Goal: Task Accomplishment & Management: Manage account settings

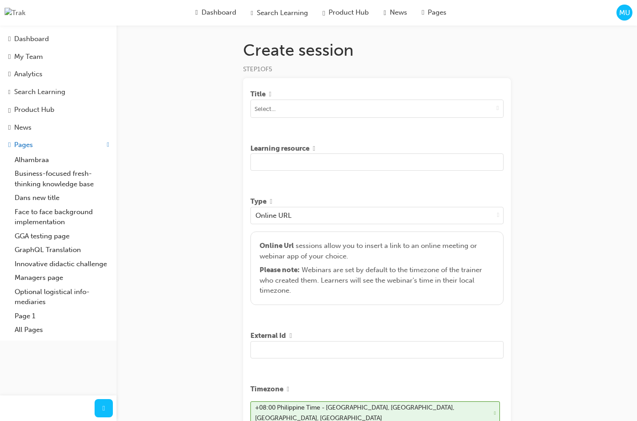
click at [632, 16] on button "MU" at bounding box center [624, 13] width 16 height 16
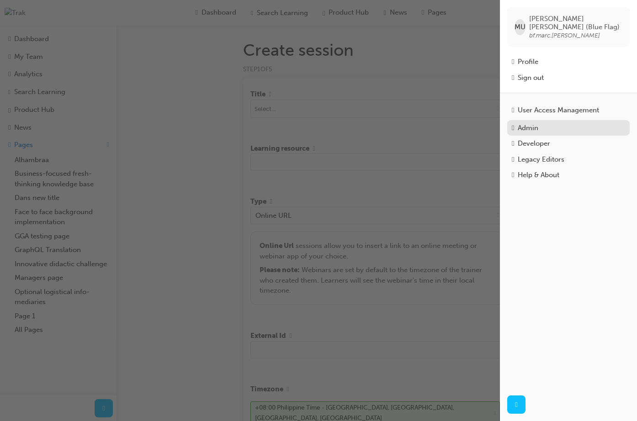
click at [536, 123] on div "Admin" at bounding box center [528, 128] width 21 height 11
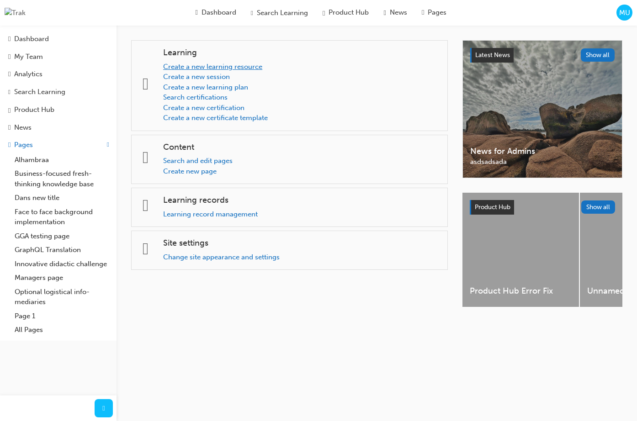
click at [241, 70] on link "Create a new learning resource" at bounding box center [212, 67] width 99 height 8
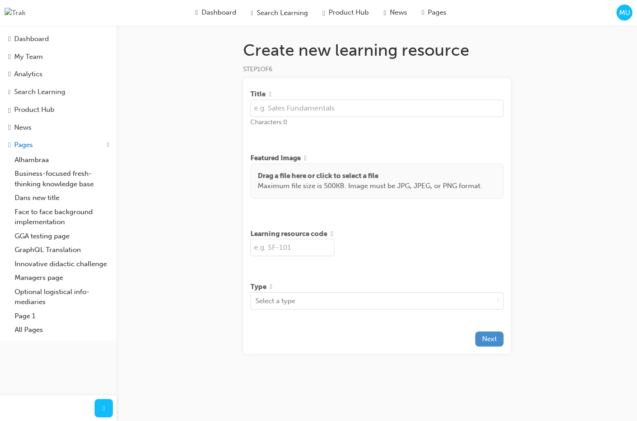
click at [483, 343] on span "Next" at bounding box center [489, 339] width 15 height 8
click at [550, 135] on div "Create new learning resource STEP 1 OF 6 Title Characters: 0 Featured Image Dra…" at bounding box center [318, 210] width 637 height 421
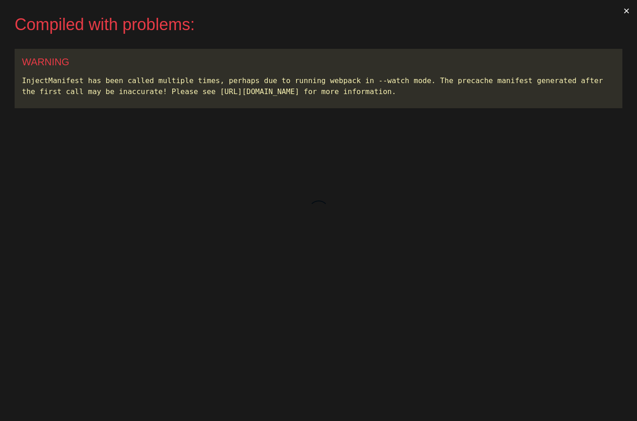
drag, startPoint x: 636, startPoint y: 50, endPoint x: 603, endPoint y: 50, distance: 32.9
click at [603, 50] on div "Compiled with problems: × WARNING InjectManifest has been called multiple times…" at bounding box center [318, 210] width 637 height 421
click at [625, 8] on button "×" at bounding box center [626, 11] width 21 height 22
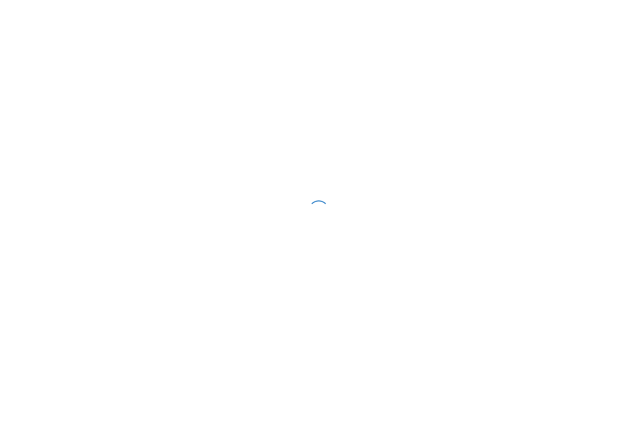
click at [636, 25] on div at bounding box center [318, 210] width 637 height 421
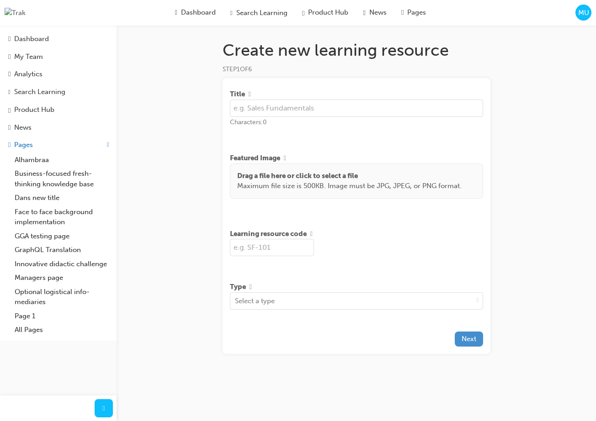
click at [458, 344] on button "Next" at bounding box center [469, 339] width 28 height 15
click at [524, 138] on div "Create new learning resource STEP 1 OF 6 Title Characters: 0 Featured Image Dra…" at bounding box center [298, 210] width 596 height 421
click at [473, 347] on button "Next" at bounding box center [469, 339] width 28 height 15
click at [388, 113] on input "text" at bounding box center [356, 108] width 253 height 17
type input "TEst"
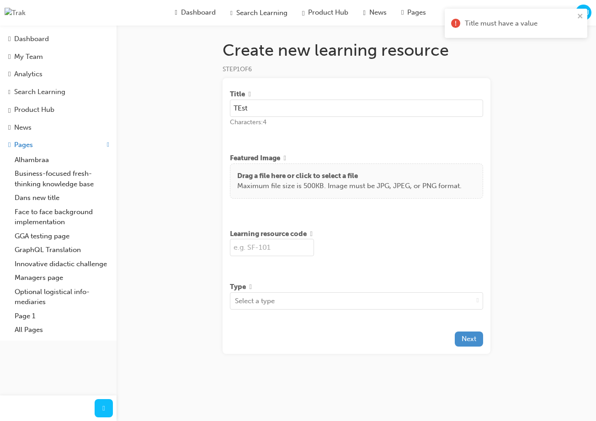
click at [473, 341] on span "Next" at bounding box center [468, 339] width 15 height 8
click at [286, 254] on input "text" at bounding box center [272, 247] width 84 height 17
type input "TEST"
drag, startPoint x: 257, startPoint y: 108, endPoint x: 187, endPoint y: 107, distance: 69.4
click at [187, 108] on div "Create new learning resource STEP 1 OF 6 Title TEst Characters: 4 Featured Imag…" at bounding box center [298, 210] width 596 height 421
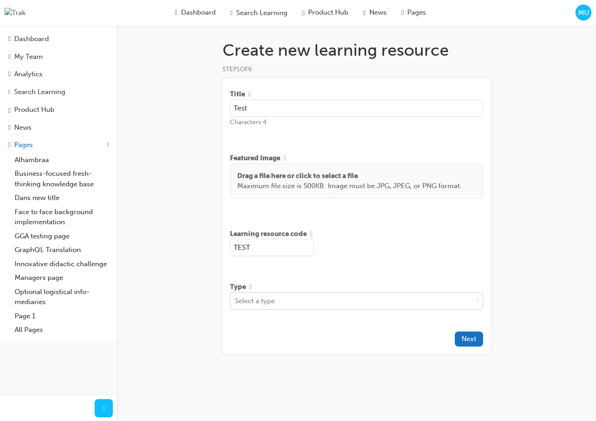
type input "Test"
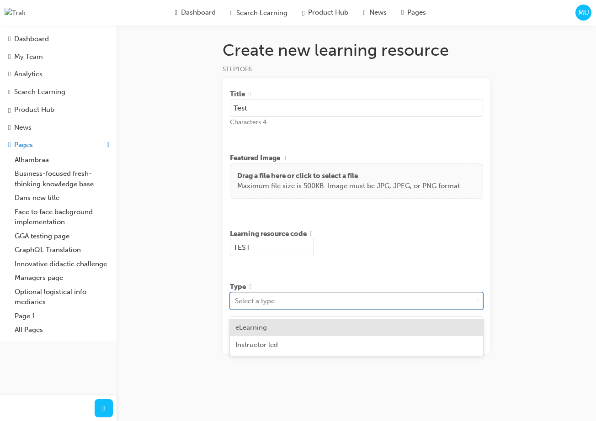
click at [439, 303] on div "Select a type" at bounding box center [351, 301] width 243 height 16
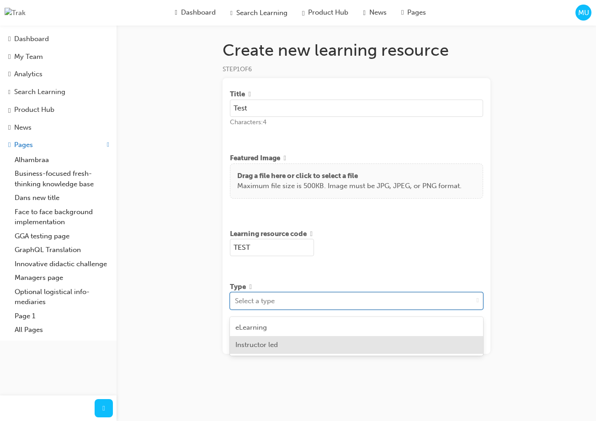
click at [396, 345] on div "Instructor led" at bounding box center [356, 345] width 253 height 18
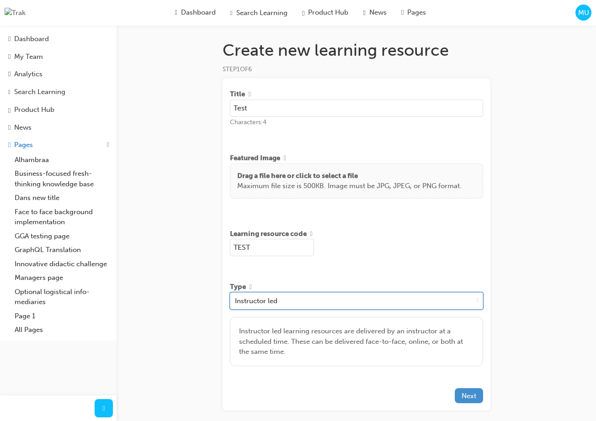
click at [476, 400] on span "Next" at bounding box center [468, 396] width 15 height 8
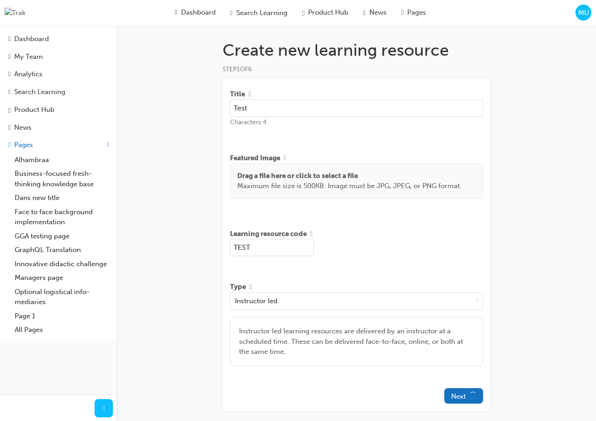
scroll to position [46, 0]
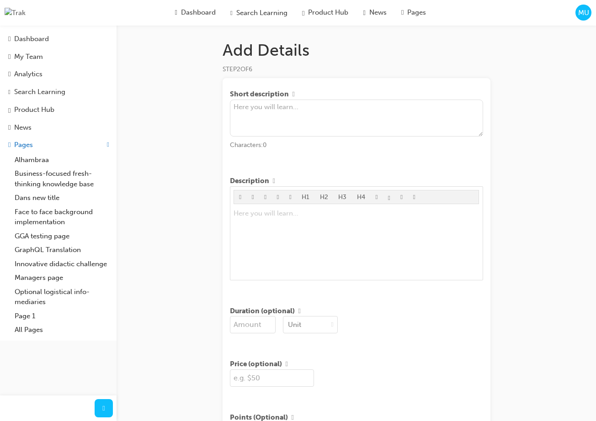
scroll to position [176, 0]
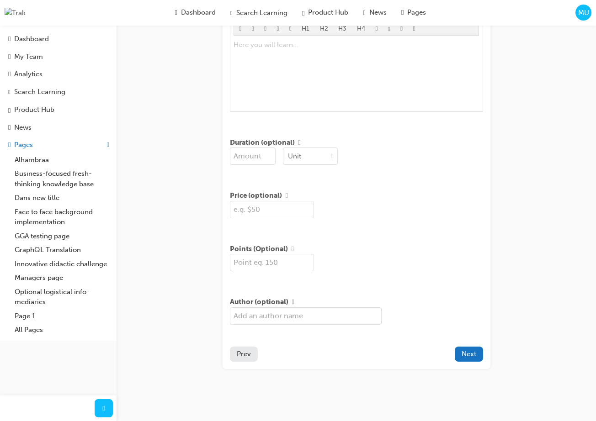
click at [244, 355] on span "Prev" at bounding box center [244, 354] width 14 height 8
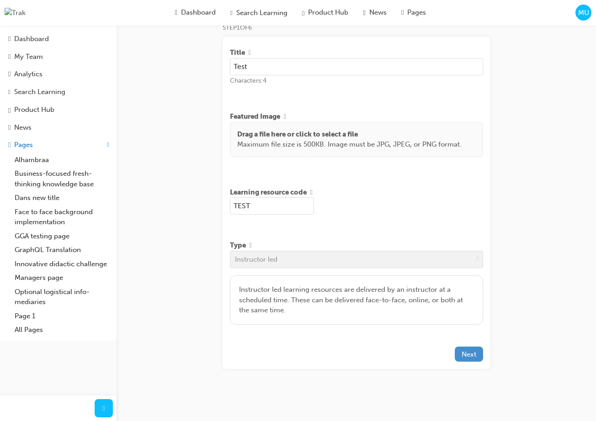
click at [471, 350] on span "Next" at bounding box center [468, 354] width 15 height 8
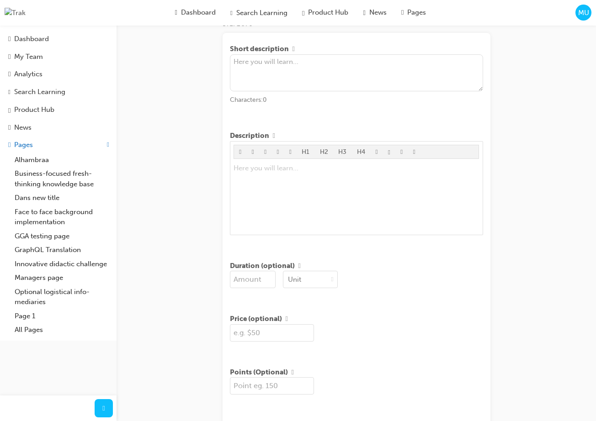
click at [539, 221] on div "Add Details STEP 2 OF 6 Short description Characters: 0 Description H1 H2 H3 H4…" at bounding box center [298, 250] width 596 height 590
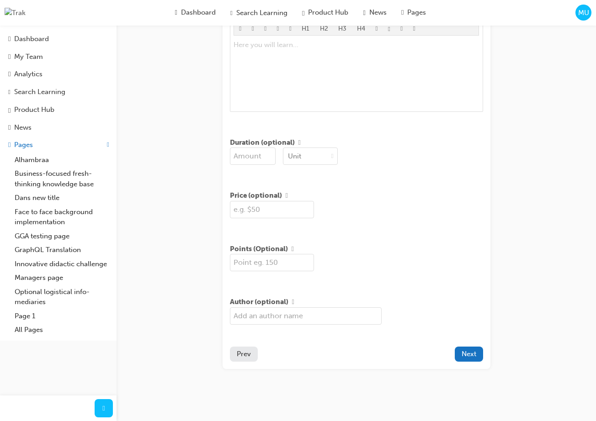
click at [246, 351] on span "Prev" at bounding box center [244, 354] width 14 height 8
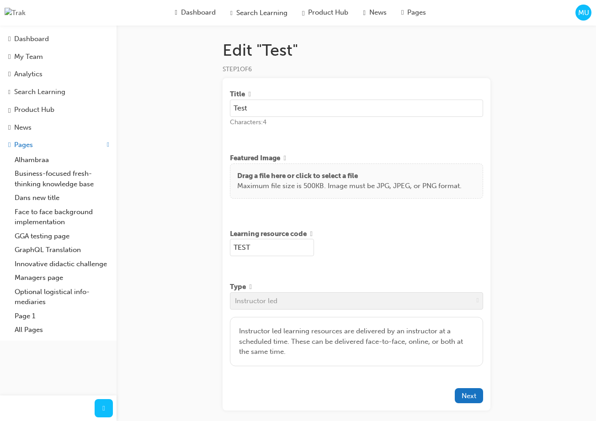
click at [149, 106] on div "Edit "Test" STEP 1 OF 6 Title Test Characters: 4 Featured Image Drag a file her…" at bounding box center [298, 231] width 596 height 463
click at [585, 16] on span "MU" at bounding box center [583, 13] width 11 height 11
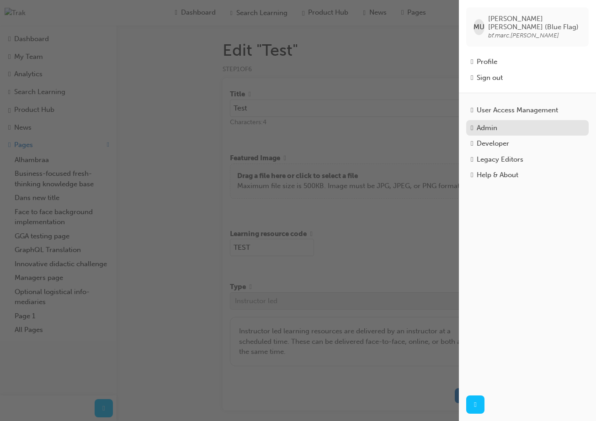
click at [502, 123] on div "Admin" at bounding box center [527, 128] width 113 height 11
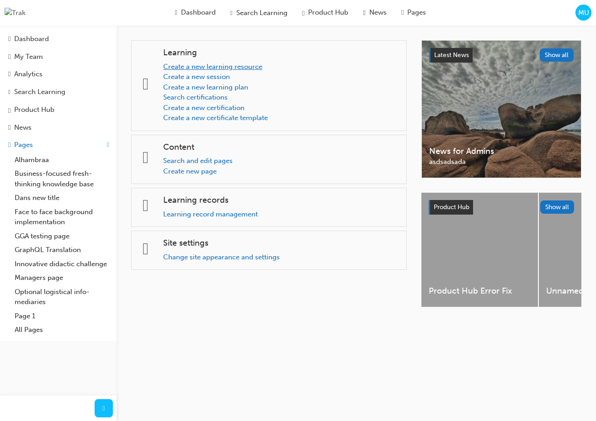
click at [234, 67] on link "Create a new learning resource" at bounding box center [212, 67] width 99 height 8
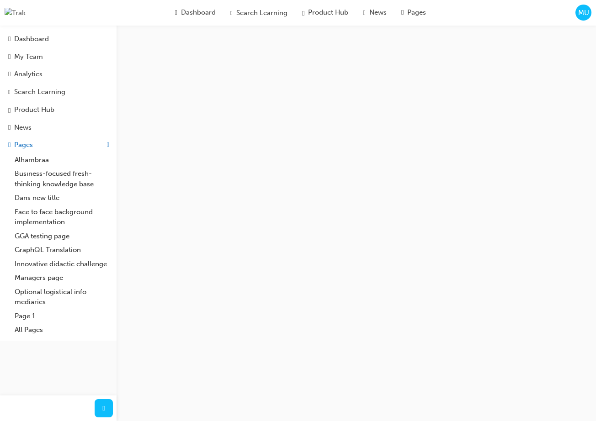
click at [584, 13] on span "MU" at bounding box center [583, 13] width 11 height 11
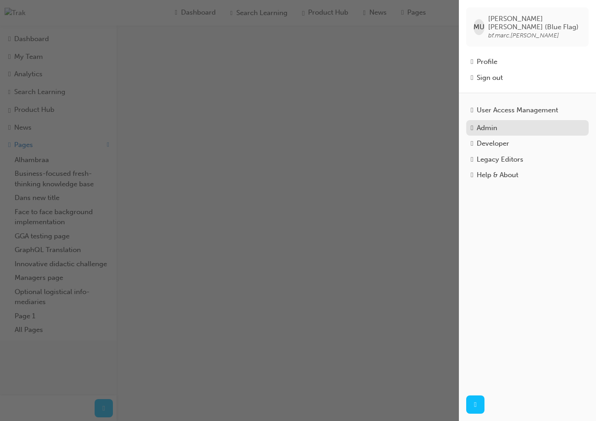
click at [492, 123] on div "Admin" at bounding box center [486, 128] width 21 height 11
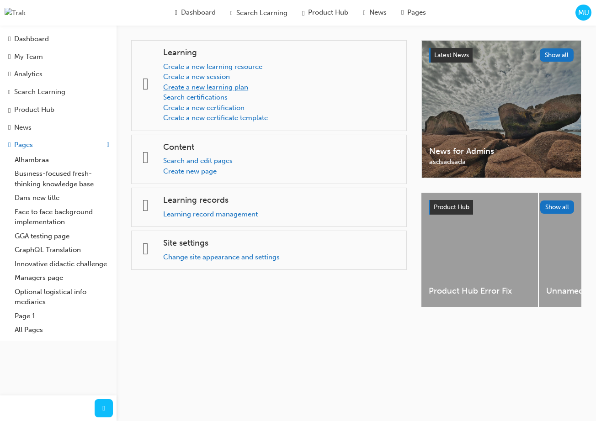
click at [247, 88] on link "Create a new learning plan" at bounding box center [205, 87] width 85 height 8
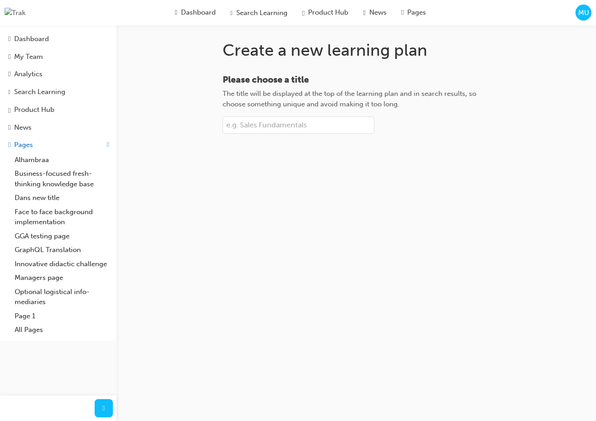
click at [272, 164] on div "Create a new learning plan Please choose a title The title will be displayed at…" at bounding box center [356, 102] width 297 height 152
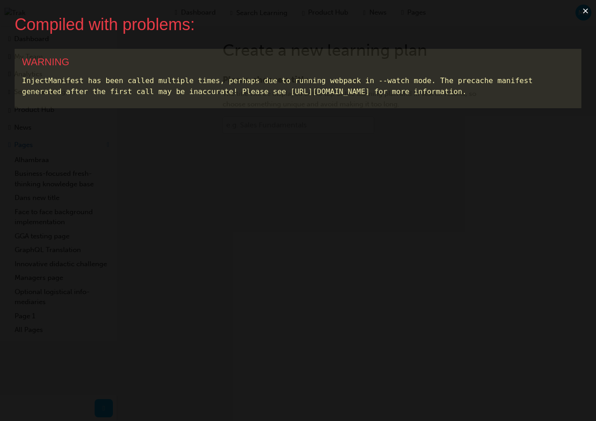
click at [587, 12] on button "×" at bounding box center [585, 11] width 21 height 22
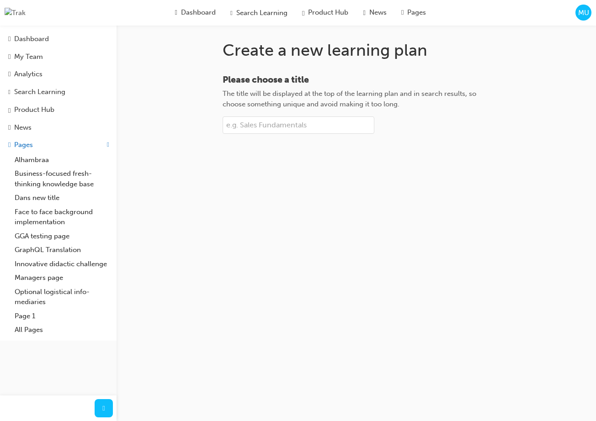
click at [420, 120] on div at bounding box center [356, 124] width 268 height 17
click at [374, 120] on input "Please choose a title The title will be displayed at the top of the learning pl…" at bounding box center [298, 124] width 152 height 17
click at [583, 15] on span "MU" at bounding box center [583, 13] width 11 height 11
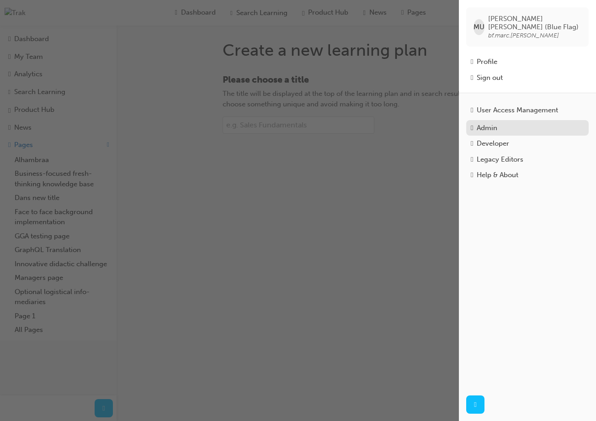
click at [502, 125] on div "Admin" at bounding box center [527, 128] width 113 height 11
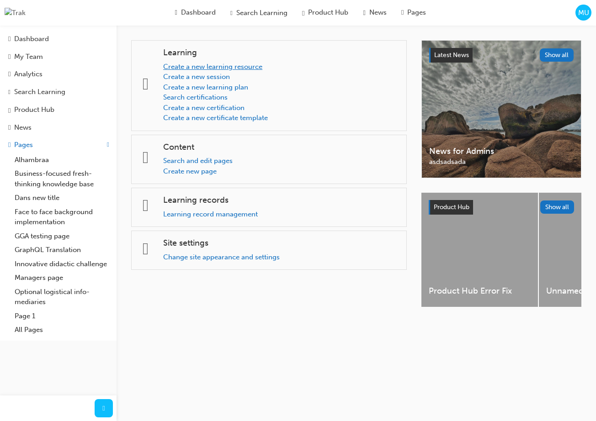
click at [249, 66] on link "Create a new learning resource" at bounding box center [212, 67] width 99 height 8
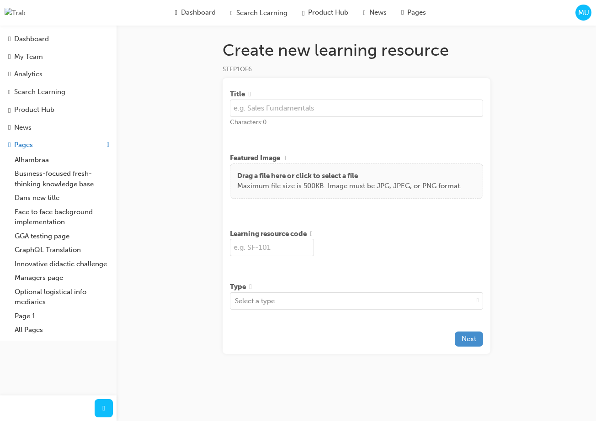
click at [470, 342] on span "Next" at bounding box center [468, 339] width 15 height 8
click at [471, 343] on span "Next" at bounding box center [468, 339] width 15 height 8
click at [521, 246] on div "Create new learning resource STEP 1 OF 6 Title Characters: 0 Featured Image Dra…" at bounding box center [298, 210] width 596 height 421
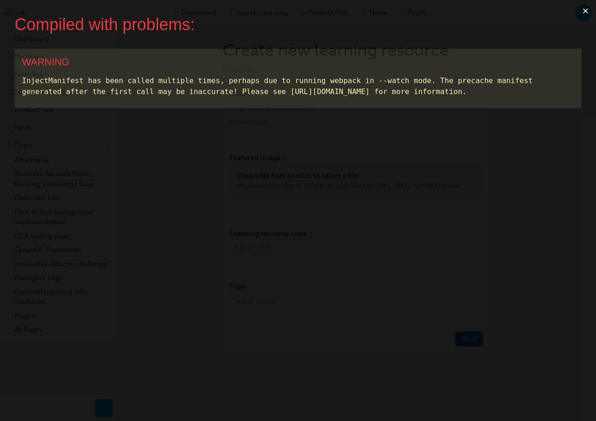
click at [584, 11] on button "×" at bounding box center [585, 11] width 21 height 22
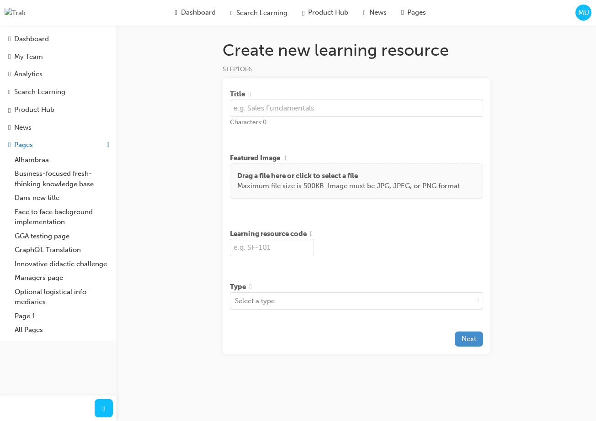
click at [475, 347] on button "Next" at bounding box center [469, 339] width 28 height 15
click at [495, 157] on div "Create new learning resource STEP 1 OF 6 Title Characters: 0 Featured Image Dra…" at bounding box center [356, 211] width 297 height 343
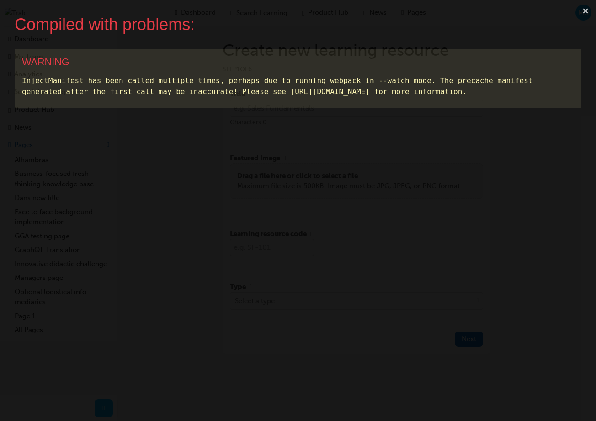
click at [584, 13] on button "×" at bounding box center [585, 11] width 21 height 22
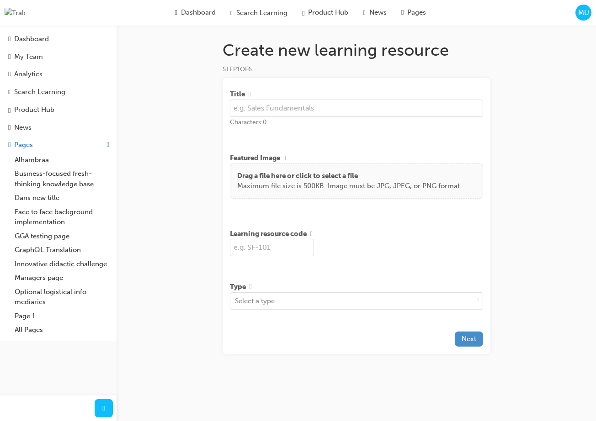
click at [461, 343] on span "Next" at bounding box center [468, 339] width 15 height 8
click at [541, 96] on div "Create new learning resource STEP 1 OF 6 Title Characters: 0 Featured Image Dra…" at bounding box center [298, 210] width 596 height 421
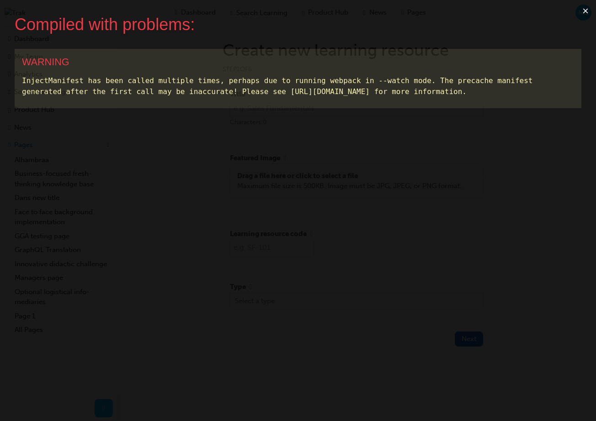
click at [584, 12] on button "×" at bounding box center [585, 11] width 21 height 22
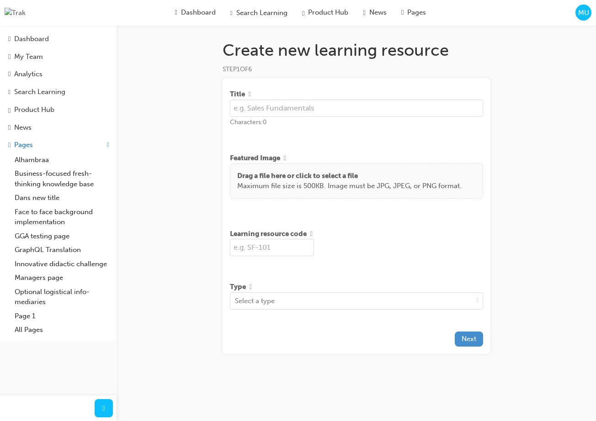
click at [466, 343] on span "Next" at bounding box center [468, 339] width 15 height 8
click at [385, 107] on input "text" at bounding box center [356, 108] width 253 height 17
type input "Test"
click at [469, 347] on button "Next" at bounding box center [469, 339] width 28 height 15
click at [289, 251] on input "text" at bounding box center [272, 247] width 84 height 17
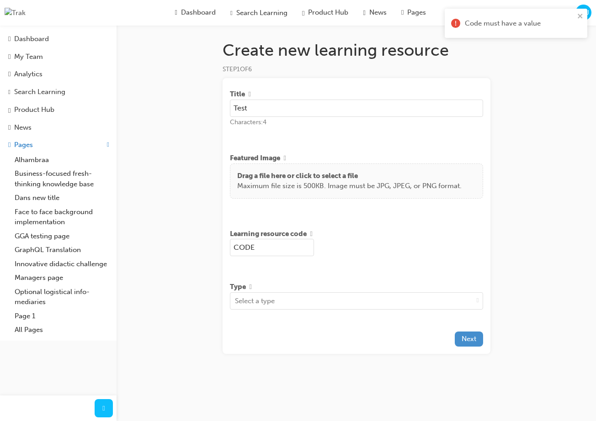
type input "CODE"
click at [471, 343] on span "Next" at bounding box center [468, 339] width 15 height 8
click at [354, 305] on div "Select a type" at bounding box center [351, 301] width 243 height 16
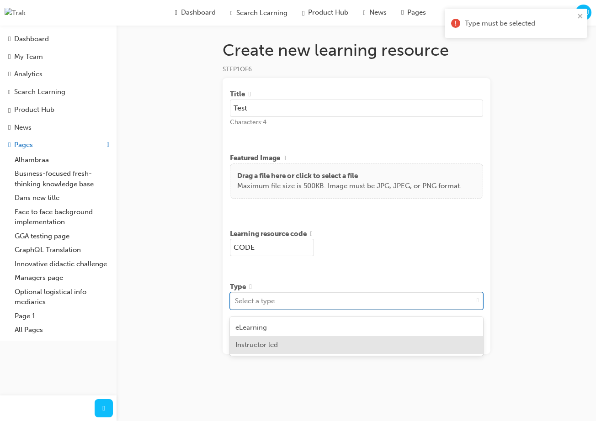
click at [333, 347] on div "Instructor led" at bounding box center [356, 345] width 253 height 18
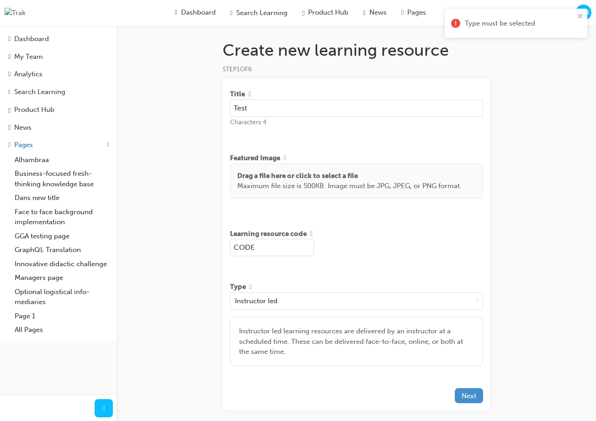
click at [469, 397] on span "Next" at bounding box center [468, 396] width 15 height 8
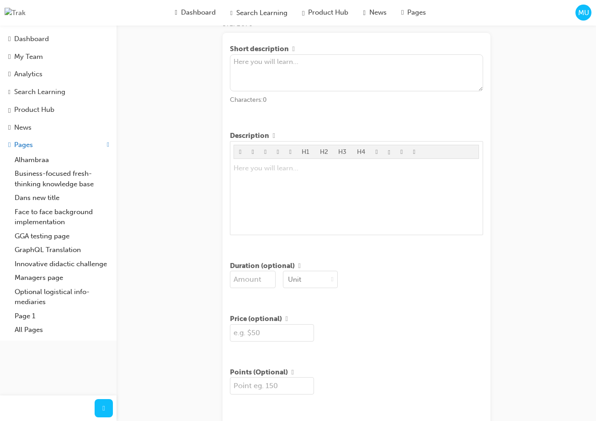
scroll to position [176, 0]
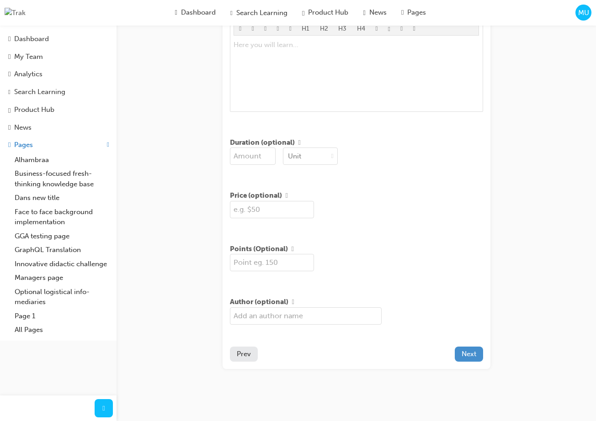
click at [469, 360] on button "Next" at bounding box center [469, 354] width 28 height 15
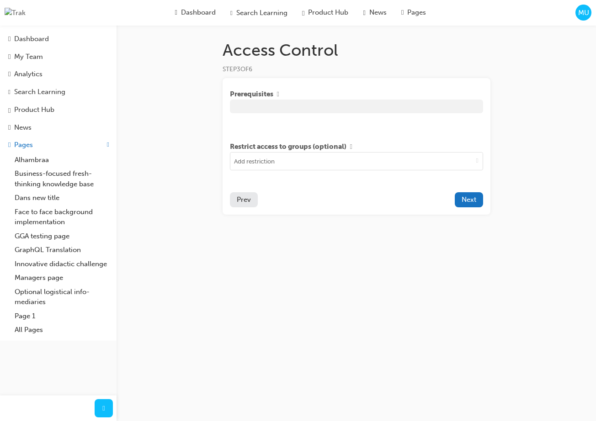
click at [247, 207] on button "Prev" at bounding box center [244, 199] width 28 height 15
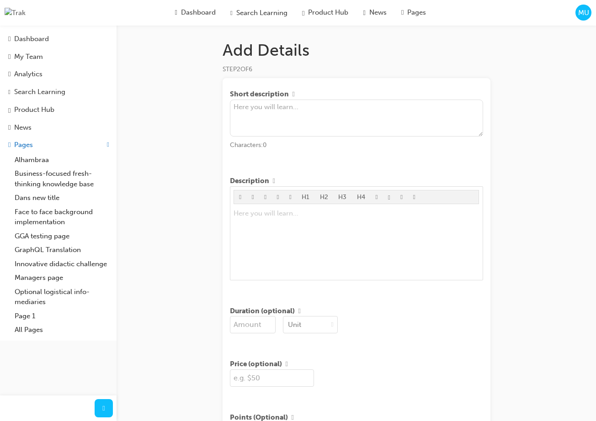
scroll to position [176, 0]
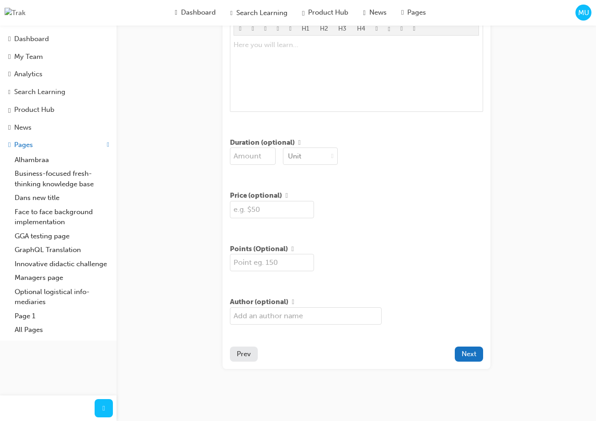
click at [465, 352] on span "Next" at bounding box center [468, 354] width 15 height 8
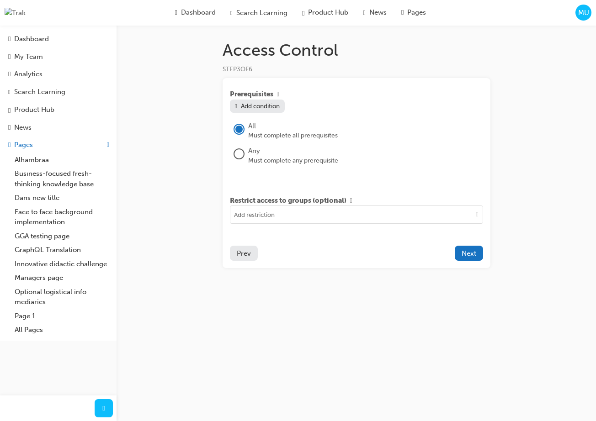
click at [244, 261] on button "Prev" at bounding box center [244, 253] width 28 height 15
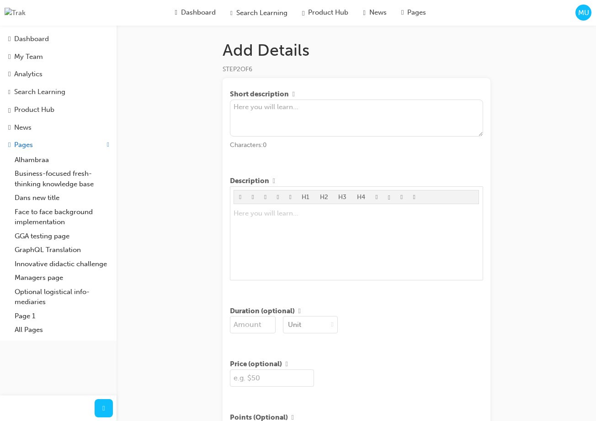
click at [371, 122] on textarea at bounding box center [356, 118] width 253 height 37
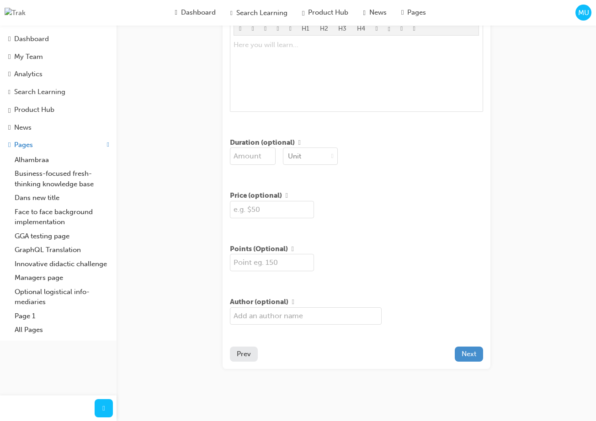
type textarea "Short desc"
click at [472, 352] on span "Next" at bounding box center [468, 354] width 15 height 8
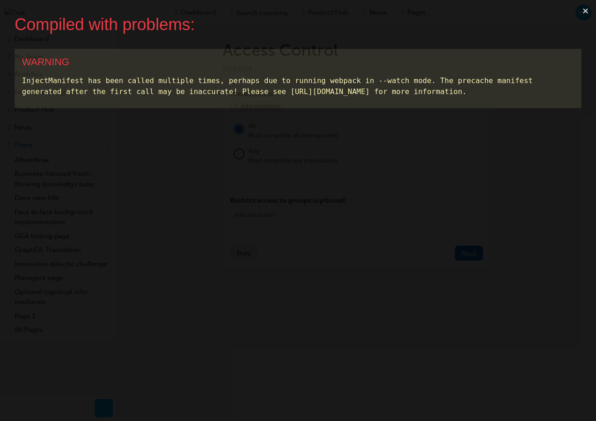
click at [585, 13] on button "×" at bounding box center [585, 11] width 21 height 22
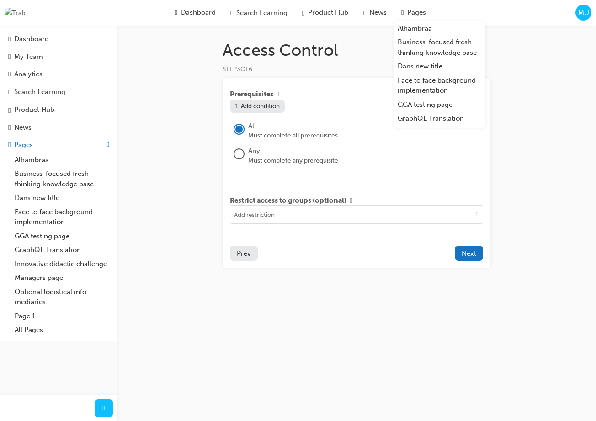
click at [584, 13] on span "MU" at bounding box center [583, 13] width 11 height 11
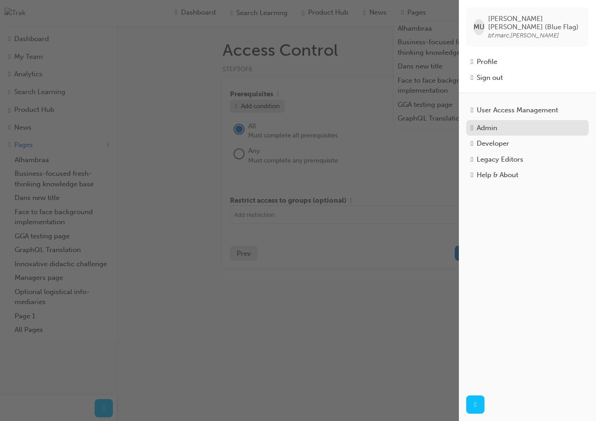
click at [510, 123] on div "Admin" at bounding box center [527, 128] width 113 height 11
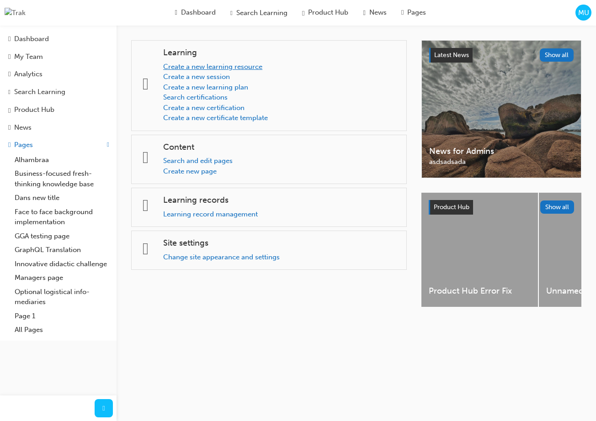
click at [213, 69] on link "Create a new learning resource" at bounding box center [212, 67] width 99 height 8
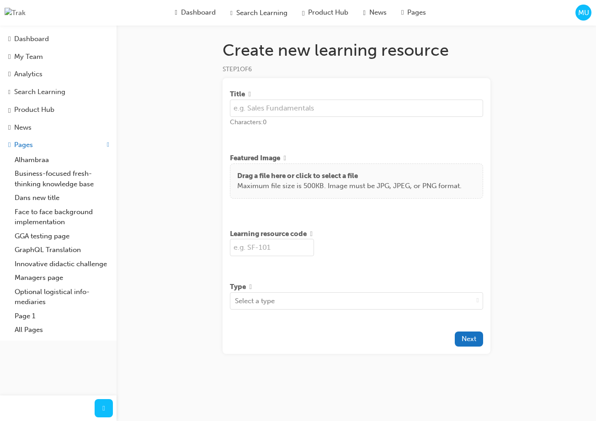
click at [279, 111] on input "text" at bounding box center [356, 108] width 253 height 17
type input "Sales"
click at [295, 250] on input "text" at bounding box center [272, 247] width 84 height 17
type input "SALES"
click at [393, 304] on div "Select a type" at bounding box center [351, 301] width 243 height 16
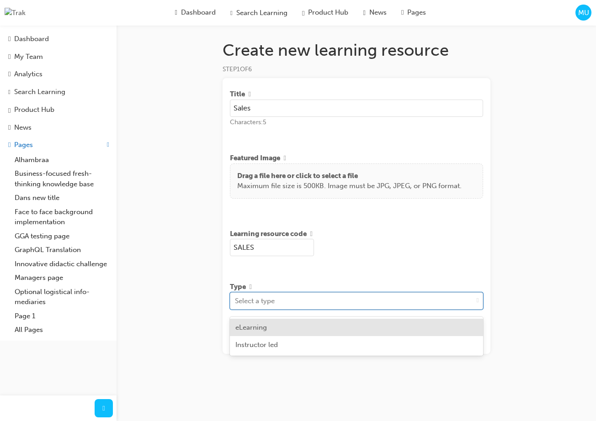
click at [323, 329] on div "eLearning" at bounding box center [356, 328] width 253 height 18
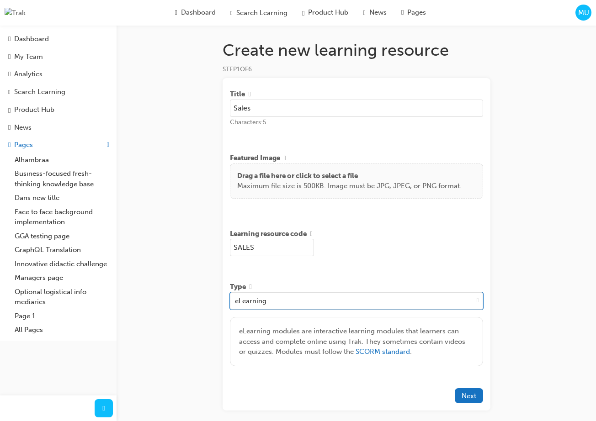
click at [535, 185] on div "Create new learning resource STEP 1 OF 6 Title Sales Characters: 5 Featured Ima…" at bounding box center [298, 231] width 596 height 463
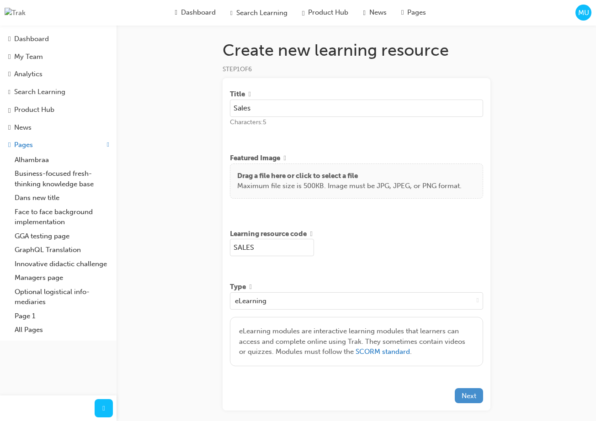
click at [466, 399] on span "Next" at bounding box center [468, 396] width 15 height 8
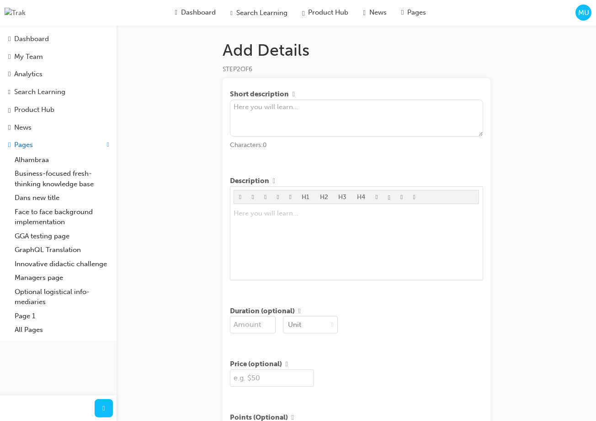
click at [318, 125] on textarea at bounding box center [356, 118] width 253 height 37
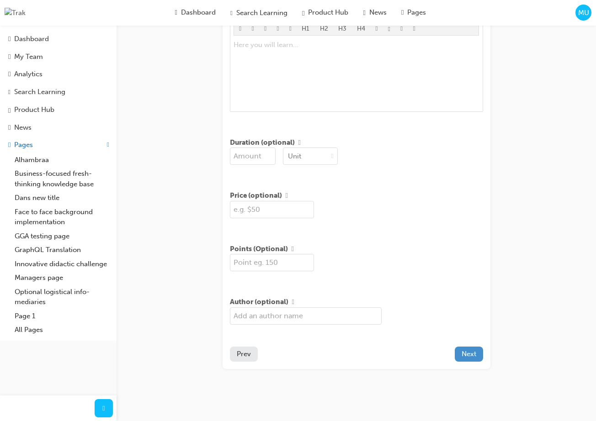
type textarea "Test"
click at [472, 354] on span "Next" at bounding box center [468, 354] width 15 height 8
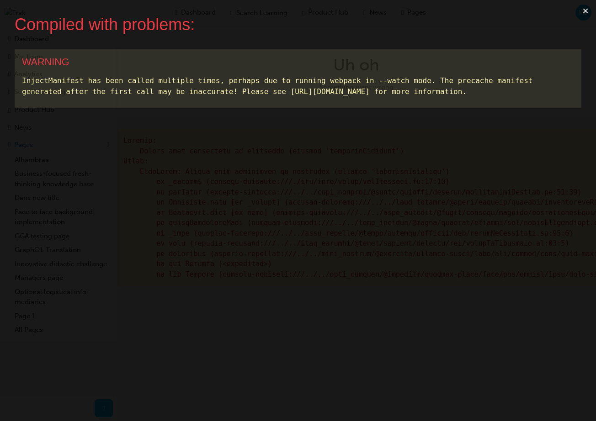
click at [584, 11] on button "×" at bounding box center [585, 11] width 21 height 22
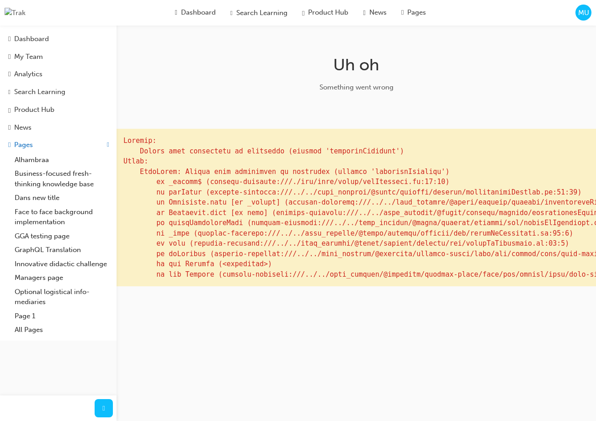
click at [584, 13] on span "MU" at bounding box center [583, 13] width 11 height 11
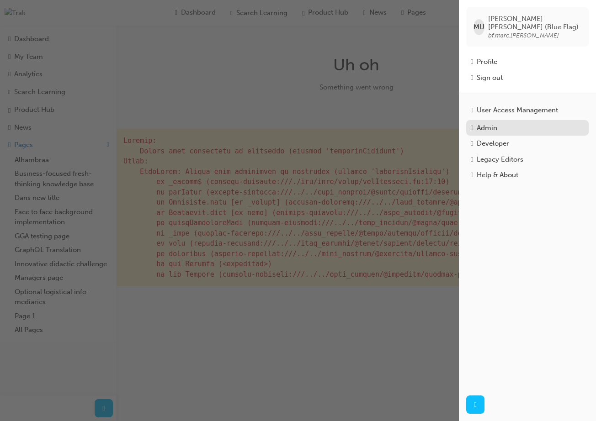
click at [494, 124] on div "Admin" at bounding box center [486, 128] width 21 height 11
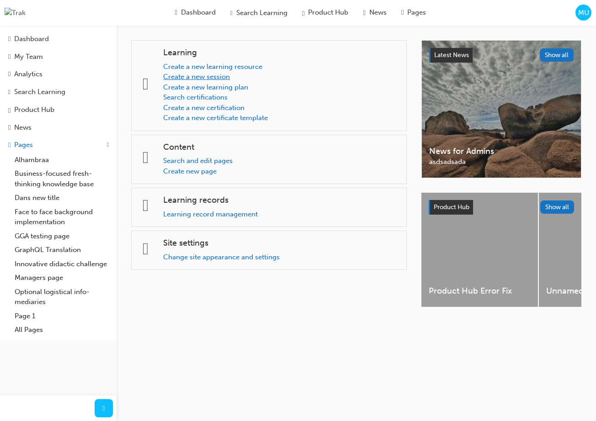
click at [202, 77] on link "Create a new session" at bounding box center [196, 77] width 67 height 8
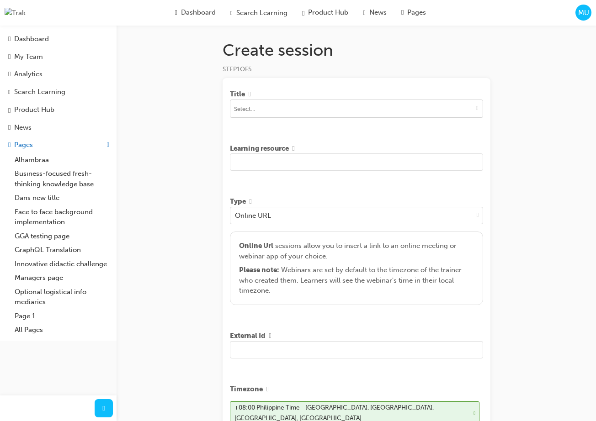
click at [330, 117] on input at bounding box center [356, 108] width 252 height 17
type input "g"
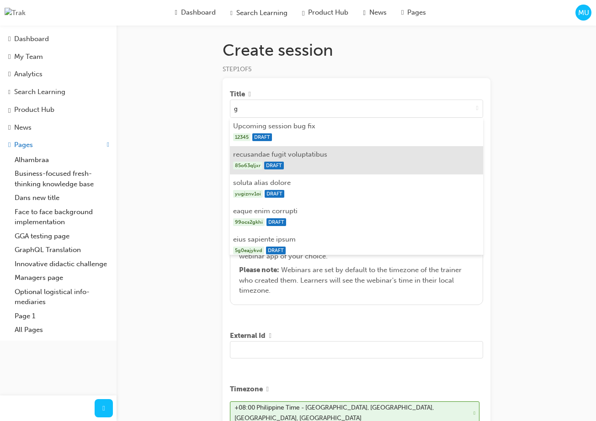
click at [320, 163] on div "85o63qljxr DRAFT" at bounding box center [356, 165] width 246 height 11
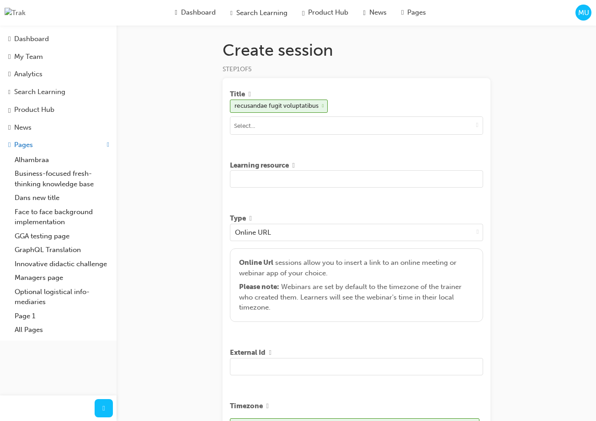
click at [303, 188] on input "text" at bounding box center [356, 178] width 253 height 17
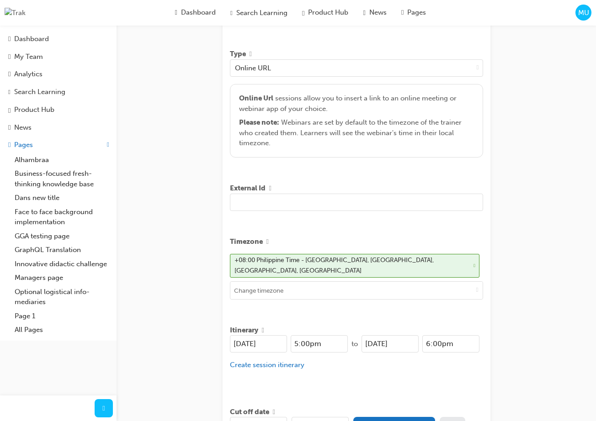
scroll to position [270, 0]
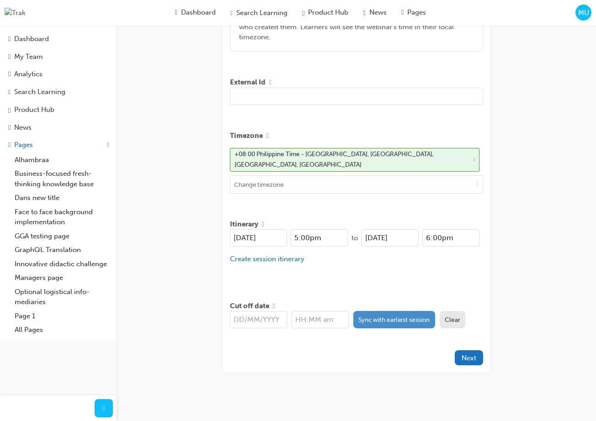
type input "TEST"
click at [386, 313] on button "Sync with earliest session" at bounding box center [394, 319] width 82 height 17
type input "[DATE]"
type input "5:00pm"
click at [541, 143] on div "Create session STEP 1 OF 5 Title recusandae fugit voluptatibus Learning resourc…" at bounding box center [298, 77] width 596 height 695
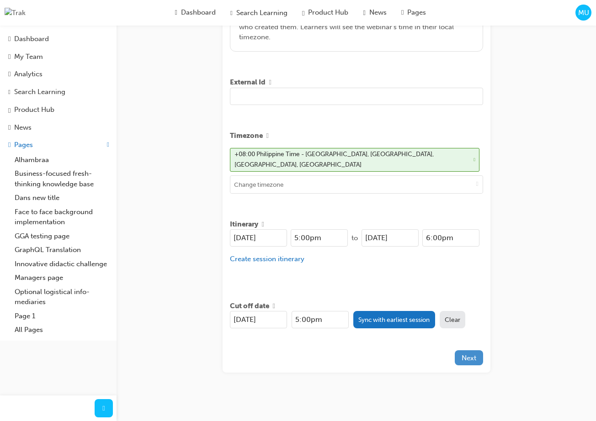
click at [464, 355] on span "Next" at bounding box center [468, 358] width 15 height 8
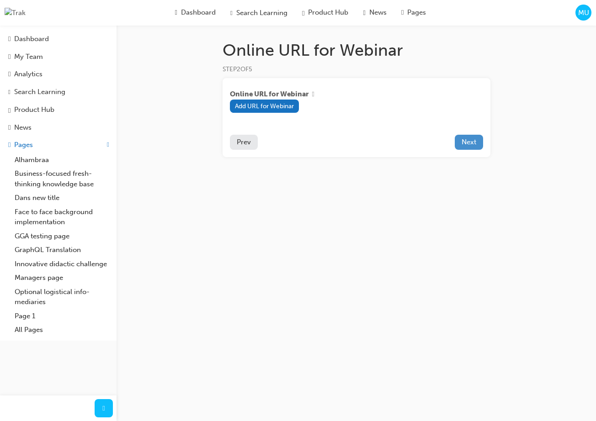
click at [471, 140] on span "Next" at bounding box center [468, 142] width 15 height 8
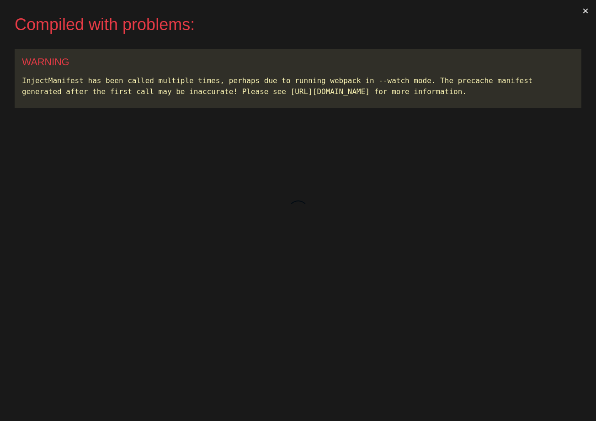
click at [585, 14] on button "×" at bounding box center [585, 11] width 21 height 22
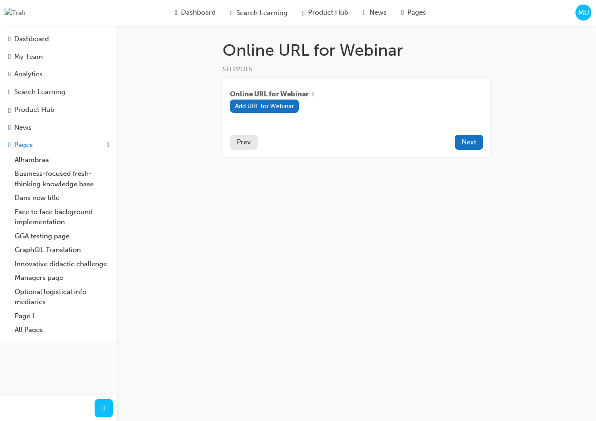
click at [242, 145] on span "Prev" at bounding box center [244, 142] width 14 height 8
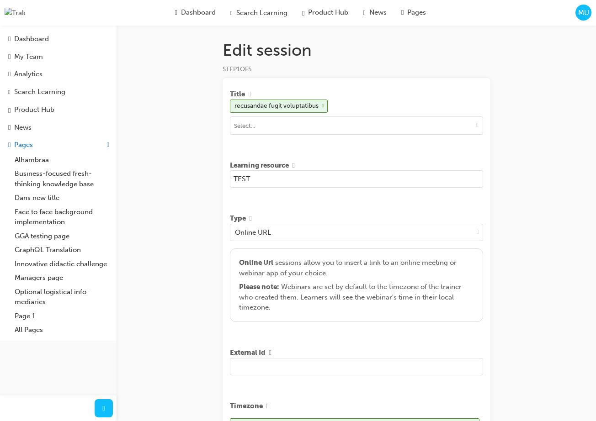
scroll to position [270, 0]
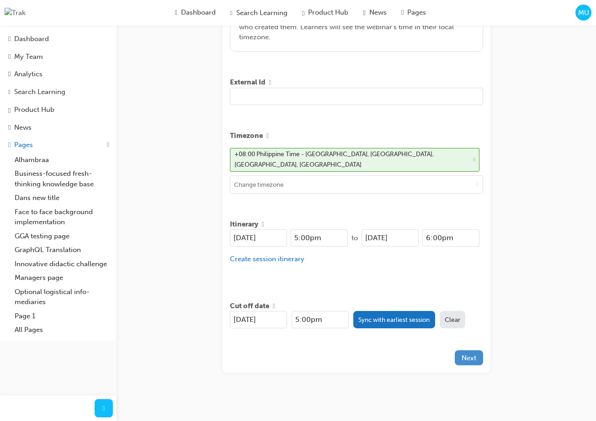
click at [465, 360] on button "Next" at bounding box center [469, 357] width 28 height 15
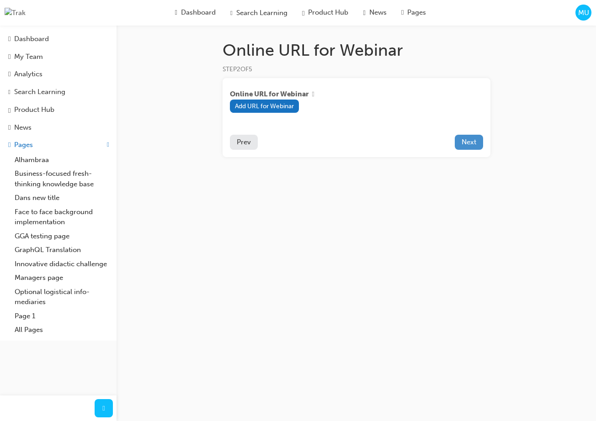
click at [474, 145] on span "Next" at bounding box center [468, 142] width 15 height 8
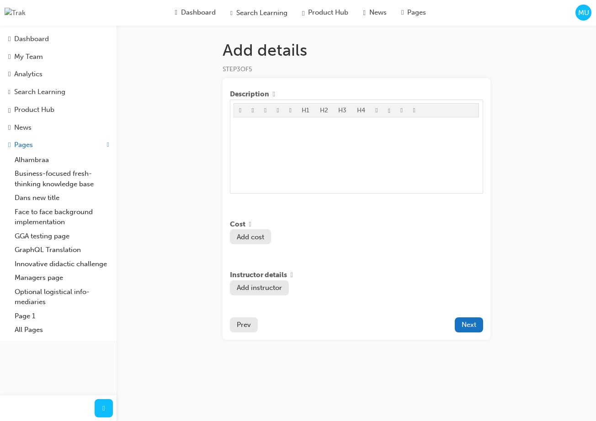
click at [237, 329] on span "Prev" at bounding box center [244, 325] width 14 height 8
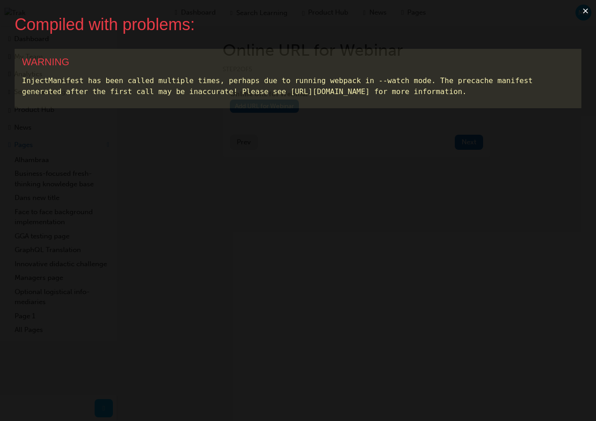
click at [581, 13] on button "×" at bounding box center [585, 11] width 21 height 22
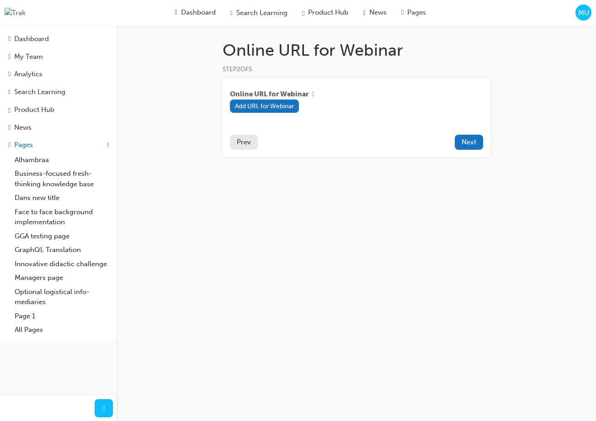
click at [584, 15] on span "MU" at bounding box center [583, 13] width 11 height 11
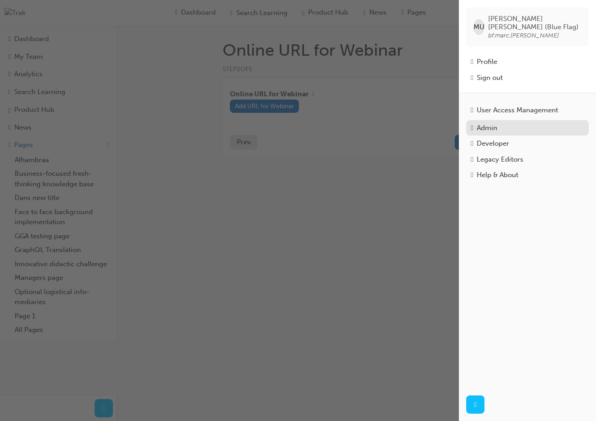
click at [497, 123] on div "Admin" at bounding box center [486, 128] width 21 height 11
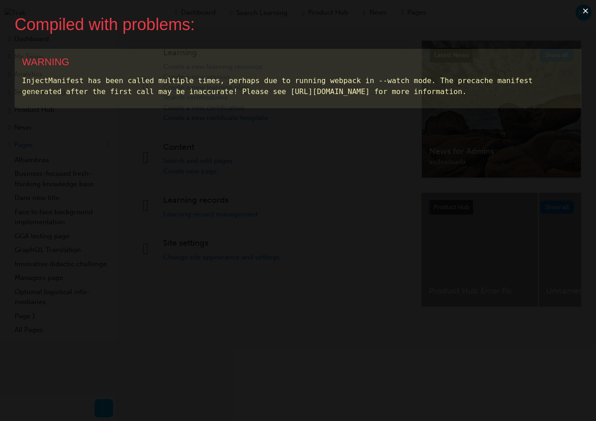
click at [585, 12] on button "×" at bounding box center [585, 11] width 21 height 22
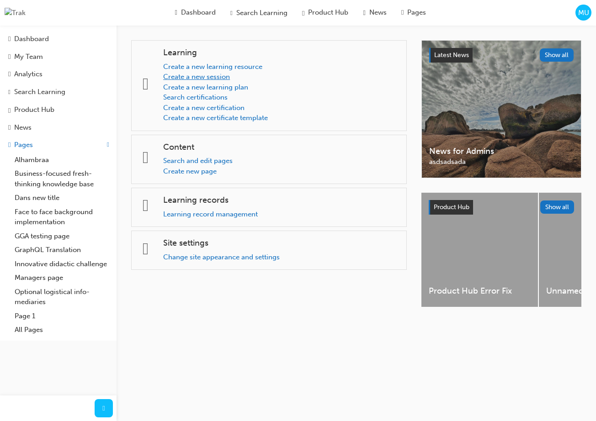
click at [227, 77] on link "Create a new session" at bounding box center [196, 77] width 67 height 8
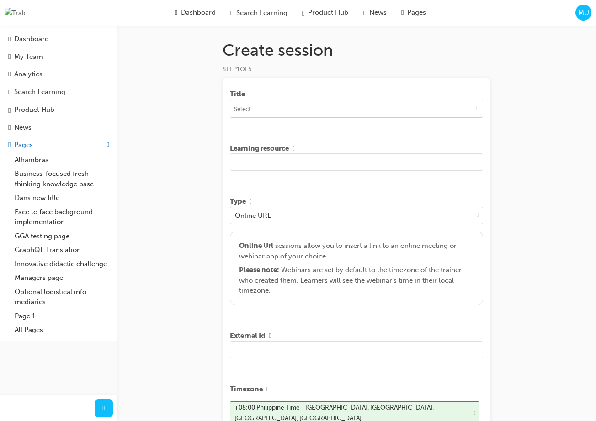
click at [321, 109] on input at bounding box center [356, 108] width 252 height 17
type input "t"
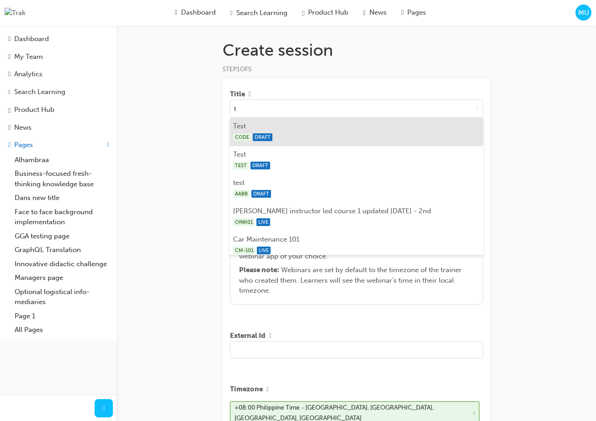
click at [313, 127] on li "Test CODE DRAFT" at bounding box center [356, 132] width 253 height 28
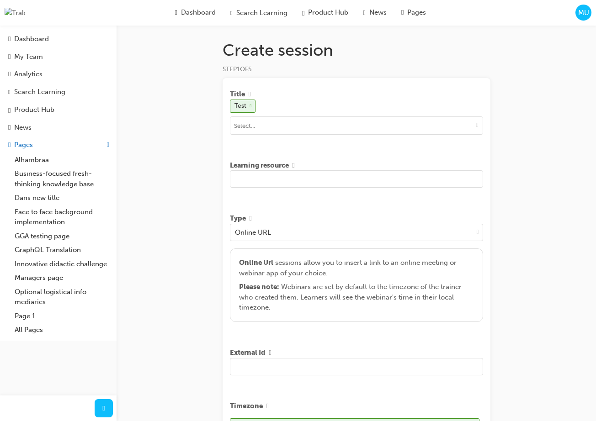
click at [296, 188] on input "text" at bounding box center [356, 178] width 253 height 17
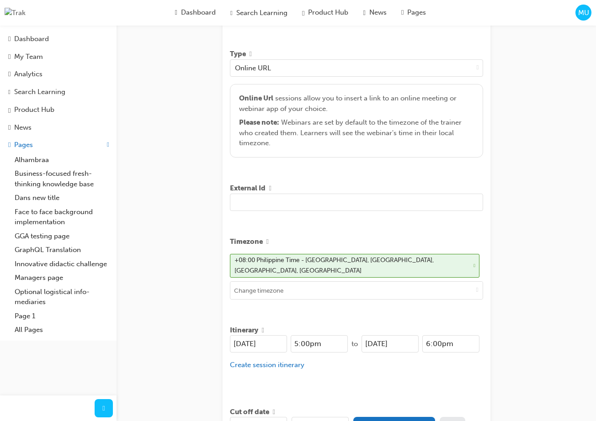
scroll to position [219, 0]
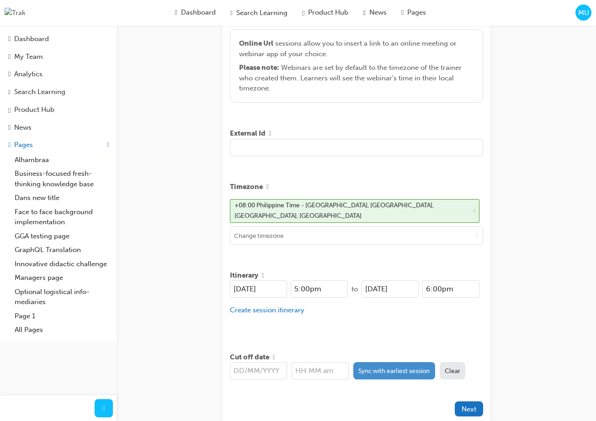
type input "Test"
click at [395, 370] on button "Sync with earliest session" at bounding box center [394, 370] width 82 height 17
type input "[DATE]"
type input "5:00pm"
click at [470, 407] on span "Next" at bounding box center [468, 409] width 15 height 8
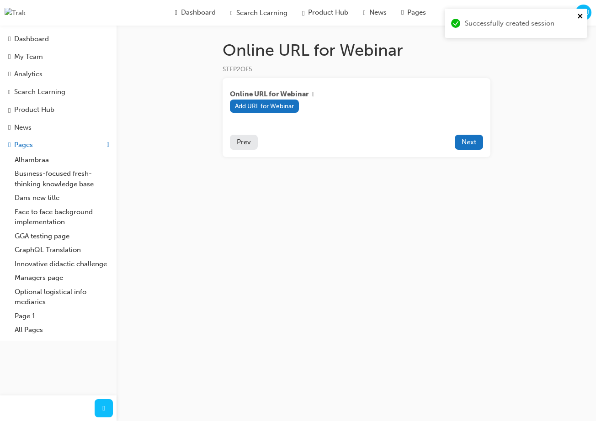
click at [582, 20] on button "close" at bounding box center [580, 17] width 6 height 11
click at [582, 14] on div "Successfully created session" at bounding box center [516, 27] width 146 height 40
click at [581, 17] on span "MU" at bounding box center [583, 13] width 11 height 11
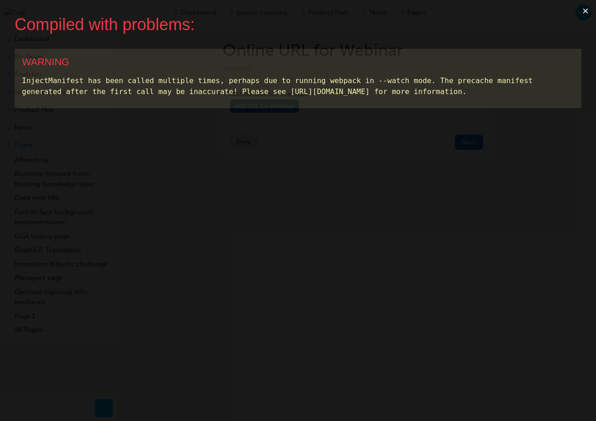
click at [587, 12] on button "×" at bounding box center [585, 11] width 21 height 22
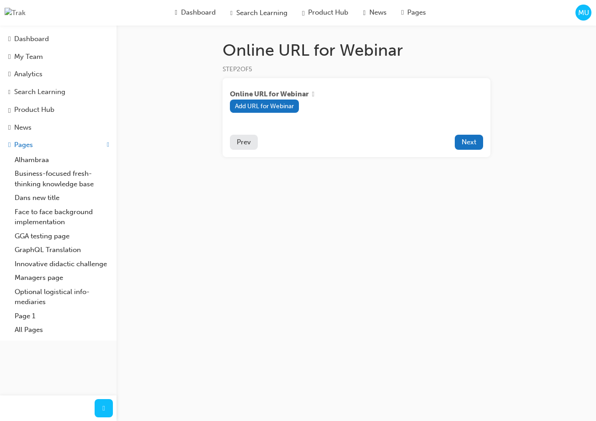
click at [583, 15] on span "MU" at bounding box center [583, 13] width 11 height 11
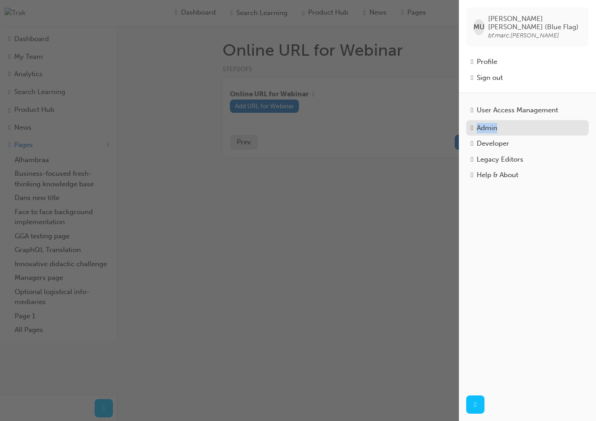
click div "MU Marc Umali (Blue Flag) bf.marc.umali Profile Sign out User Access Management…" at bounding box center [298, 210] width 596 height 421
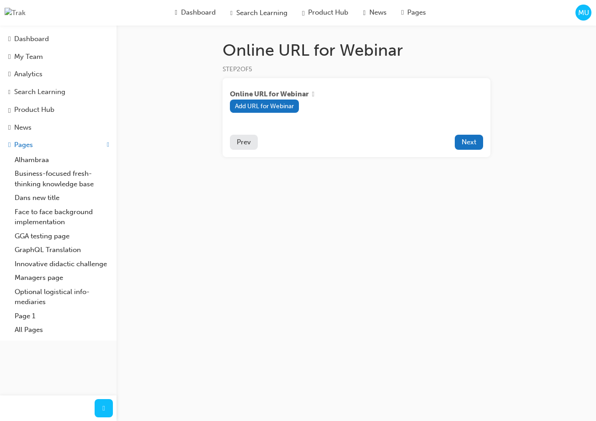
click at [582, 12] on span "MU" at bounding box center [583, 13] width 11 height 11
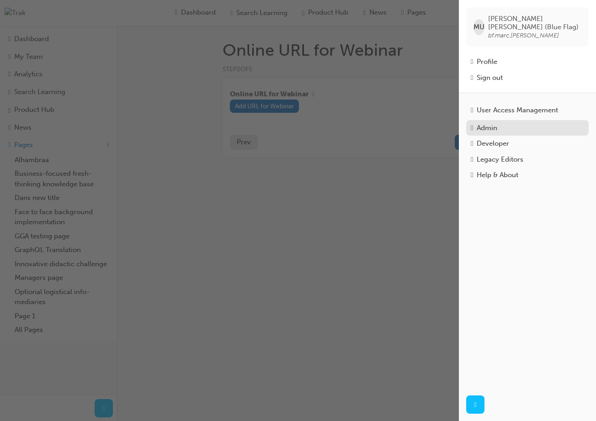
click at [539, 126] on div "Admin" at bounding box center [527, 128] width 113 height 11
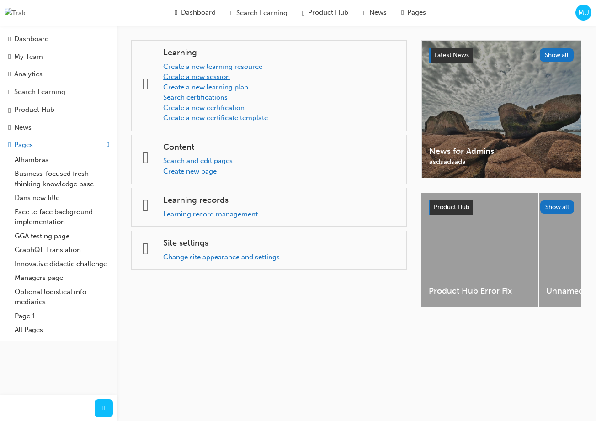
click at [227, 76] on link "Create a new session" at bounding box center [196, 77] width 67 height 8
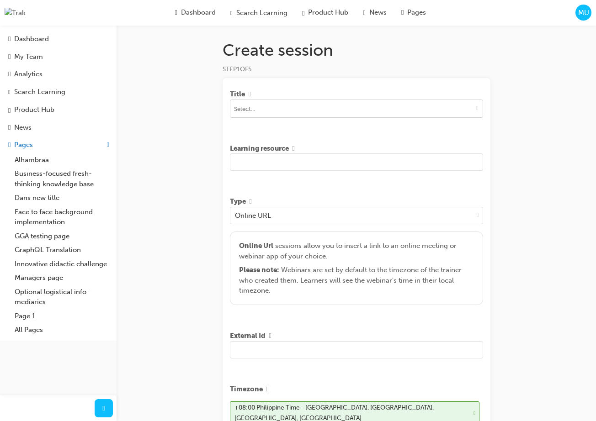
click at [263, 109] on input at bounding box center [356, 108] width 252 height 17
type input "t"
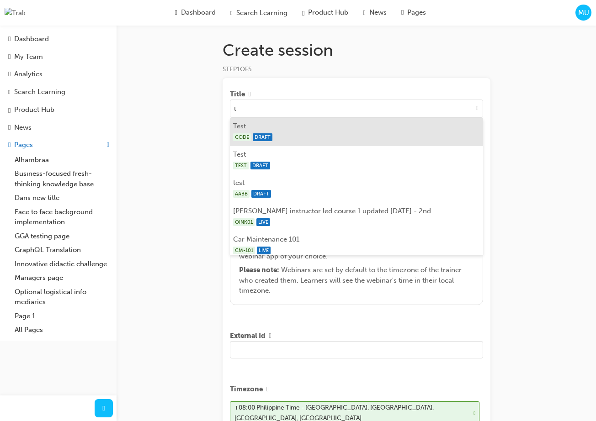
click at [265, 132] on li "Test CODE DRAFT" at bounding box center [356, 132] width 253 height 28
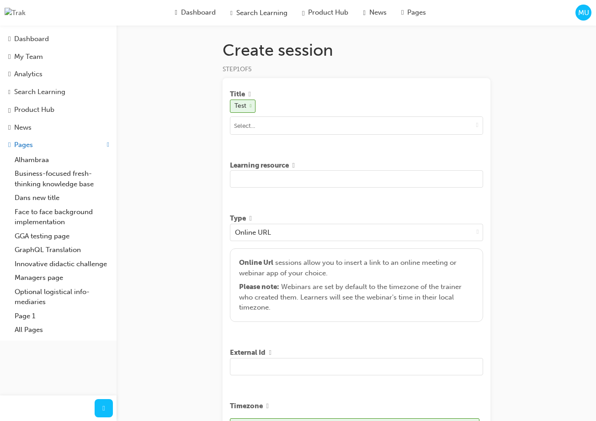
click at [326, 180] on input "text" at bounding box center [356, 178] width 253 height 17
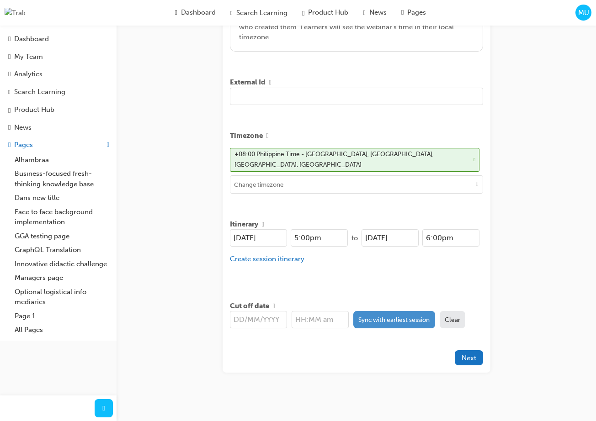
type input "TST"
click at [399, 317] on button "Sync with earliest session" at bounding box center [394, 319] width 82 height 17
type input "[DATE]"
type input "5:00pm"
click at [473, 362] on div "Title Test Learning resource TST Type Online URL Online Url sessions allow you …" at bounding box center [356, 90] width 268 height 565
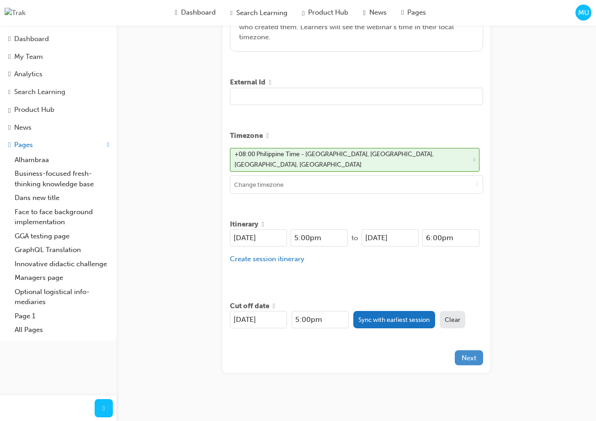
click at [474, 358] on button "Next" at bounding box center [469, 357] width 28 height 15
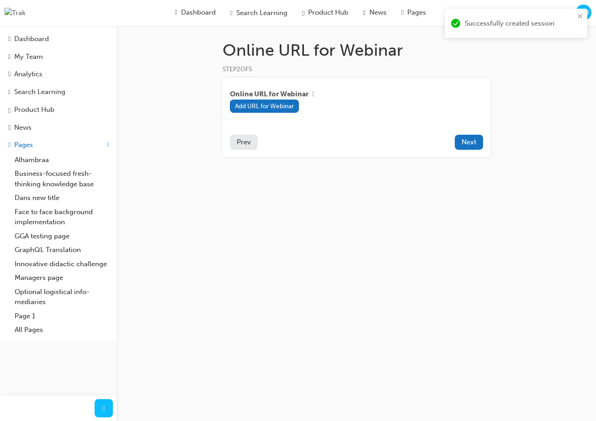
click at [484, 233] on div "Online URL for Webinar STEP 2 OF 5 Online URL for Webinar Add URL for Webinar P…" at bounding box center [298, 210] width 596 height 421
click at [582, 16] on span "MU" at bounding box center [583, 13] width 11 height 11
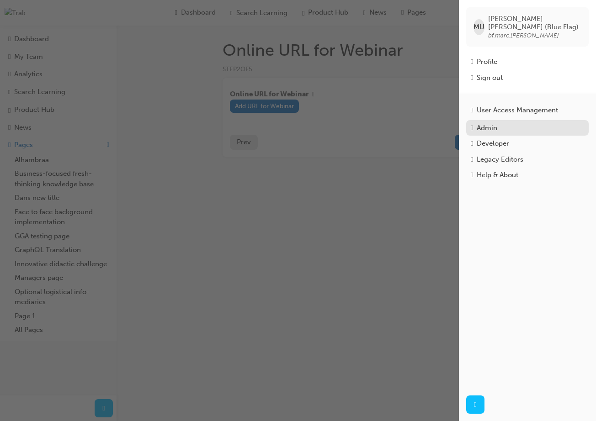
click at [502, 123] on div "Admin" at bounding box center [527, 128] width 113 height 11
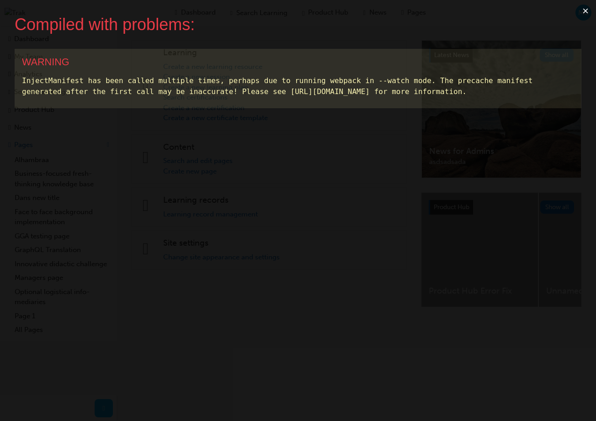
click at [592, 14] on button "×" at bounding box center [585, 11] width 21 height 22
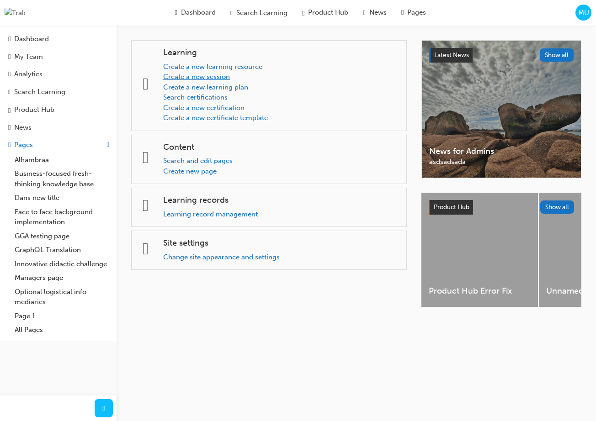
click at [230, 77] on link "Create a new session" at bounding box center [196, 77] width 67 height 8
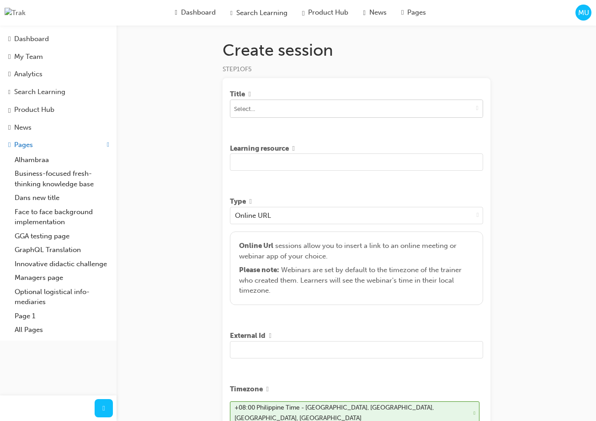
click at [265, 114] on input at bounding box center [356, 108] width 252 height 17
type input "1"
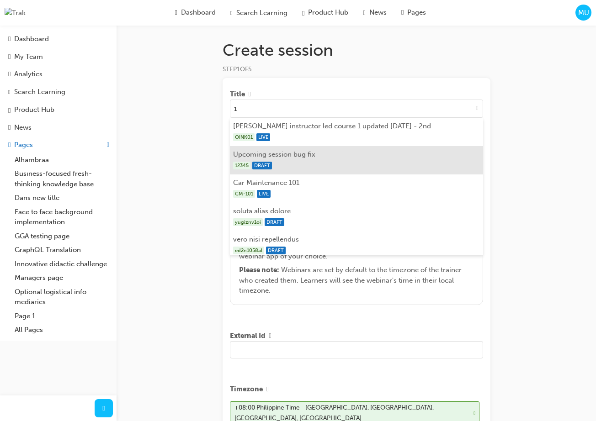
click at [281, 152] on li "Upcoming session bug fix 12345 DRAFT" at bounding box center [356, 160] width 253 height 28
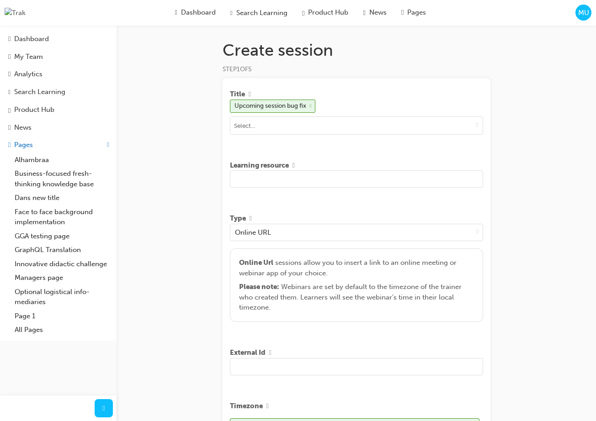
click at [294, 177] on input "text" at bounding box center [356, 178] width 253 height 17
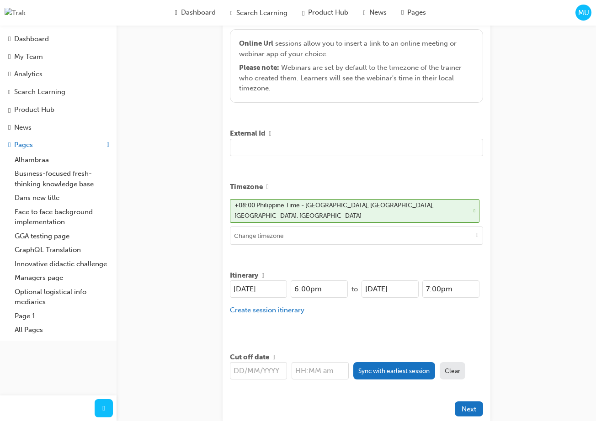
scroll to position [270, 0]
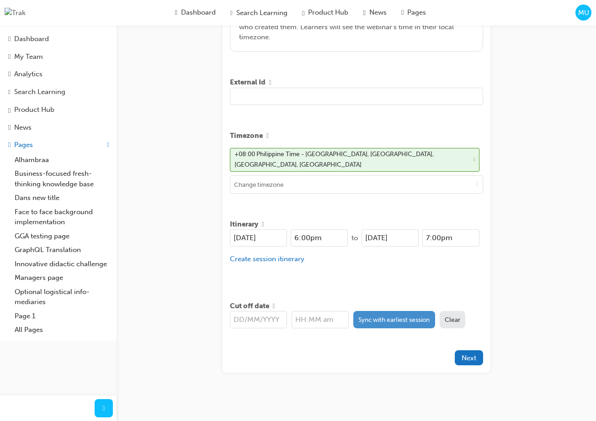
type input "TEST"
click at [392, 317] on button "Sync with earliest session" at bounding box center [394, 319] width 82 height 17
type input "[DATE]"
type input "6:00pm"
click at [468, 354] on span "Next" at bounding box center [468, 358] width 15 height 8
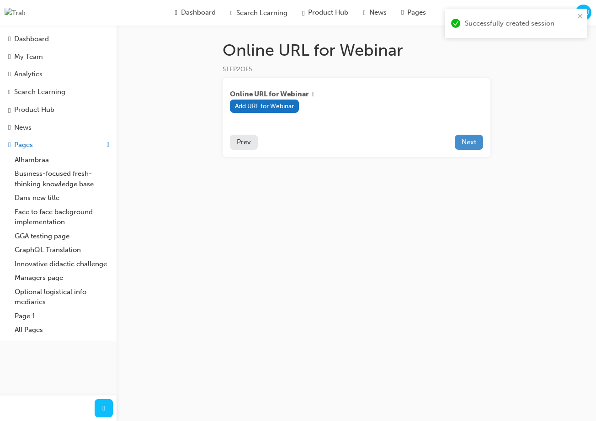
click at [474, 145] on span "Next" at bounding box center [468, 142] width 15 height 8
click at [473, 138] on button "Next" at bounding box center [469, 142] width 28 height 15
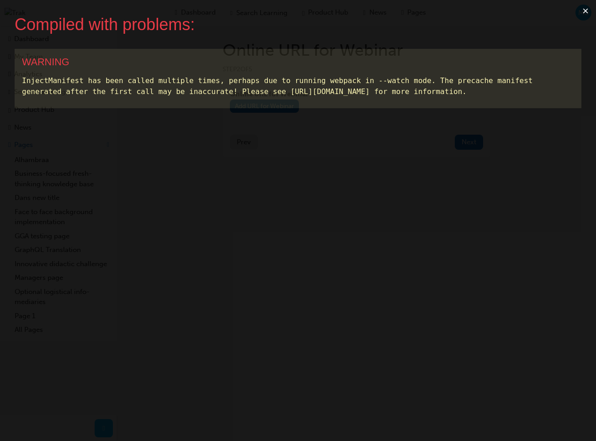
click at [584, 12] on button "×" at bounding box center [585, 11] width 21 height 22
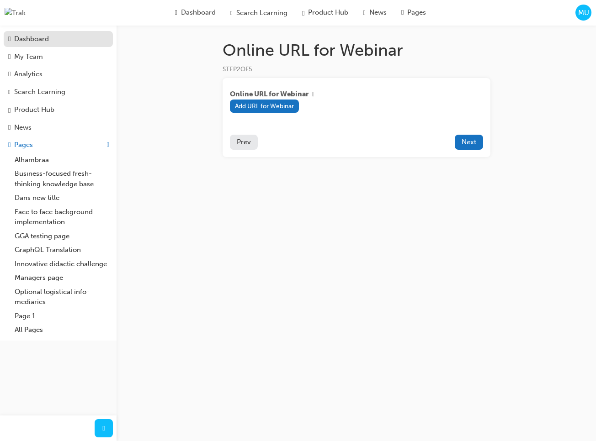
click at [42, 39] on div "Dashboard" at bounding box center [31, 39] width 35 height 11
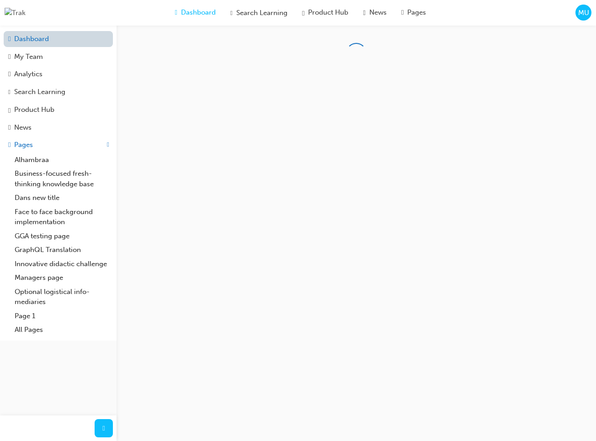
click at [42, 39] on link "Dashboard" at bounding box center [58, 39] width 109 height 16
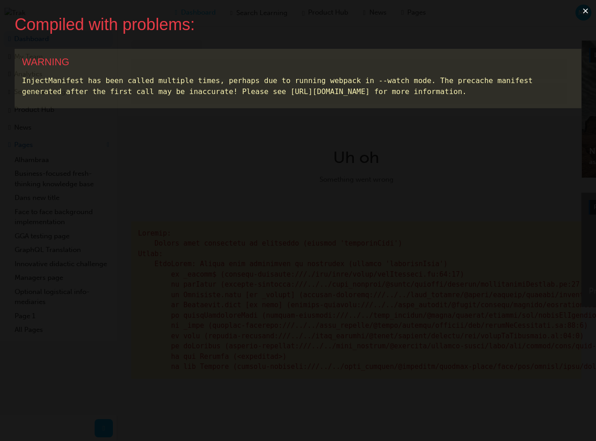
click at [548, 60] on div "WARNING" at bounding box center [298, 62] width 552 height 12
click at [587, 13] on button "×" at bounding box center [585, 11] width 21 height 22
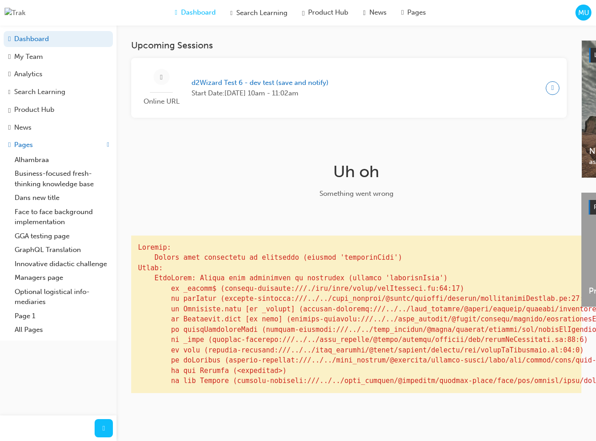
click at [587, 15] on span "MU" at bounding box center [583, 13] width 11 height 11
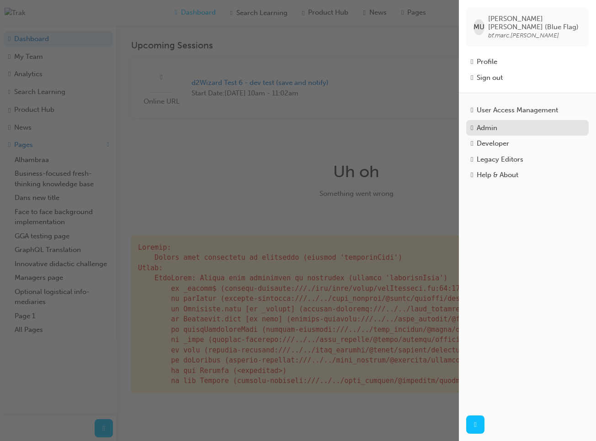
click at [490, 123] on div "Admin" at bounding box center [486, 128] width 21 height 11
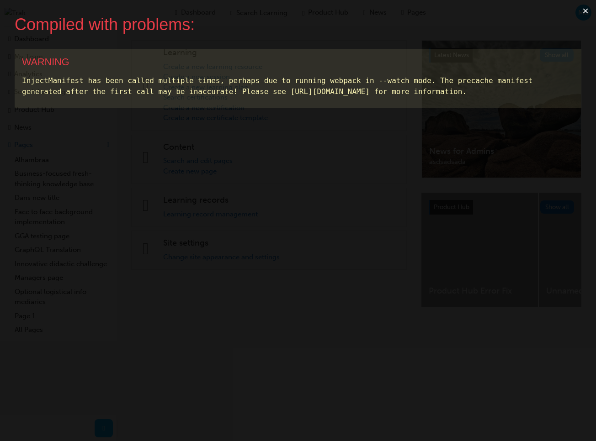
click at [587, 10] on button "×" at bounding box center [585, 11] width 21 height 22
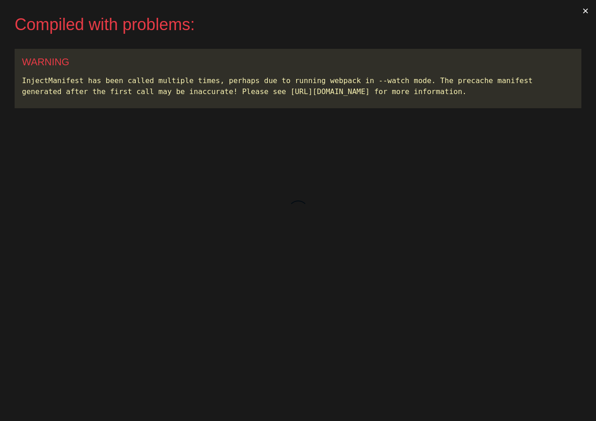
click at [587, 13] on button "×" at bounding box center [585, 11] width 21 height 22
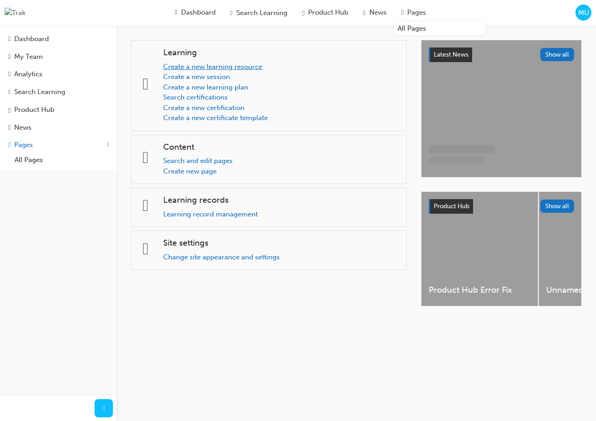
click at [253, 64] on link "Create a new learning resource" at bounding box center [212, 67] width 99 height 8
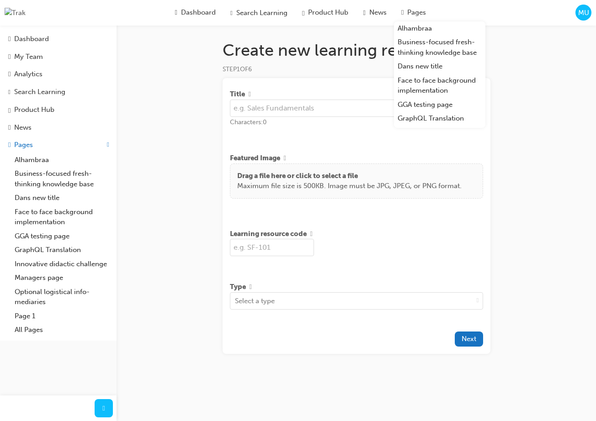
click at [524, 79] on div "Create new learning resource STEP 1 OF 6 Title Characters: 0 Featured Image Dra…" at bounding box center [298, 210] width 596 height 421
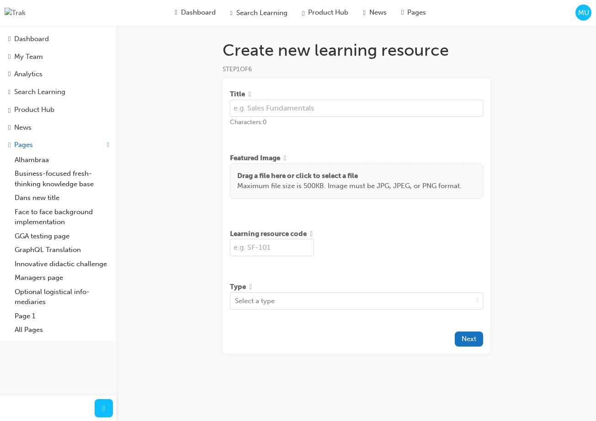
click at [546, 108] on div "Create new learning resource STEP 1 OF 6 Title Characters: 0 Featured Image Dra…" at bounding box center [298, 210] width 596 height 421
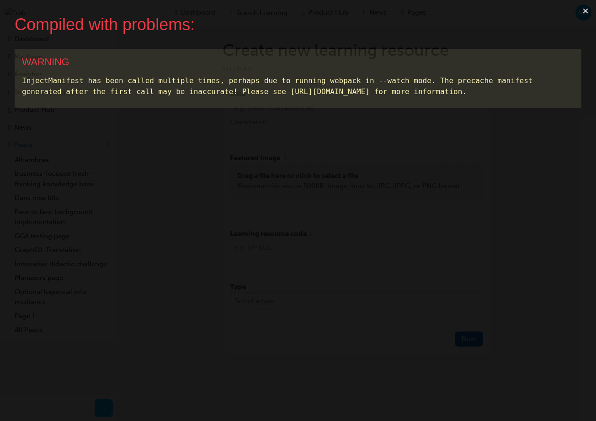
click at [584, 11] on button "×" at bounding box center [585, 11] width 21 height 22
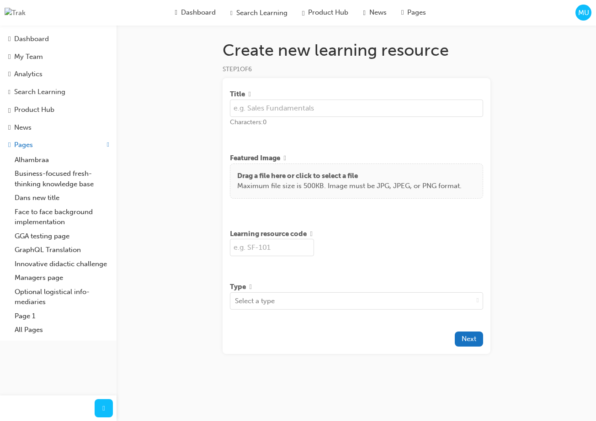
click at [293, 107] on input "text" at bounding box center [356, 108] width 253 height 17
type input "Sales"
click at [293, 245] on input "text" at bounding box center [272, 247] width 84 height 17
type input "SLS"
click at [415, 306] on div "Select a type" at bounding box center [351, 301] width 243 height 16
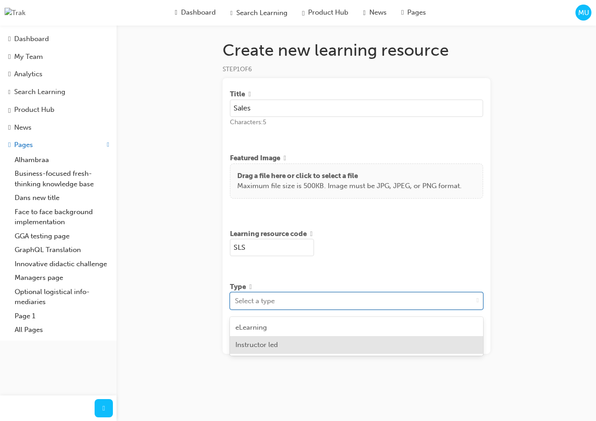
click at [366, 344] on div "Instructor led" at bounding box center [356, 345] width 253 height 18
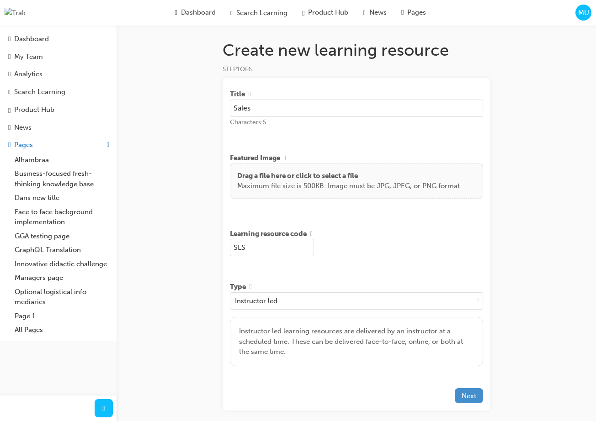
click at [468, 398] on span "Next" at bounding box center [468, 396] width 15 height 8
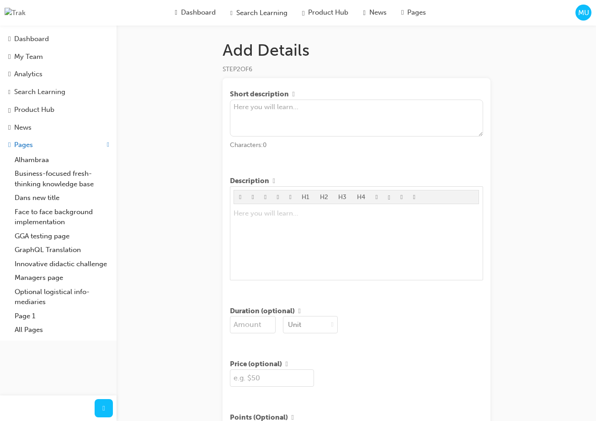
click at [567, 79] on div "Add Details STEP 2 OF 6 Short description Characters: 0 Description H1 H2 H3 H4…" at bounding box center [298, 295] width 596 height 590
click at [542, 139] on div "Add Details STEP 2 OF 6 Short description Characters: 0 Description H1 H2 H3 H4…" at bounding box center [298, 295] width 596 height 590
click at [416, 117] on textarea at bounding box center [356, 118] width 253 height 37
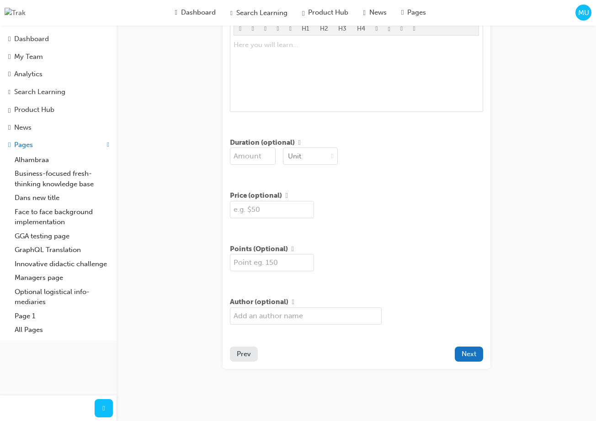
type textarea "Short"
click at [469, 355] on span "Next" at bounding box center [468, 354] width 15 height 8
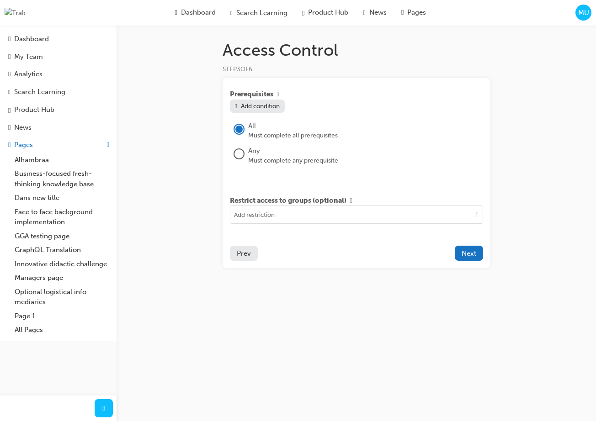
click at [246, 256] on span "Prev" at bounding box center [244, 253] width 14 height 8
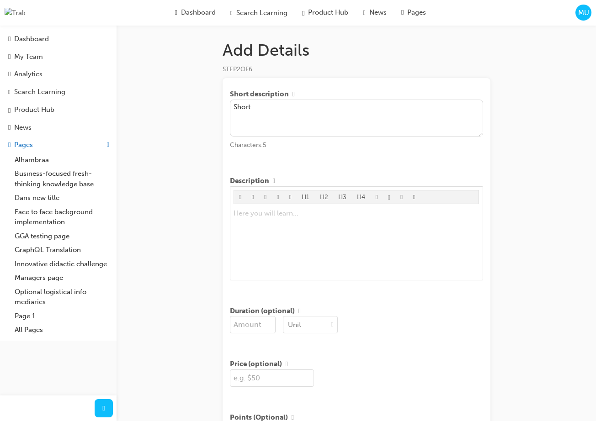
scroll to position [176, 0]
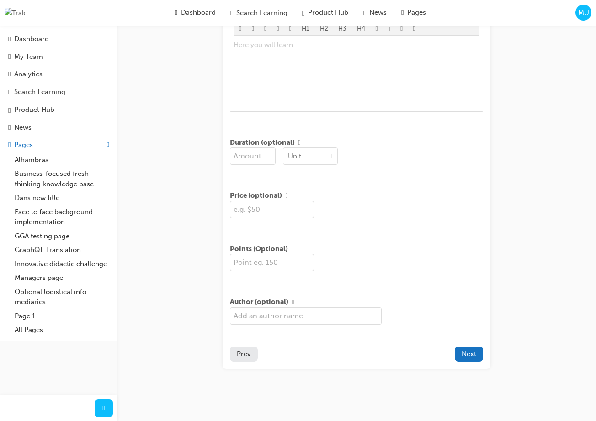
click at [471, 357] on span "Next" at bounding box center [468, 354] width 15 height 8
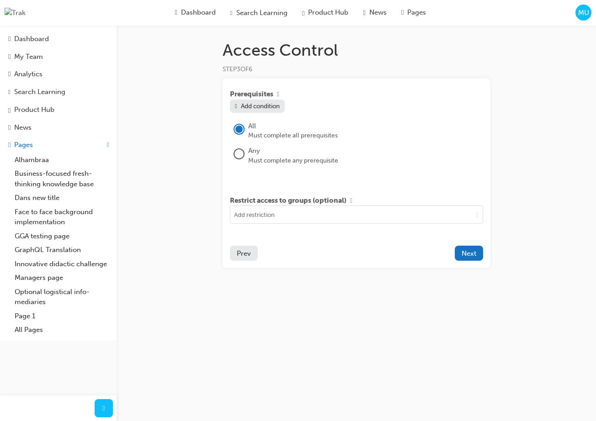
click at [248, 256] on span "Prev" at bounding box center [244, 253] width 14 height 8
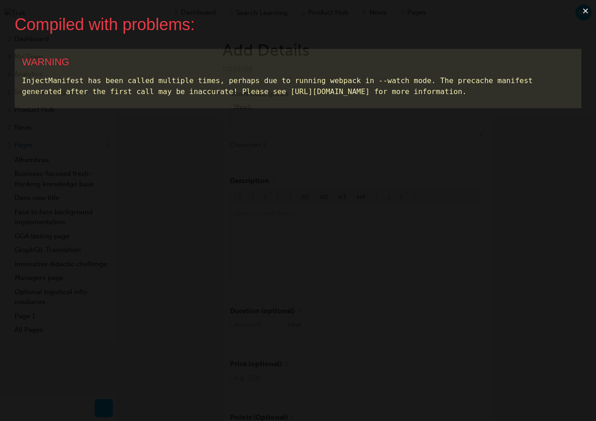
click at [586, 12] on button "×" at bounding box center [585, 11] width 21 height 22
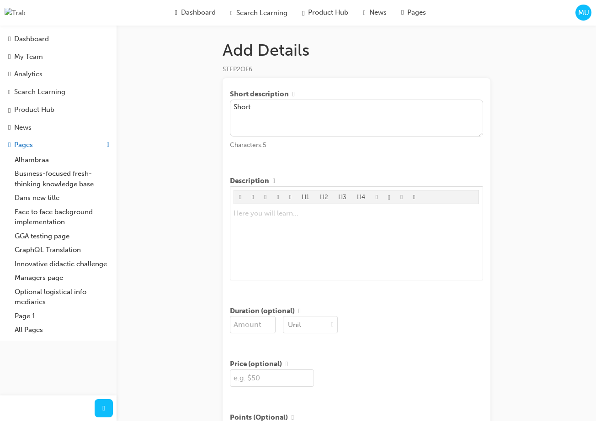
click at [586, 12] on span "MU" at bounding box center [583, 13] width 11 height 11
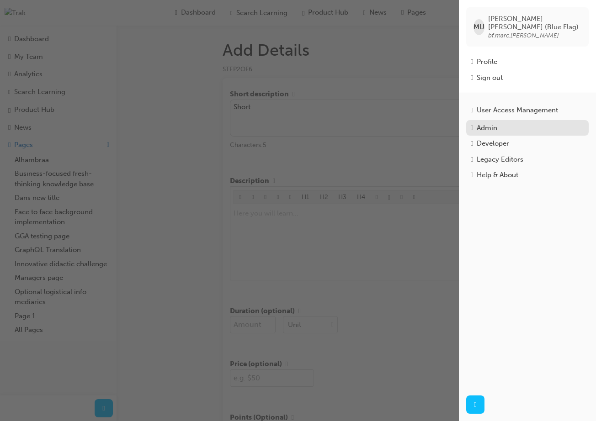
click at [496, 125] on div "Admin" at bounding box center [486, 128] width 21 height 11
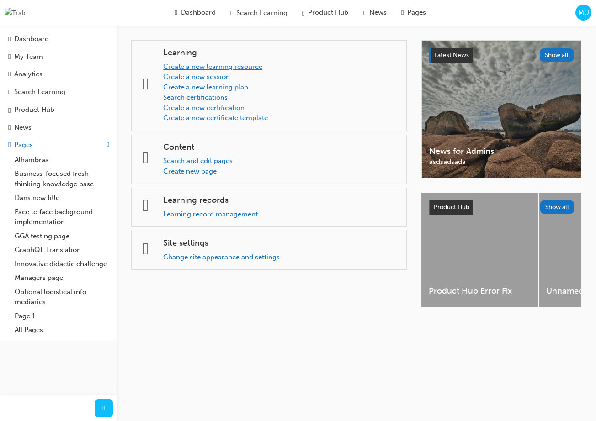
click at [225, 66] on link "Create a new learning resource" at bounding box center [212, 67] width 99 height 8
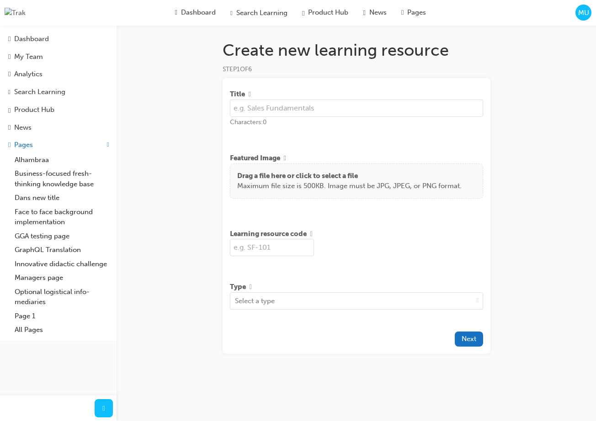
click at [265, 111] on input "text" at bounding box center [356, 108] width 253 height 17
type input "Test"
click at [288, 249] on input "text" at bounding box center [272, 247] width 84 height 17
type input "TST"
click at [349, 310] on div "Select a type" at bounding box center [356, 300] width 253 height 17
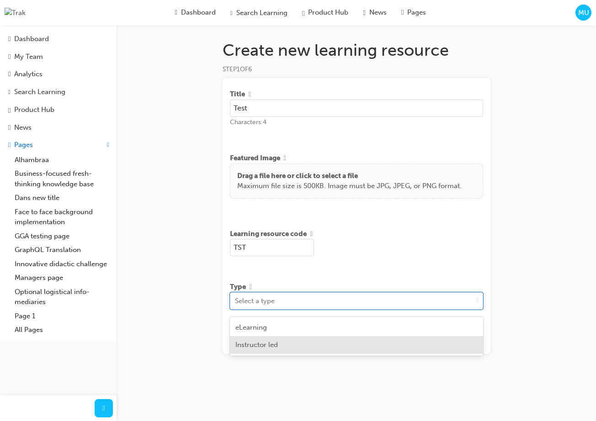
click at [353, 346] on div "Instructor led" at bounding box center [356, 345] width 253 height 18
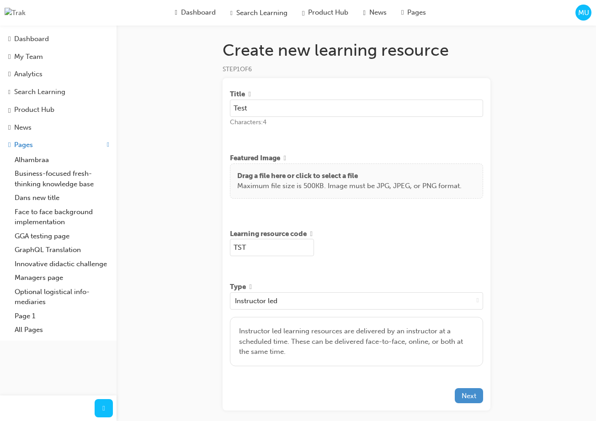
click at [469, 400] on span "Next" at bounding box center [468, 396] width 15 height 8
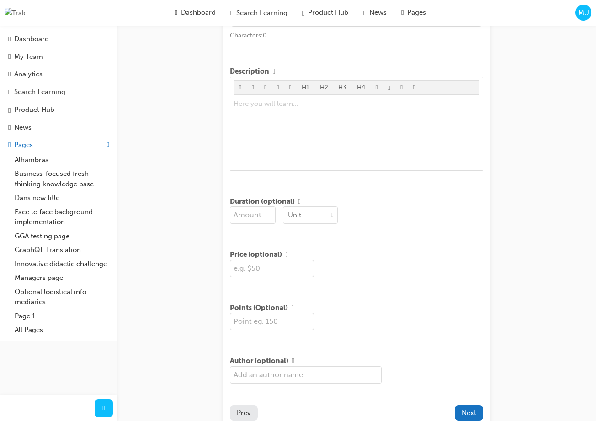
scroll to position [164, 0]
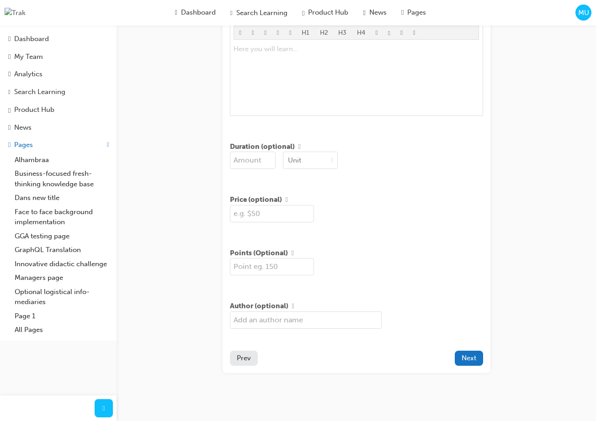
click at [273, 273] on input "number" at bounding box center [272, 266] width 84 height 17
type input "150"
click at [466, 362] on span "Next" at bounding box center [468, 358] width 15 height 8
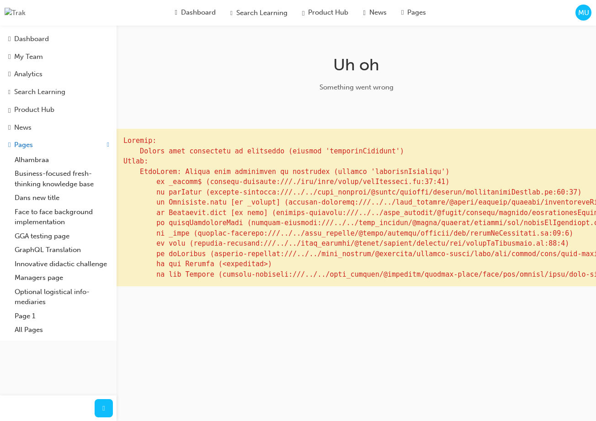
click at [582, 12] on span "MU" at bounding box center [583, 13] width 11 height 11
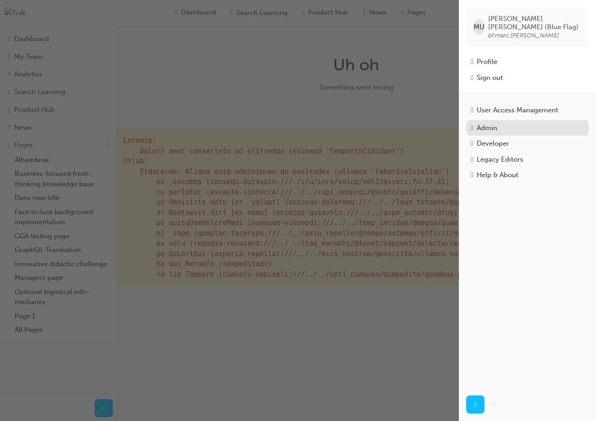
click at [497, 123] on div "Admin" at bounding box center [486, 128] width 21 height 11
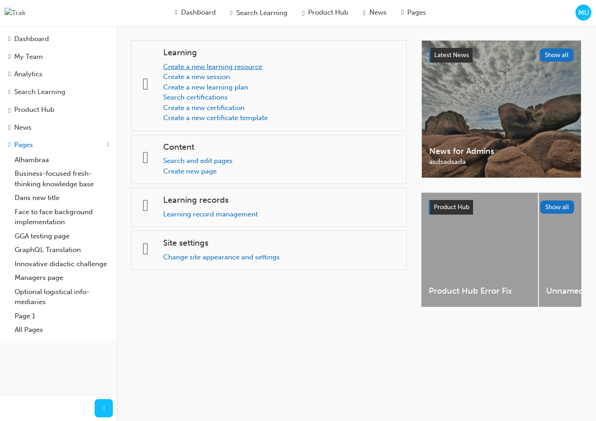
click at [257, 68] on link "Create a new learning resource" at bounding box center [212, 67] width 99 height 8
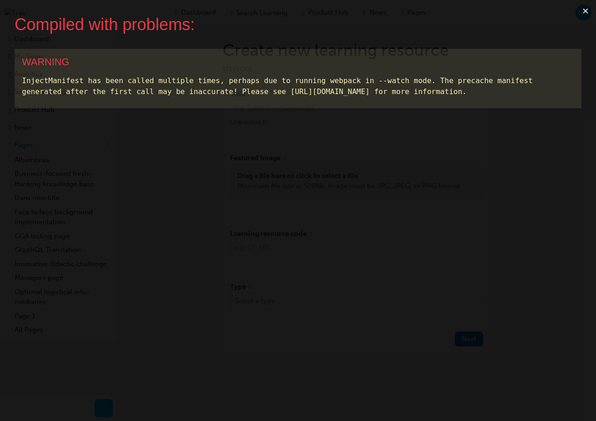
click at [300, 97] on div "InjectManifest has been called multiple times, perhaps due to running webpack i…" at bounding box center [298, 86] width 552 height 22
click at [588, 12] on button "×" at bounding box center [585, 11] width 21 height 22
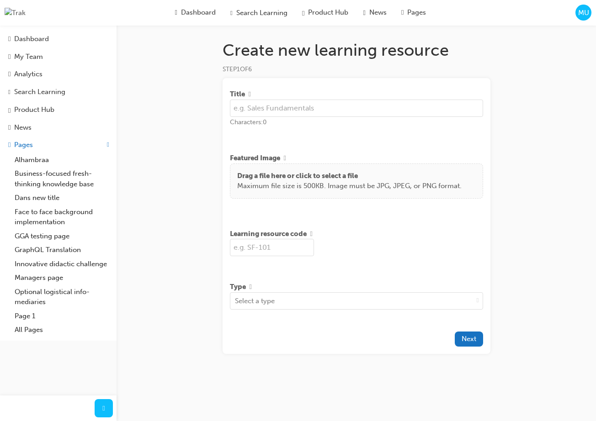
drag, startPoint x: 588, startPoint y: 12, endPoint x: 619, endPoint y: 16, distance: 30.4
click at [595, 16] on html "Your version of Internet Explorer is outdated and not supported. Please upgrade…" at bounding box center [298, 210] width 596 height 421
click at [306, 112] on input "text" at bounding box center [356, 108] width 253 height 17
type input "SALES"
click at [281, 251] on input "text" at bounding box center [272, 247] width 84 height 17
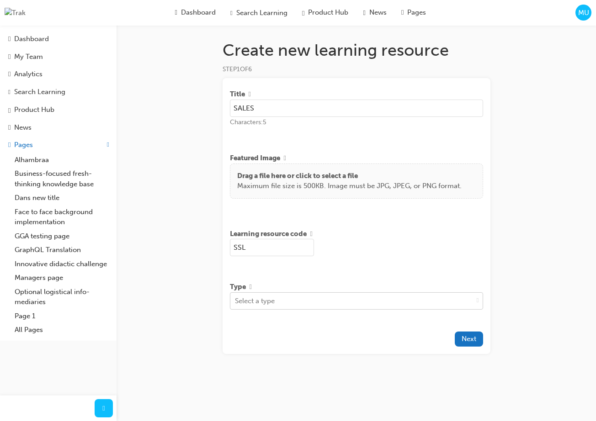
type input "SSL"
click at [326, 309] on div "Select a type" at bounding box center [351, 301] width 243 height 16
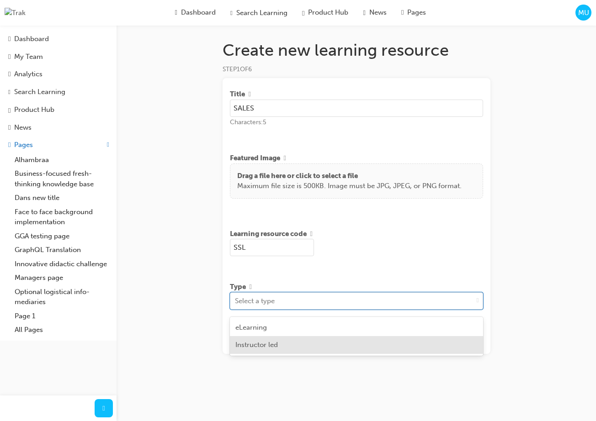
click at [315, 339] on div "Instructor led" at bounding box center [356, 345] width 253 height 18
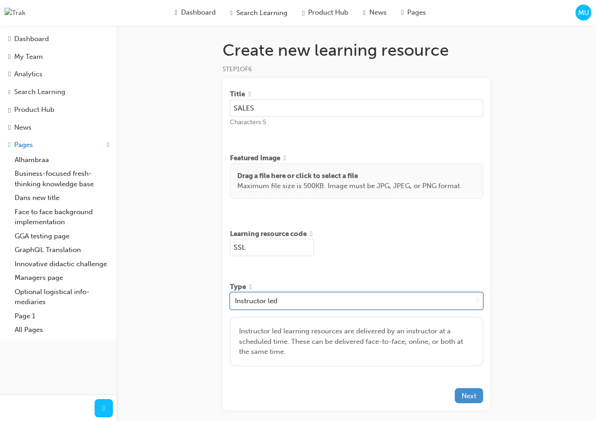
click at [465, 397] on span "Next" at bounding box center [468, 396] width 15 height 8
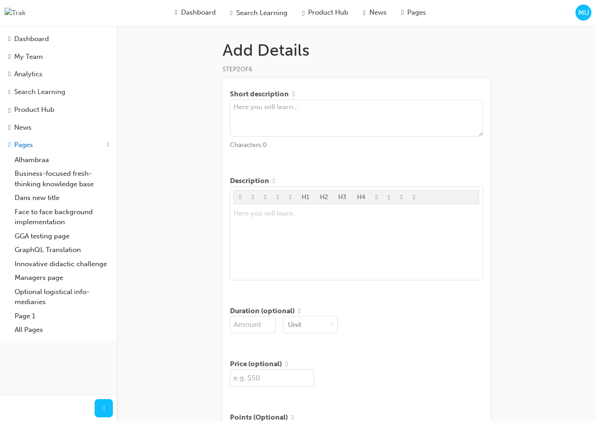
click at [360, 124] on textarea at bounding box center [356, 118] width 253 height 37
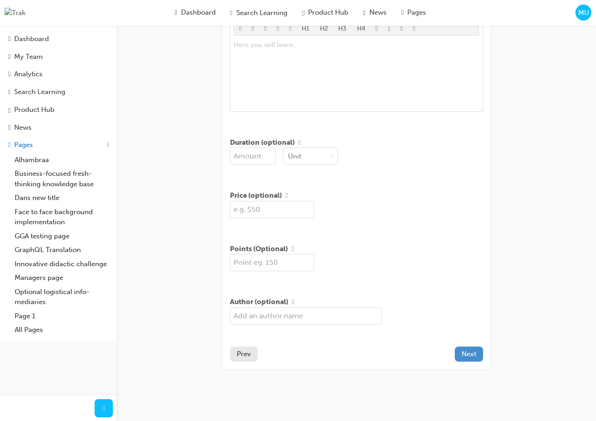
type textarea "short"
click at [460, 354] on button "Next" at bounding box center [469, 354] width 28 height 15
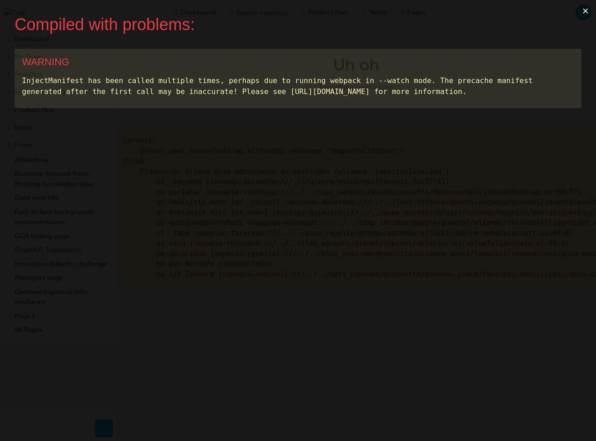
click at [586, 11] on button "×" at bounding box center [585, 11] width 21 height 22
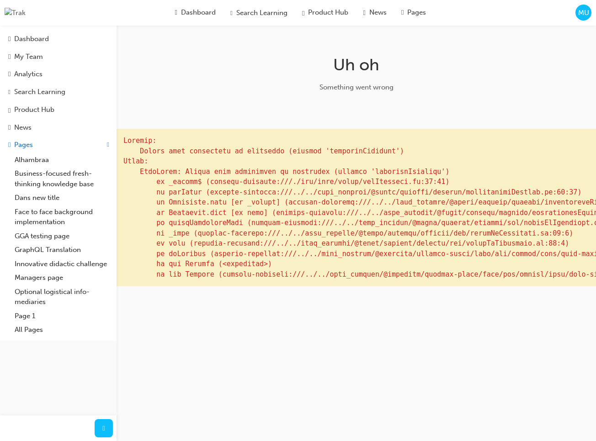
click at [581, 18] on div "MU" at bounding box center [583, 13] width 16 height 16
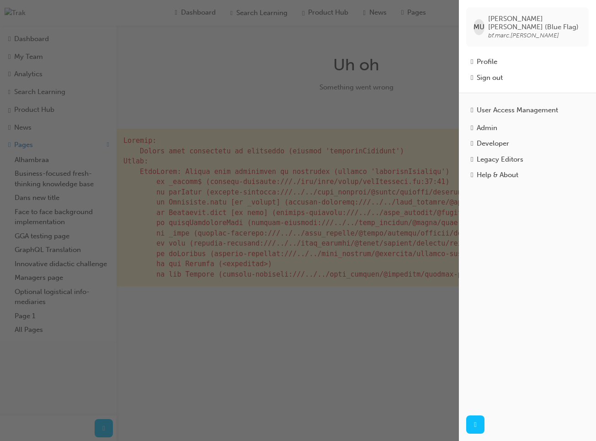
click at [347, 69] on div "button" at bounding box center [229, 220] width 459 height 441
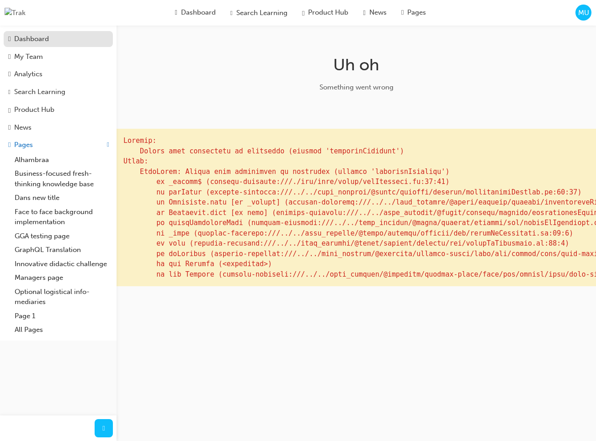
click at [41, 39] on div "Dashboard" at bounding box center [31, 39] width 35 height 11
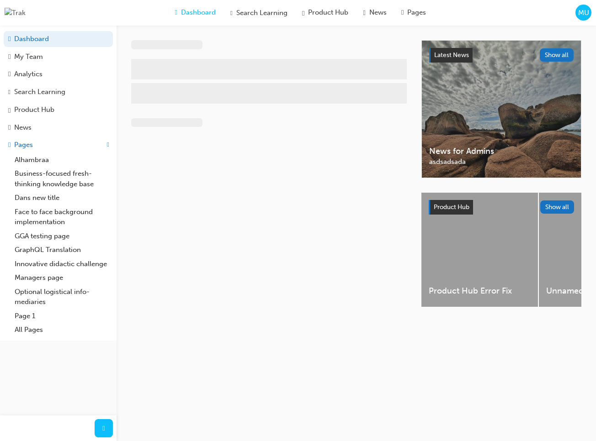
click at [587, 13] on span "MU" at bounding box center [583, 13] width 11 height 11
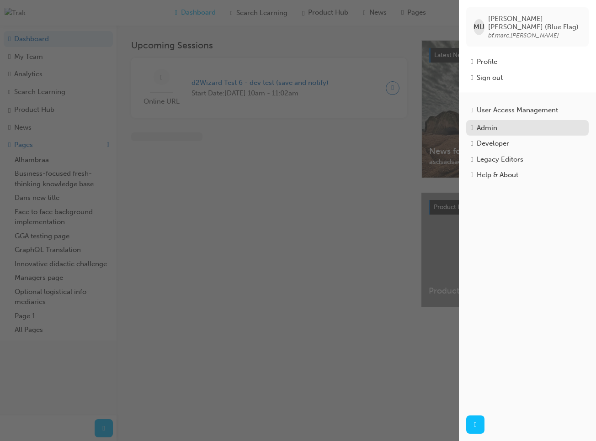
click at [503, 123] on div "Admin" at bounding box center [527, 128] width 113 height 11
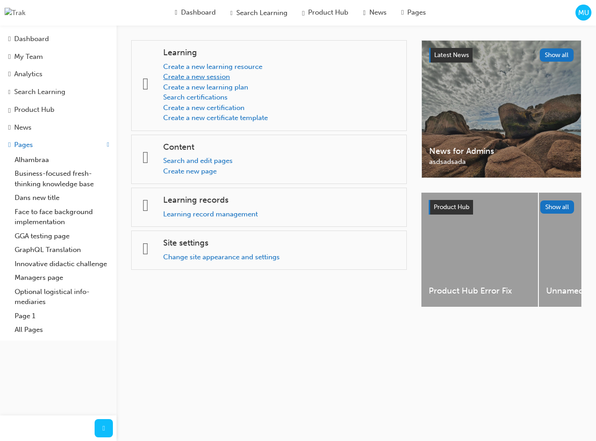
click at [220, 77] on link "Create a new session" at bounding box center [196, 77] width 67 height 8
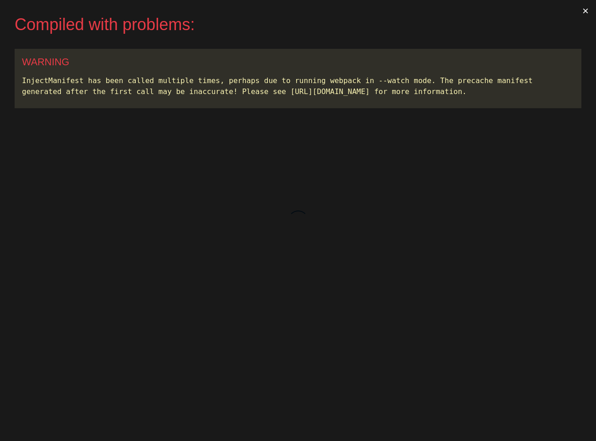
click at [583, 12] on button "×" at bounding box center [585, 11] width 21 height 22
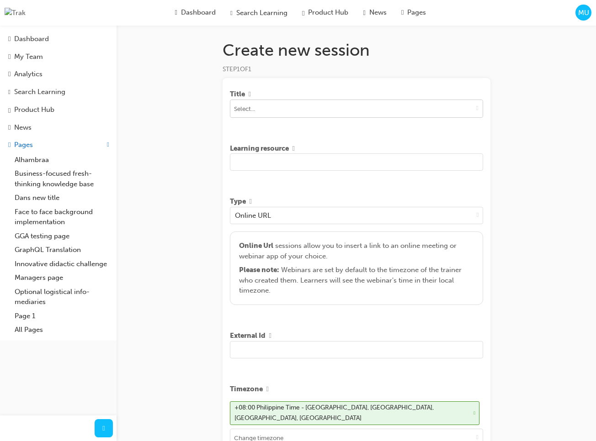
click at [476, 104] on span "down-icon" at bounding box center [477, 108] width 2 height 8
type input "a"
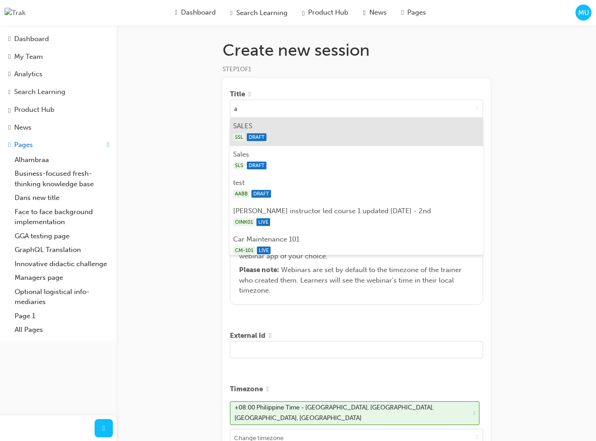
click at [353, 126] on li "SALES SSL DRAFT" at bounding box center [356, 132] width 253 height 28
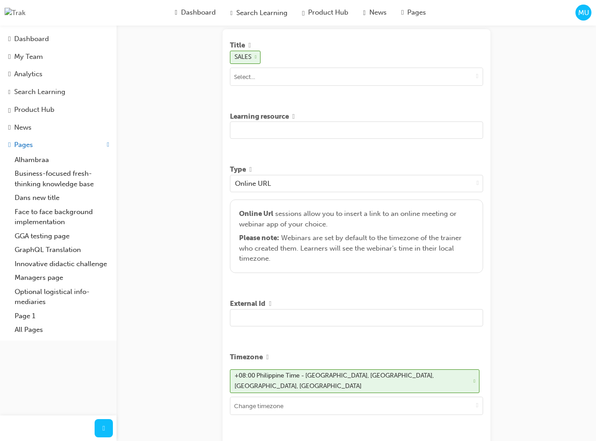
scroll to position [58, 0]
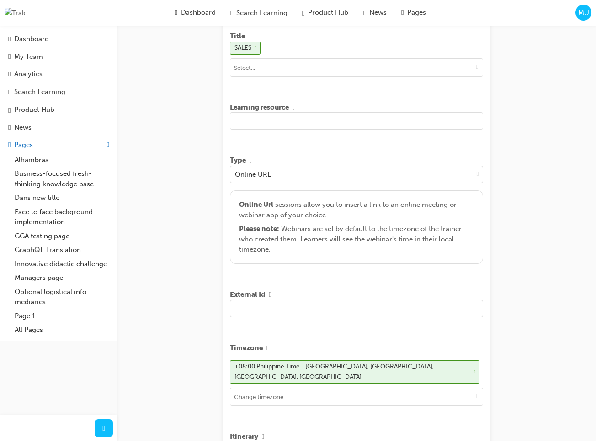
click at [355, 128] on input "text" at bounding box center [356, 120] width 253 height 17
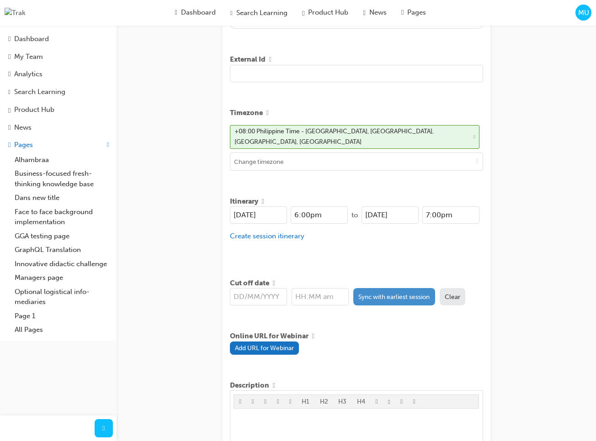
type input "asdsa asd sad asdasd asdas d"
click at [371, 297] on button "Sync with earliest session" at bounding box center [394, 296] width 82 height 17
type input "[DATE]"
type input "6:00pm"
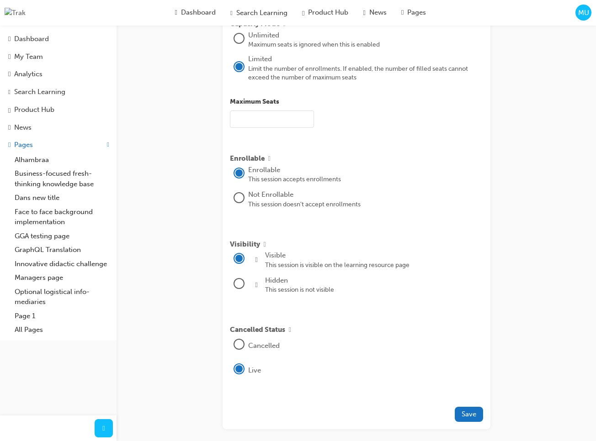
scroll to position [932, 0]
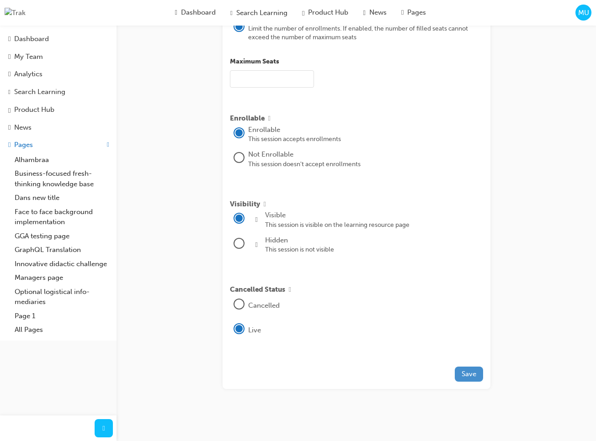
click at [470, 372] on span "Save" at bounding box center [468, 374] width 15 height 8
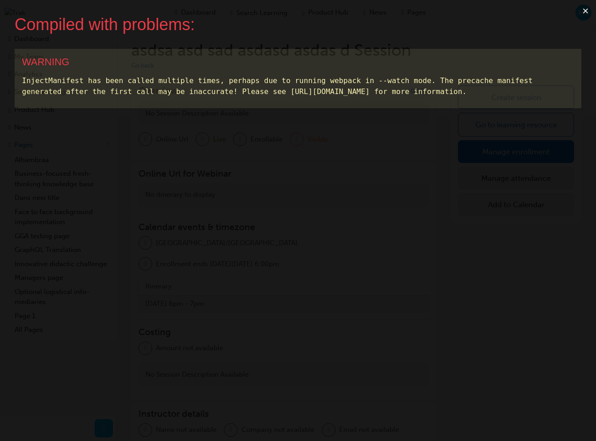
click at [582, 12] on button "×" at bounding box center [585, 11] width 21 height 22
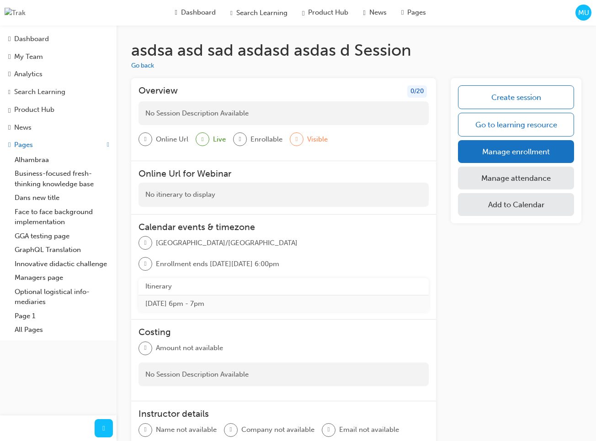
click at [587, 10] on span "MU" at bounding box center [583, 13] width 11 height 11
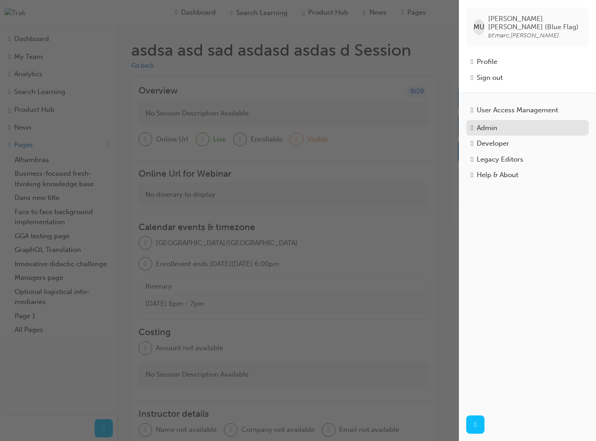
click at [513, 123] on div "Admin" at bounding box center [527, 128] width 113 height 11
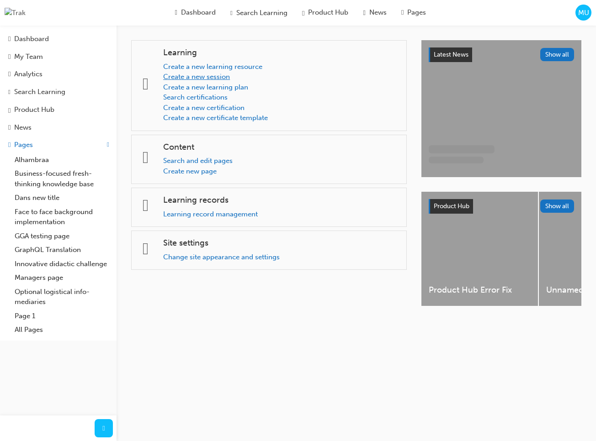
click at [219, 79] on link "Create a new session" at bounding box center [196, 77] width 67 height 8
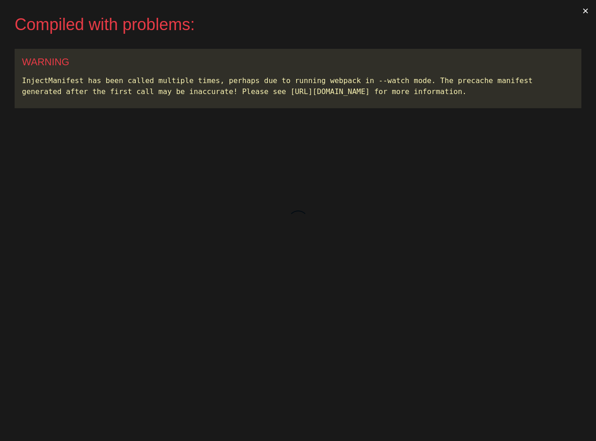
click at [584, 12] on button "×" at bounding box center [585, 11] width 21 height 22
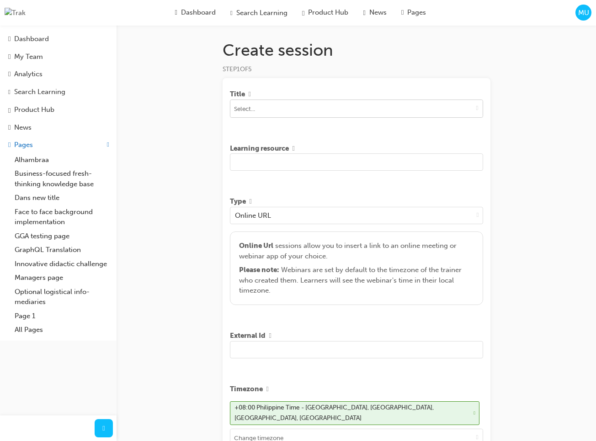
click at [476, 110] on span "down-icon" at bounding box center [477, 108] width 2 height 8
type input "s"
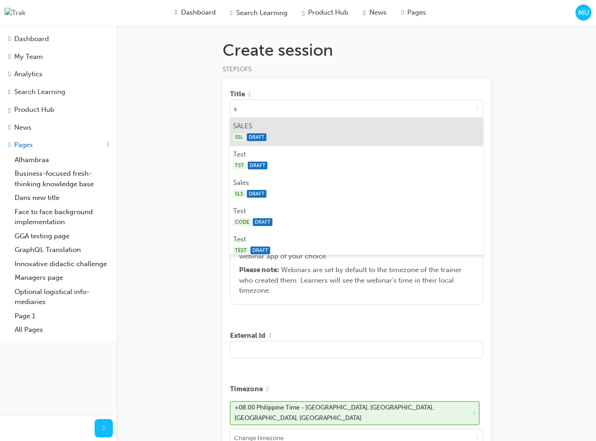
click at [409, 137] on div "SSL DRAFT" at bounding box center [356, 137] width 246 height 11
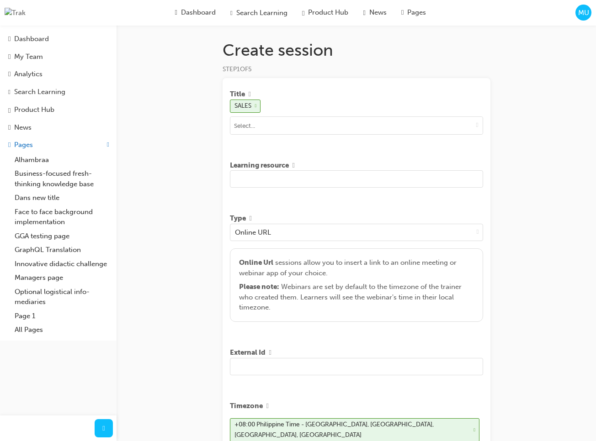
click at [352, 181] on input "text" at bounding box center [356, 178] width 253 height 17
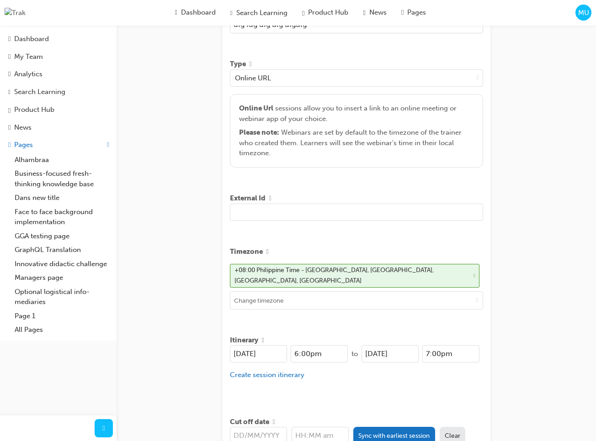
scroll to position [250, 0]
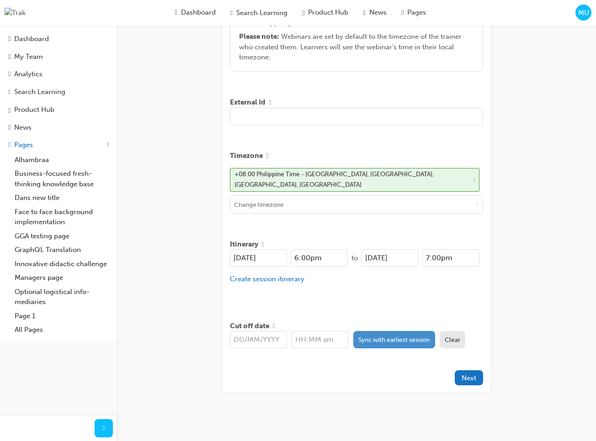
type input "dfg fdg dfg dfg dfgdfg"
click at [389, 331] on button "Sync with earliest session" at bounding box center [394, 339] width 82 height 17
type input "[DATE]"
type input "6:00pm"
click at [527, 213] on div "Create session STEP 1 OF 5 Title SALES Learning resource dfg fdg dfg dfg dfgdfg…" at bounding box center [298, 97] width 596 height 695
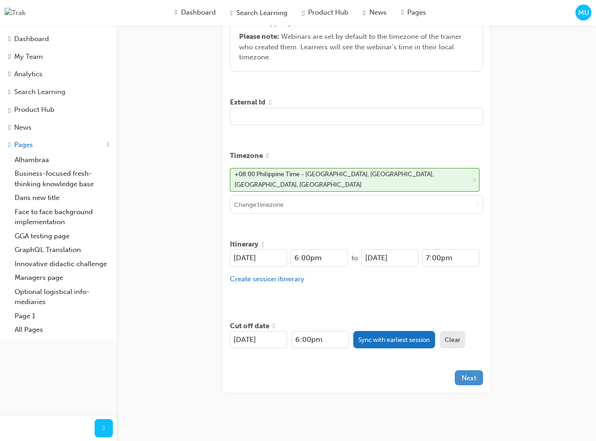
click at [475, 374] on span "Next" at bounding box center [468, 378] width 15 height 8
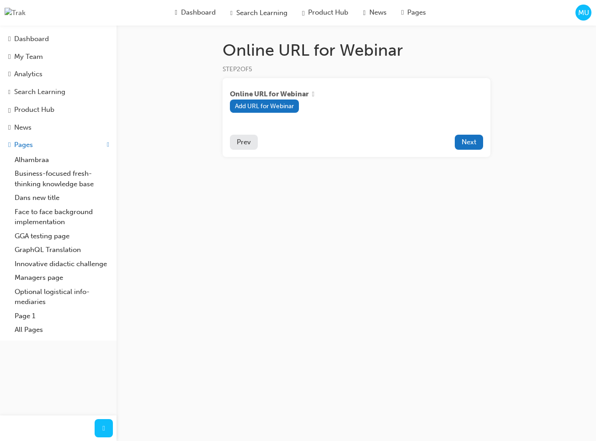
click at [575, 130] on div "Online URL for Webinar STEP 2 OF 5 Online URL for Webinar Add URL for Webinar P…" at bounding box center [298, 220] width 596 height 441
drag, startPoint x: 571, startPoint y: 106, endPoint x: 592, endPoint y: 79, distance: 33.3
click at [571, 106] on div "Online URL for Webinar STEP 2 OF 5 Online URL for Webinar Add URL for Webinar P…" at bounding box center [298, 220] width 596 height 441
drag, startPoint x: 552, startPoint y: 67, endPoint x: 491, endPoint y: 132, distance: 89.2
click at [552, 68] on div "Online URL for Webinar STEP 2 OF 5 Online URL for Webinar Add URL for Webinar P…" at bounding box center [298, 220] width 596 height 441
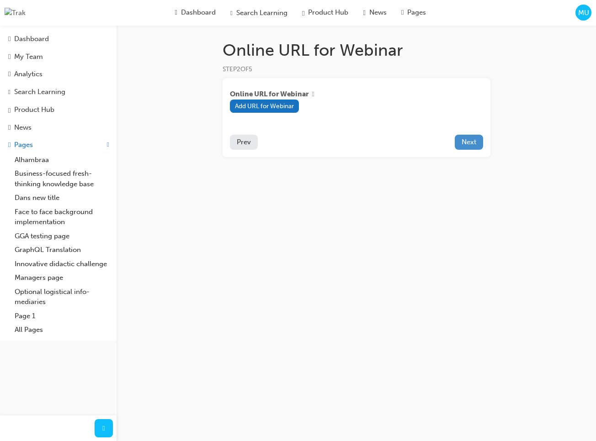
click at [467, 145] on span "Next" at bounding box center [468, 142] width 15 height 8
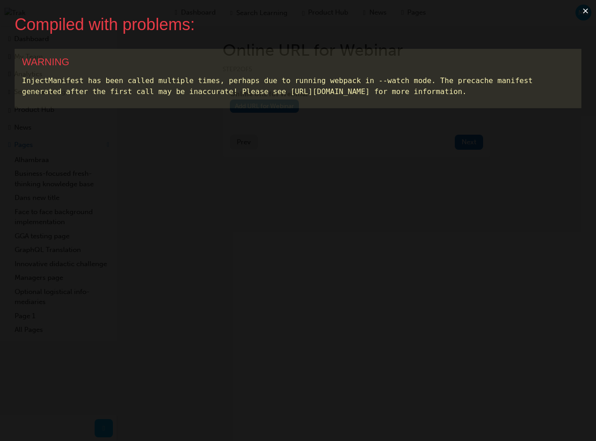
click at [581, 9] on button "×" at bounding box center [585, 11] width 21 height 22
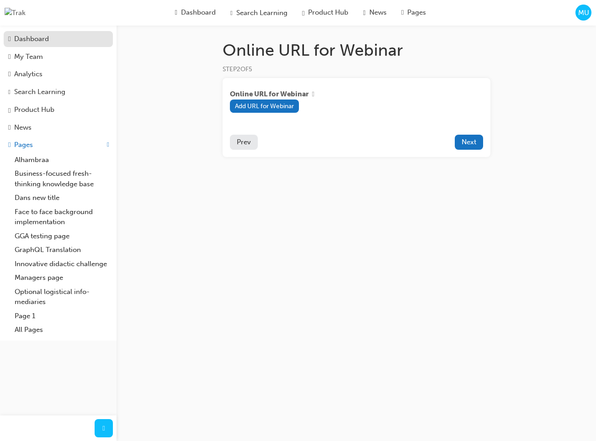
click at [40, 35] on div "Dashboard" at bounding box center [31, 39] width 35 height 11
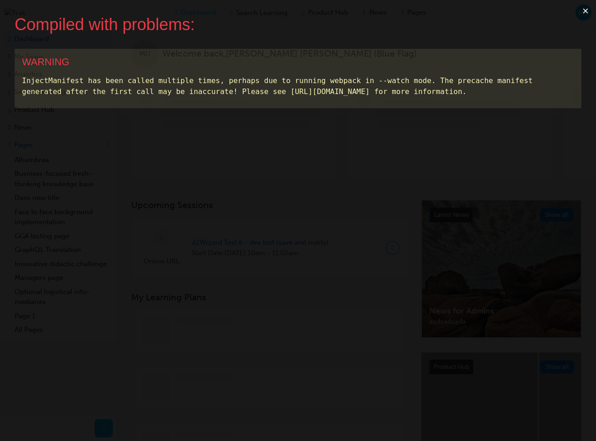
click at [508, 54] on div "WARNING InjectManifest has been called multiple times, perhaps due to running w…" at bounding box center [298, 78] width 566 height 59
click at [581, 12] on button "×" at bounding box center [585, 11] width 21 height 22
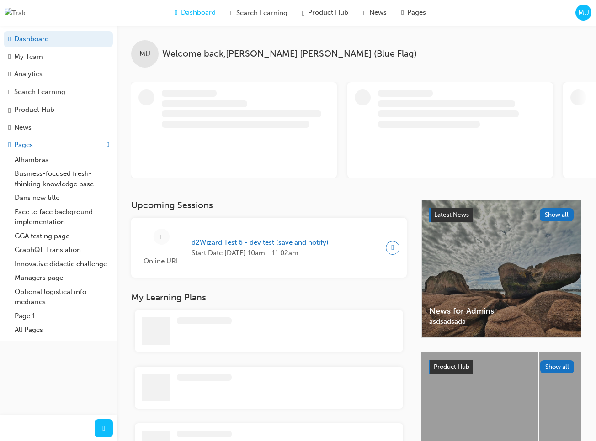
click at [587, 16] on span "MU" at bounding box center [583, 13] width 11 height 11
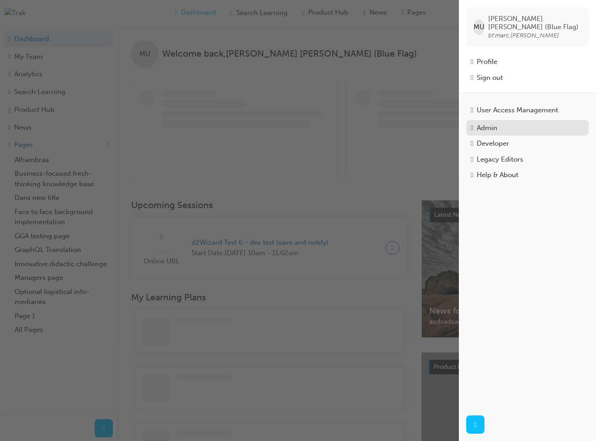
click at [510, 127] on div "Admin" at bounding box center [527, 128] width 113 height 11
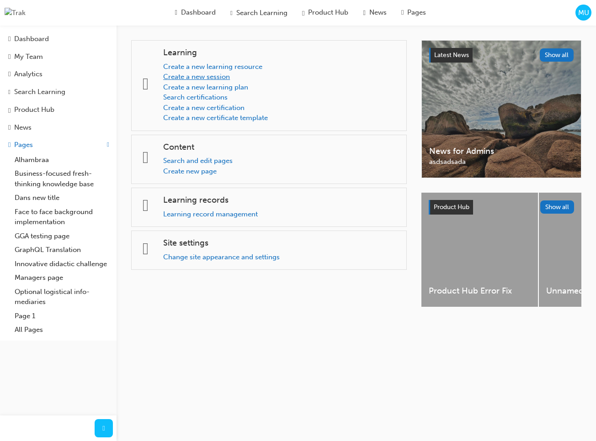
click at [212, 79] on link "Create a new session" at bounding box center [196, 77] width 67 height 8
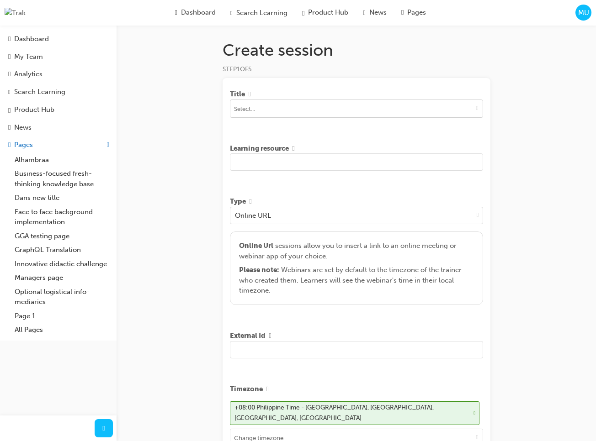
click at [423, 112] on input at bounding box center [356, 108] width 252 height 17
type input "m"
type input "test"
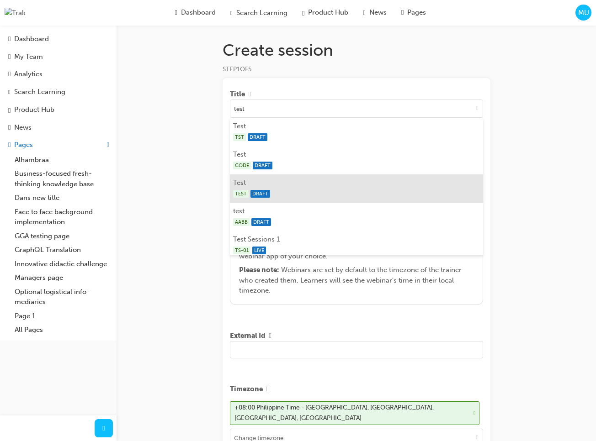
click at [344, 193] on div "TEST DRAFT" at bounding box center [356, 193] width 246 height 11
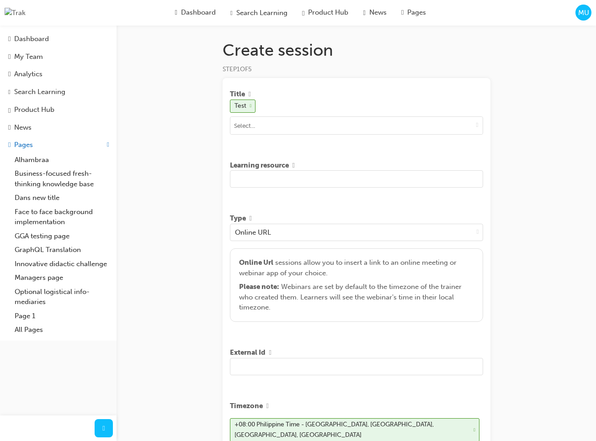
click at [359, 188] on input "text" at bounding box center [356, 178] width 253 height 17
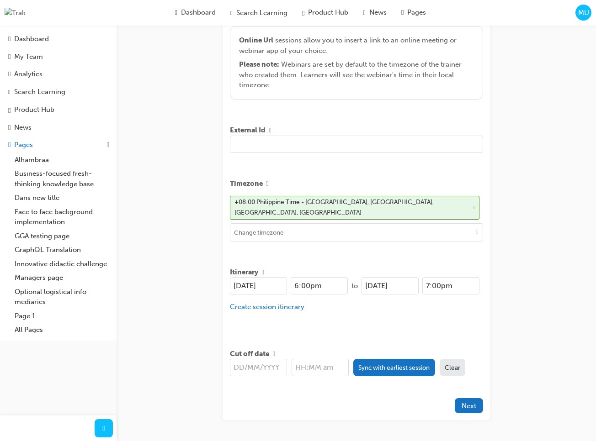
scroll to position [229, 0]
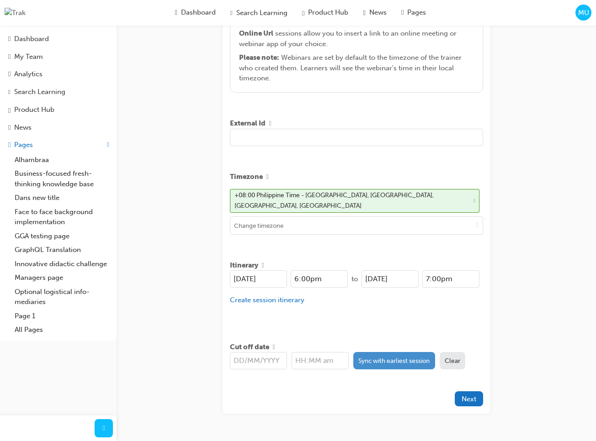
type input "sdf sdf sdf sdf sdfsdf"
click at [395, 354] on button "Sync with earliest session" at bounding box center [394, 360] width 82 height 17
type input "[DATE]"
type input "6:00pm"
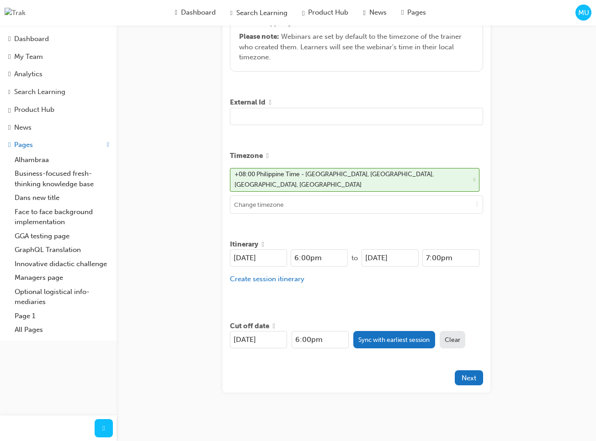
click at [534, 173] on div "Create session STEP 1 OF 5 Title Test Learning resource sdf sdf sdf sdf sdfsdf …" at bounding box center [298, 97] width 596 height 695
click at [469, 374] on span "Next" at bounding box center [468, 378] width 15 height 8
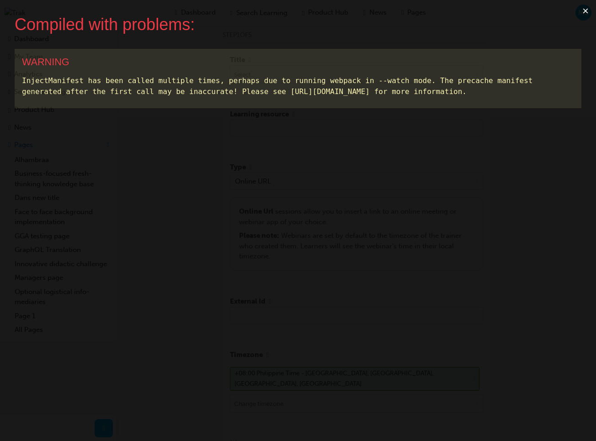
scroll to position [0, 0]
click at [587, 12] on button "×" at bounding box center [585, 11] width 21 height 22
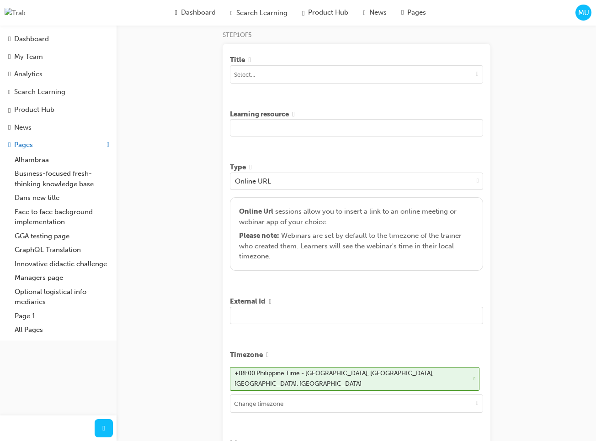
click at [585, 19] on div "MU" at bounding box center [583, 13] width 16 height 16
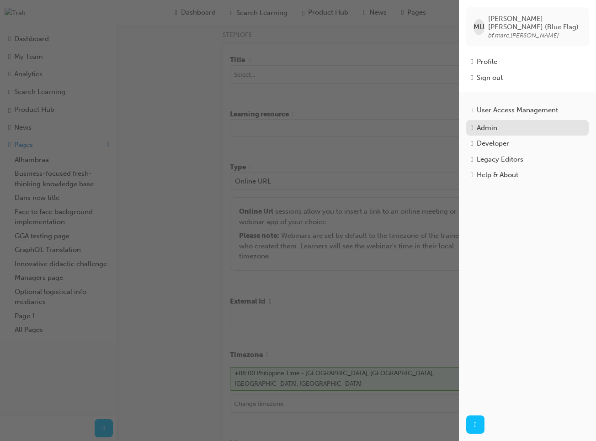
click at [496, 123] on div "Admin" at bounding box center [486, 128] width 21 height 11
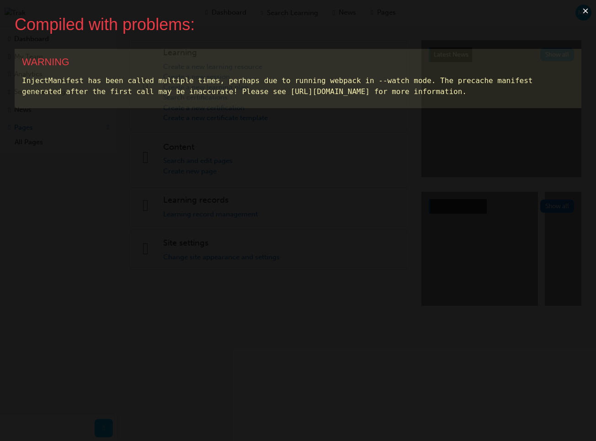
click at [582, 12] on button "×" at bounding box center [585, 11] width 21 height 22
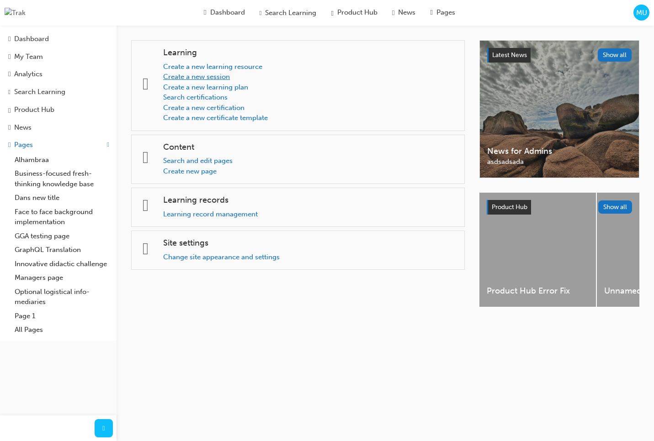
click at [225, 78] on link "Create a new session" at bounding box center [196, 77] width 67 height 8
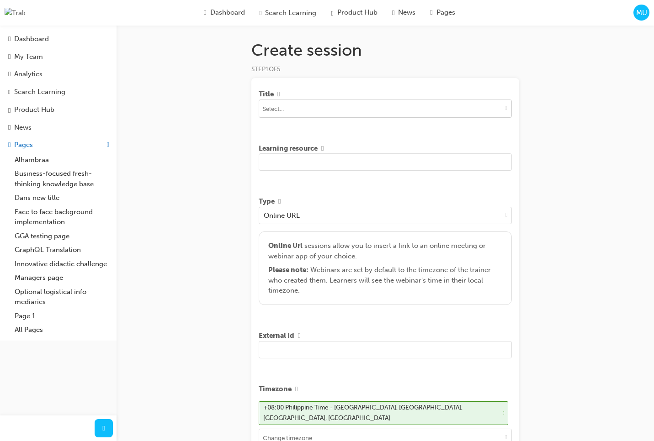
click at [505, 114] on button "toggle menu" at bounding box center [506, 108] width 11 height 17
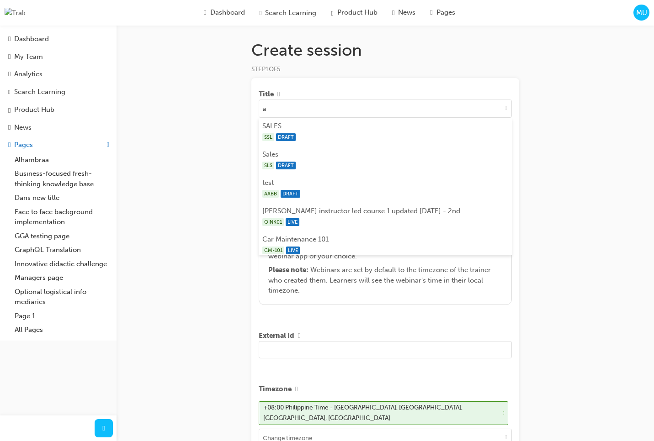
type input "a"
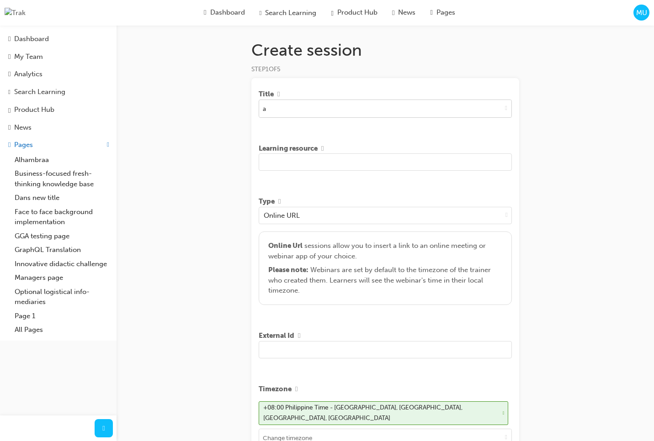
click at [311, 113] on input "a" at bounding box center [385, 108] width 252 height 17
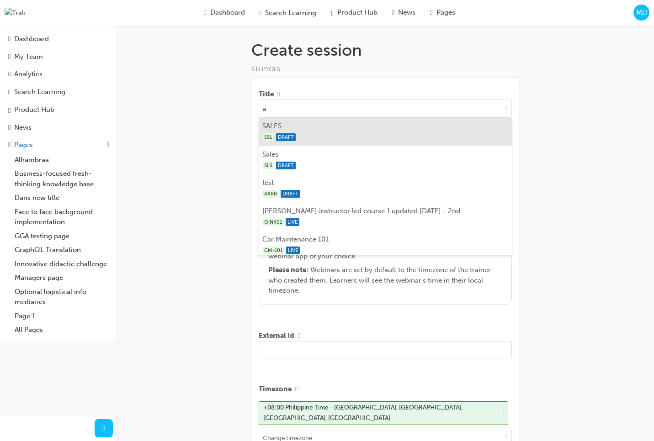
click at [306, 126] on li "SALES SSL DRAFT" at bounding box center [385, 132] width 253 height 28
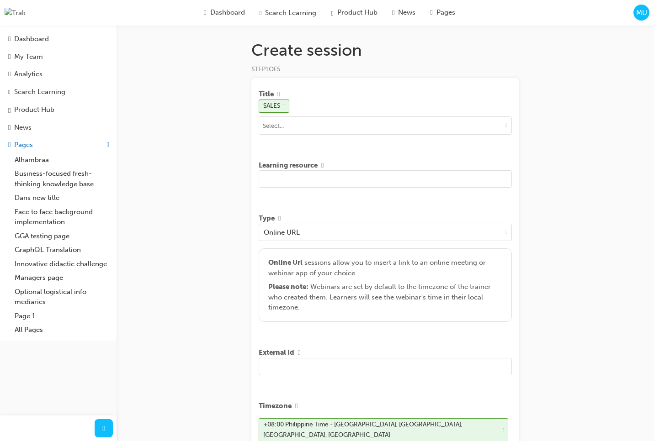
click input "text"
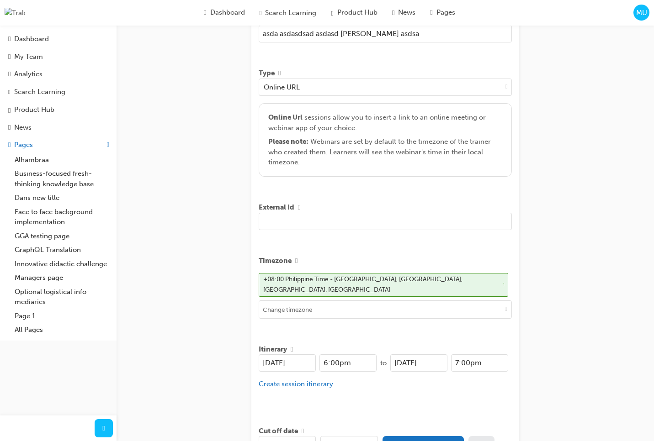
scroll to position [250, 0]
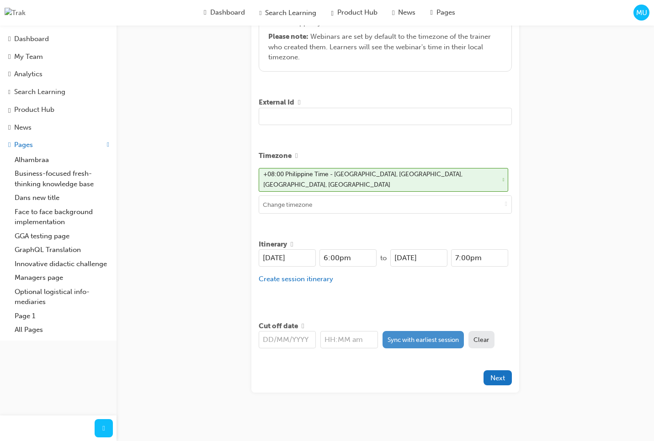
type input "asda asdasdsad asdasd sad sad asdsa"
click button "Sync with earliest session"
type input "[DATE]"
type input "6:00pm"
click div
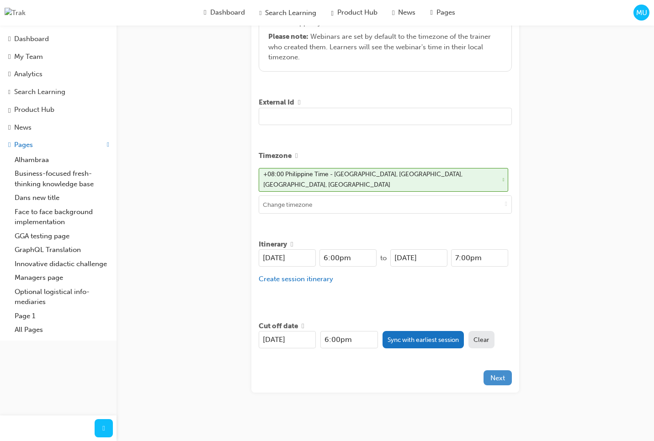
click span "Next"
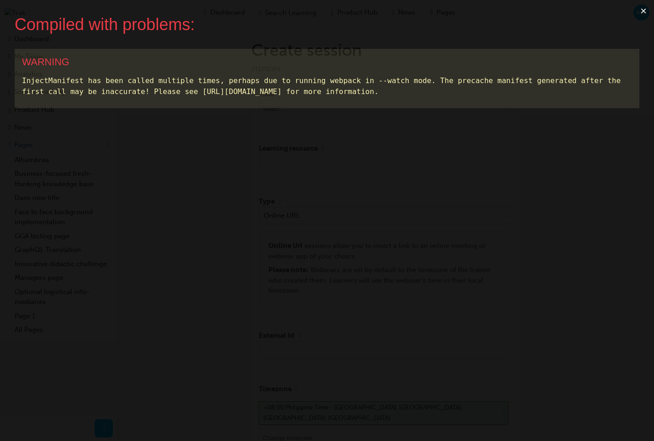
scroll to position [0, 0]
click button "×"
click at [641, 13] on button "×" at bounding box center [643, 11] width 21 height 22
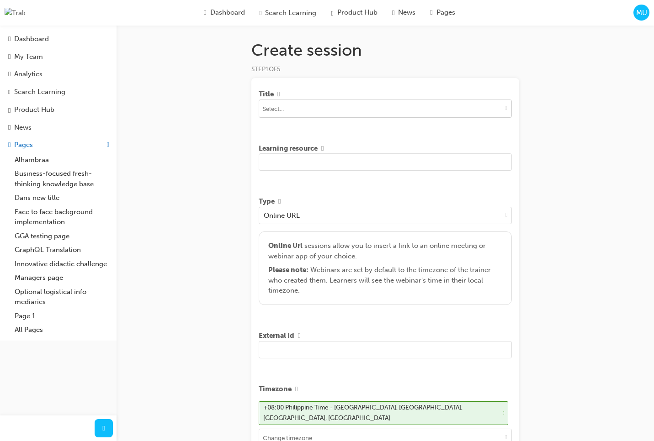
click at [505, 109] on span "down-icon" at bounding box center [506, 108] width 2 height 8
type input "a"
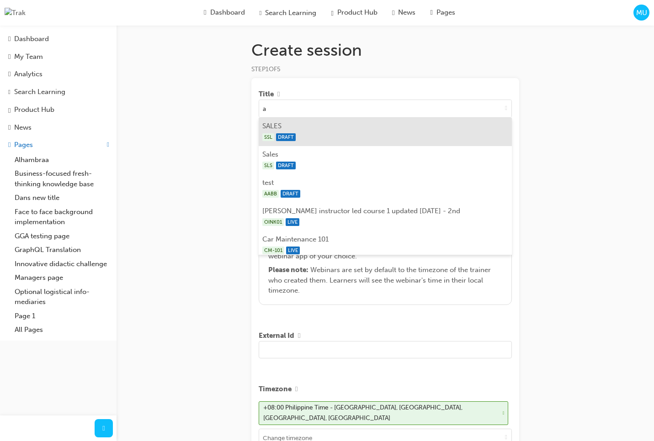
click at [417, 132] on div "SSL DRAFT" at bounding box center [385, 137] width 246 height 11
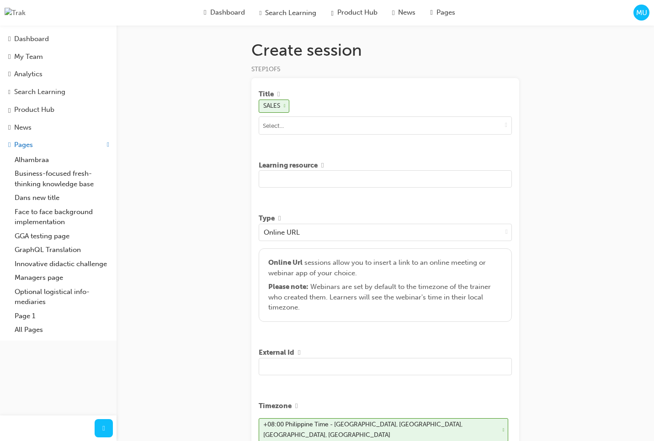
click at [365, 176] on input "text" at bounding box center [385, 178] width 253 height 17
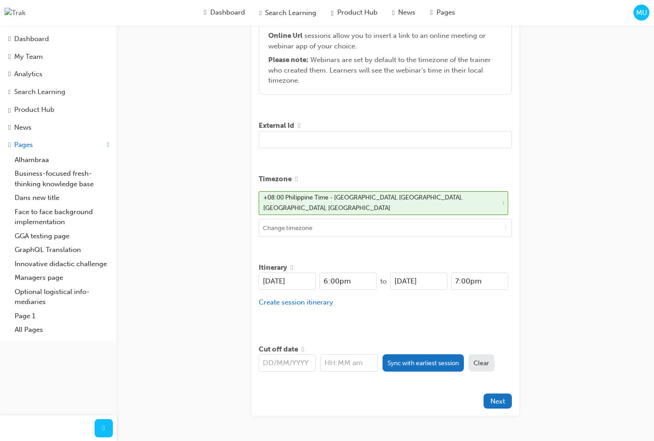
scroll to position [250, 0]
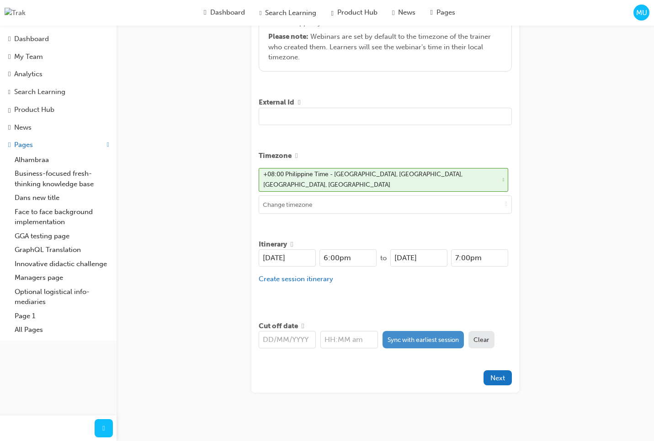
type input "asd asd asd ads dsdasdas dsad saddasd sad"
drag, startPoint x: 392, startPoint y: 340, endPoint x: 400, endPoint y: 338, distance: 8.2
click at [392, 340] on button "Sync with earliest session" at bounding box center [423, 339] width 82 height 17
type input "[DATE]"
type input "6:00pm"
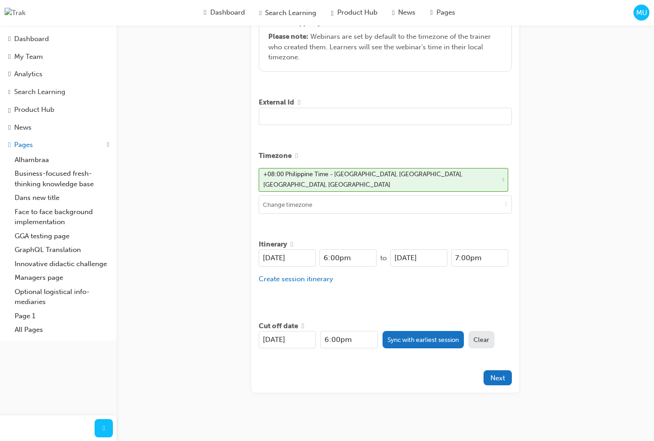
click at [550, 280] on div "Create session STEP 1 OF 5 Title SALES Learning resource asd asd asd ads dsdasd…" at bounding box center [327, 97] width 654 height 695
click at [502, 374] on span "Next" at bounding box center [497, 378] width 15 height 8
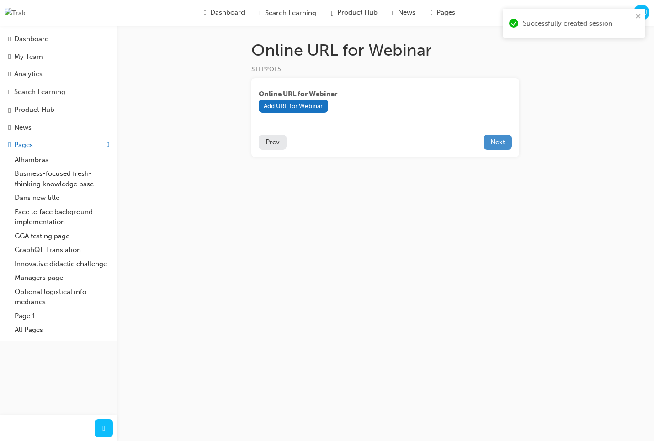
click at [501, 144] on span "Next" at bounding box center [497, 142] width 15 height 8
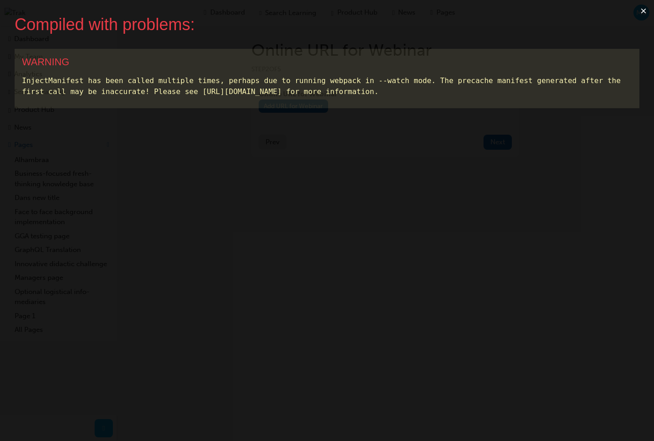
click at [640, 10] on button "×" at bounding box center [643, 11] width 21 height 22
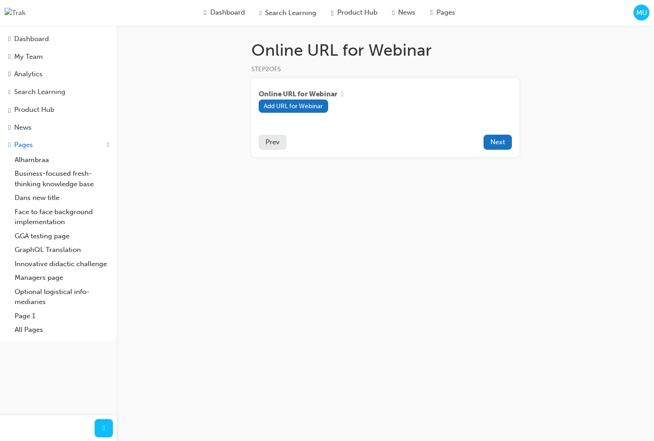
click at [221, 69] on div "Online URL for Webinar STEP 2 OF 5 Online URL for Webinar Add URL for Webinar P…" at bounding box center [327, 220] width 654 height 441
click at [640, 11] on span "MU" at bounding box center [641, 13] width 11 height 11
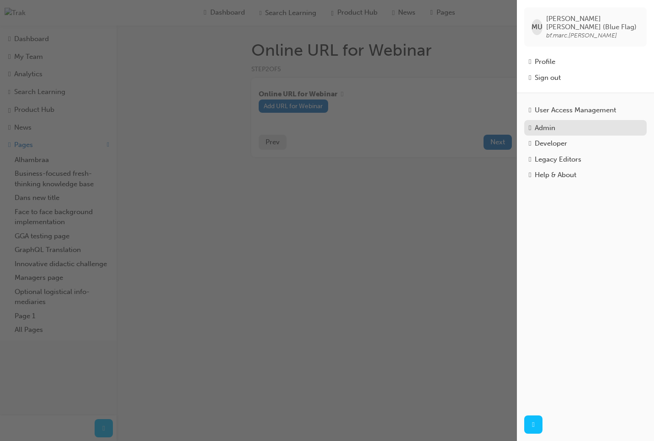
click at [564, 123] on div "Admin" at bounding box center [585, 128] width 113 height 11
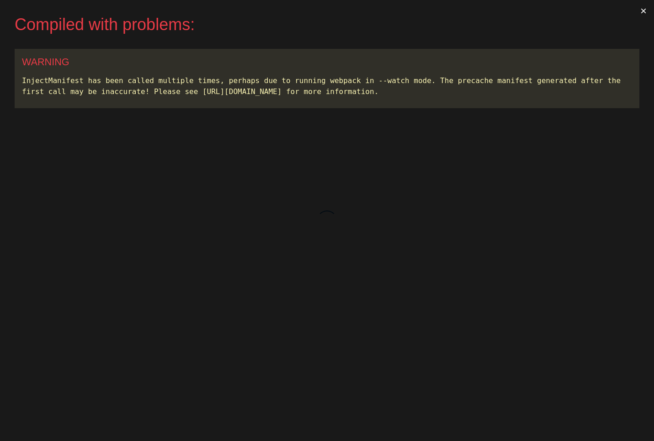
drag, startPoint x: 629, startPoint y: 59, endPoint x: 631, endPoint y: 16, distance: 42.5
click at [629, 58] on div "WARNING" at bounding box center [327, 62] width 610 height 12
click at [642, 8] on button "×" at bounding box center [643, 11] width 21 height 22
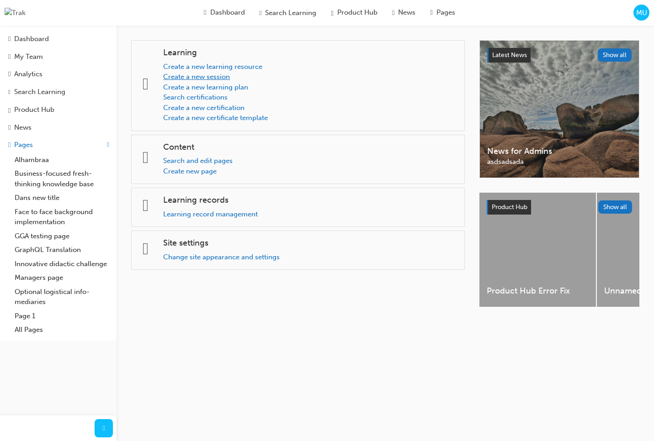
click at [217, 77] on link "Create a new session" at bounding box center [196, 77] width 67 height 8
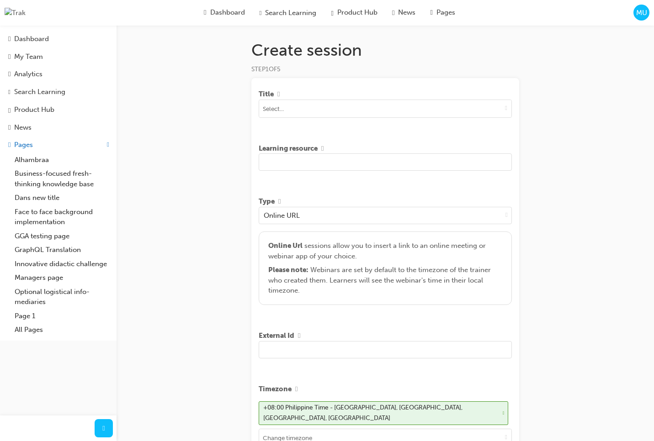
click at [561, 131] on div "Create session STEP 1 OF 5 Title Learning resource Type Online URL Online Url s…" at bounding box center [327, 339] width 654 height 678
click at [505, 109] on span "down-icon" at bounding box center [506, 108] width 2 height 8
type input "as"
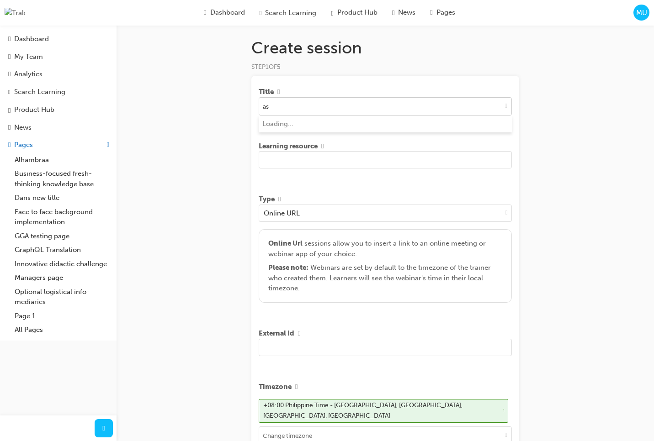
scroll to position [4, 0]
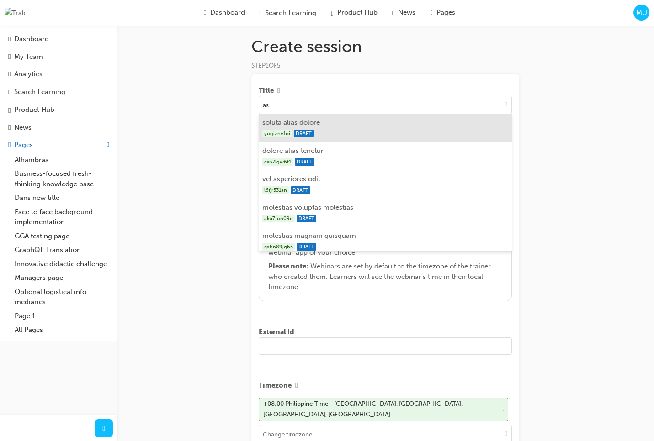
click at [406, 137] on div "yugiznv1oi DRAFT" at bounding box center [385, 133] width 246 height 11
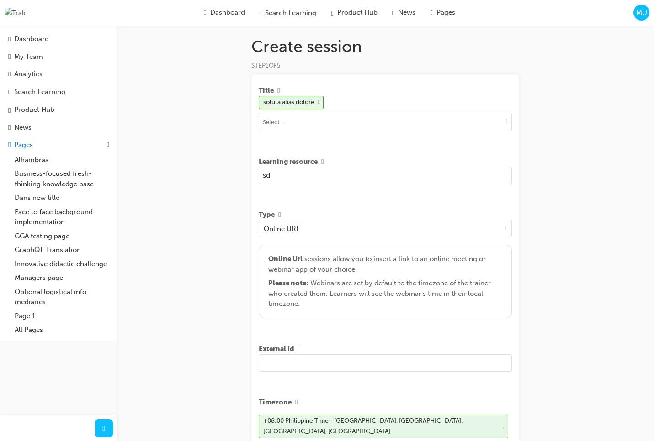
click at [356, 178] on input "sd" at bounding box center [385, 175] width 253 height 17
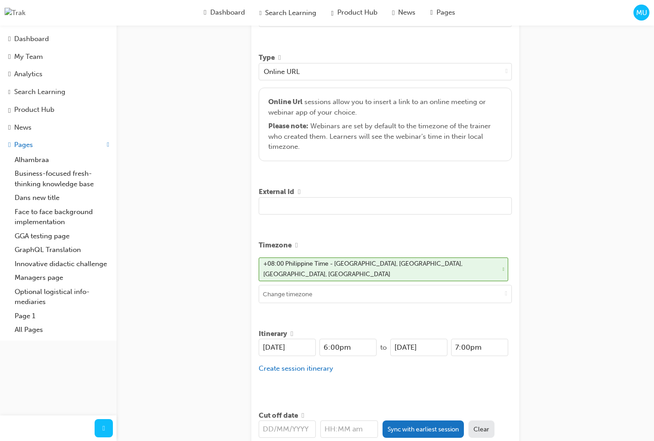
scroll to position [250, 0]
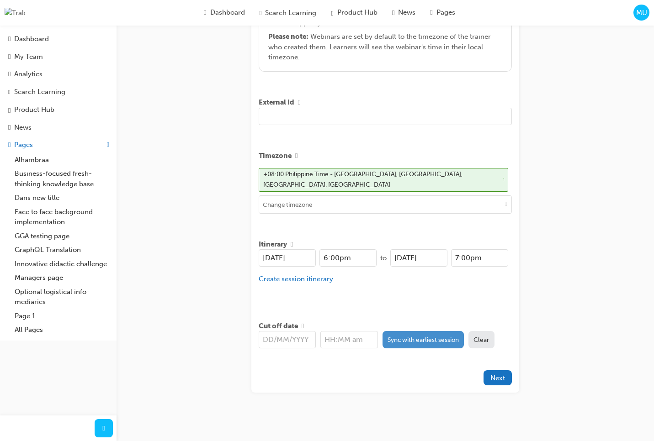
type input "sdf sdf dsfs dfsd fdsf sdf sdfdsfsdfsdf"
click at [423, 336] on button "Sync with earliest session" at bounding box center [423, 339] width 82 height 17
type input "[DATE]"
type input "6:00pm"
click at [562, 296] on div "Create session STEP 1 OF 5 Title soluta alias dolore Learning resource sdf sdf …" at bounding box center [327, 97] width 654 height 695
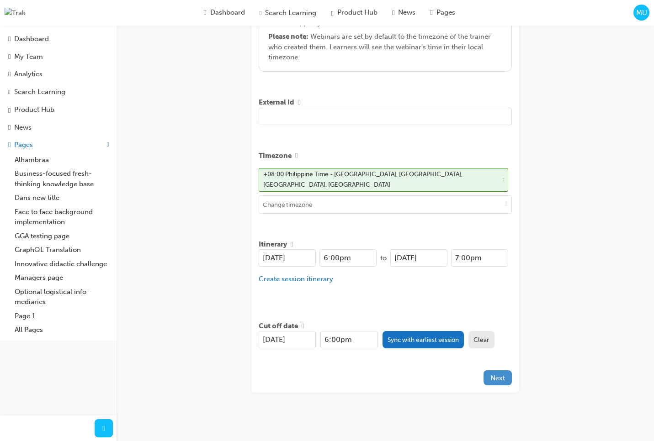
click at [510, 372] on button "Next" at bounding box center [497, 377] width 28 height 15
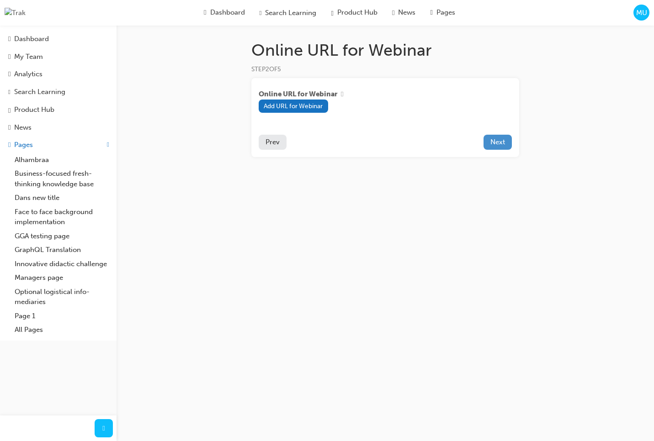
drag, startPoint x: 530, startPoint y: 216, endPoint x: 508, endPoint y: 146, distance: 74.0
click at [530, 214] on div "Online URL for Webinar STEP 2 OF 5 Online URL for Webinar Add URL for Webinar P…" at bounding box center [327, 220] width 654 height 441
click at [506, 144] on button "Next" at bounding box center [497, 142] width 28 height 15
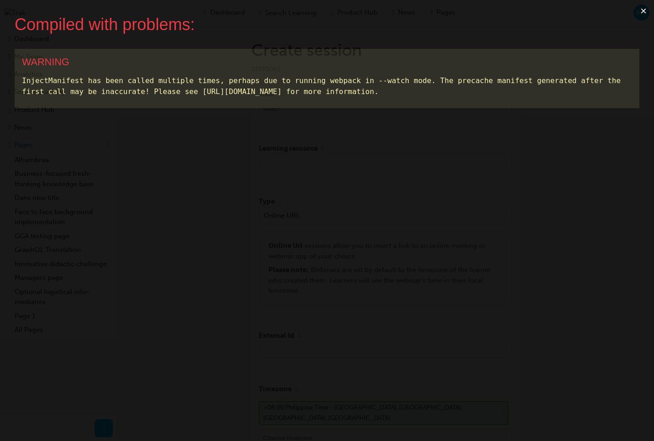
click at [645, 10] on button "×" at bounding box center [643, 11] width 21 height 22
drag, startPoint x: 571, startPoint y: 58, endPoint x: 601, endPoint y: 44, distance: 33.1
click at [571, 58] on div "WARNING" at bounding box center [327, 62] width 610 height 12
click at [642, 13] on button "×" at bounding box center [643, 11] width 21 height 22
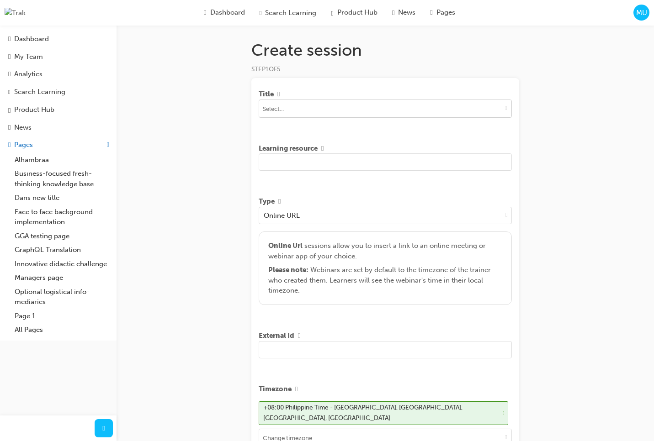
click at [505, 110] on span "down-icon" at bounding box center [506, 108] width 2 height 8
type input "a"
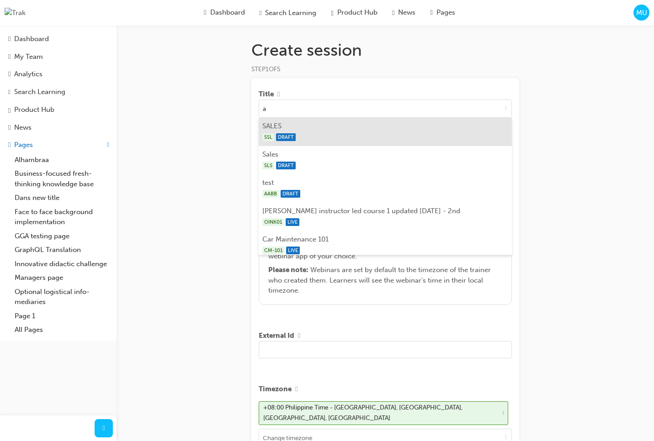
click at [361, 131] on li "SALES SSL DRAFT" at bounding box center [385, 132] width 253 height 28
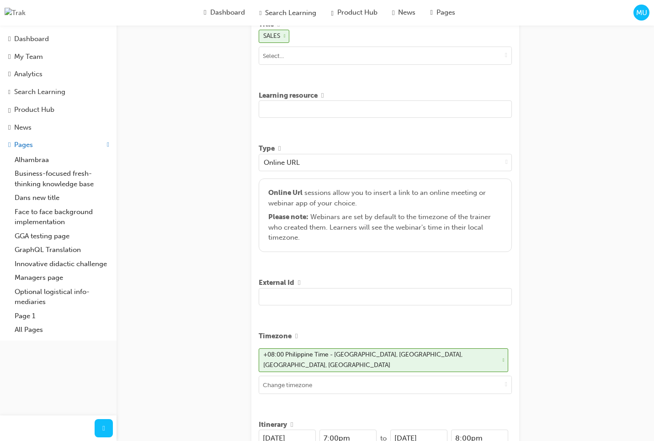
scroll to position [74, 0]
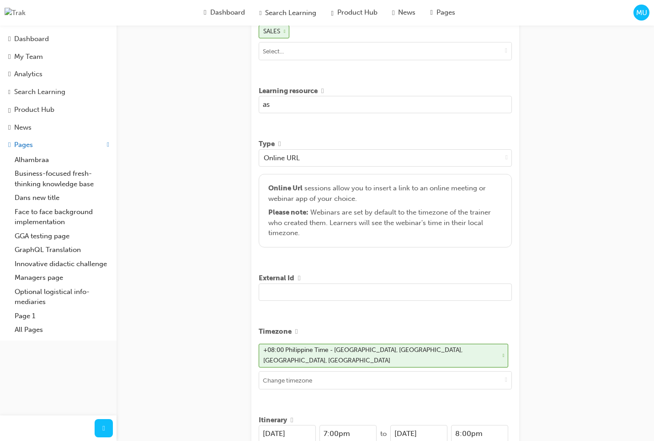
click at [341, 106] on input "as" at bounding box center [385, 104] width 253 height 17
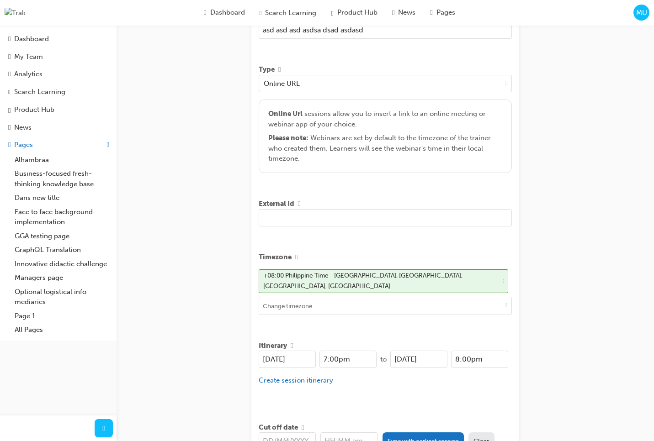
scroll to position [250, 0]
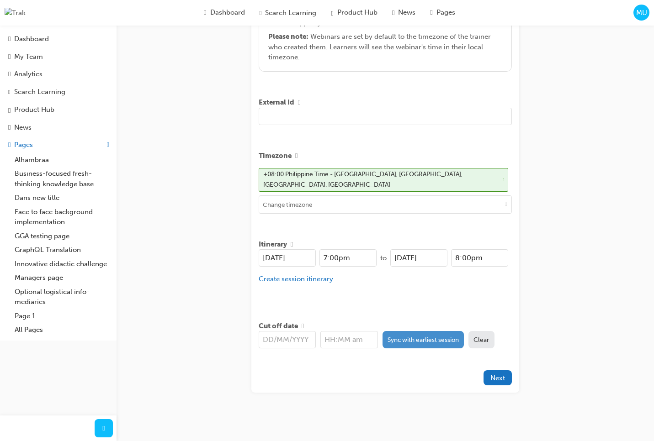
type input "asd asd asd asdsa dsad asdasd"
click at [422, 332] on button "Sync with earliest session" at bounding box center [423, 339] width 82 height 17
type input "[DATE]"
type input "7:00pm"
click at [537, 308] on div "Create session STEP 1 OF 5 Title SALES Learning resource asd asd asd asdsa dsad…" at bounding box center [327, 97] width 654 height 695
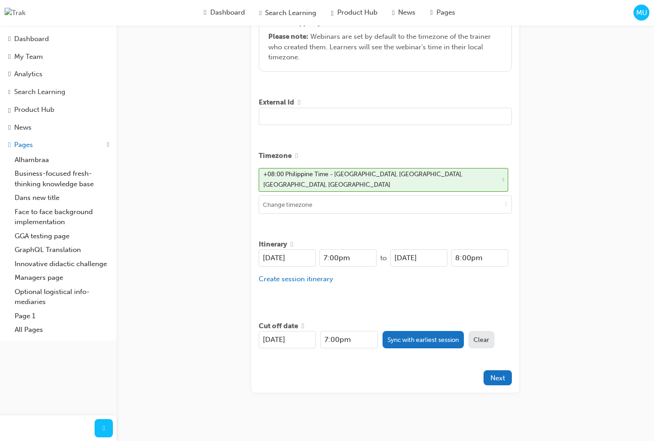
click at [578, 158] on div "Create session STEP 1 OF 5 Title SALES Learning resource asd asd asd asdsa dsad…" at bounding box center [327, 97] width 654 height 695
click at [509, 373] on button "Next" at bounding box center [497, 377] width 28 height 15
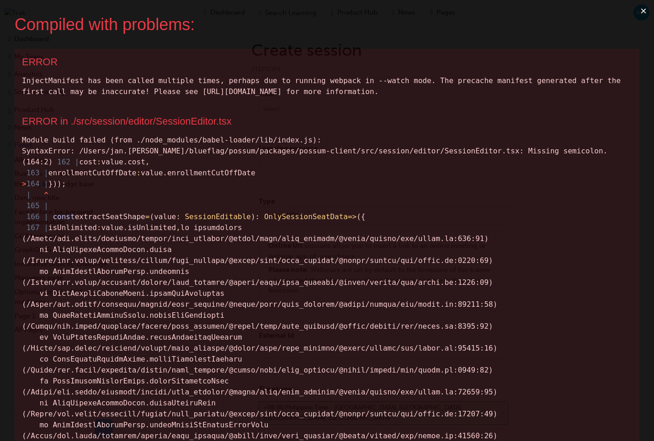
scroll to position [0, 0]
click at [646, 11] on button "×" at bounding box center [643, 11] width 21 height 22
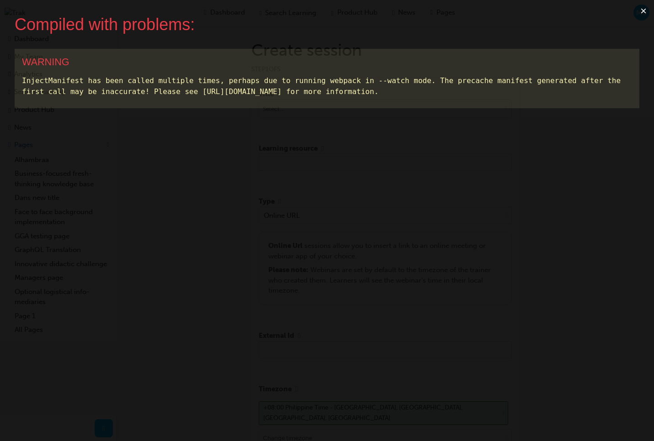
click at [642, 12] on button "×" at bounding box center [643, 11] width 21 height 22
click at [642, 12] on span "MU" at bounding box center [641, 13] width 11 height 11
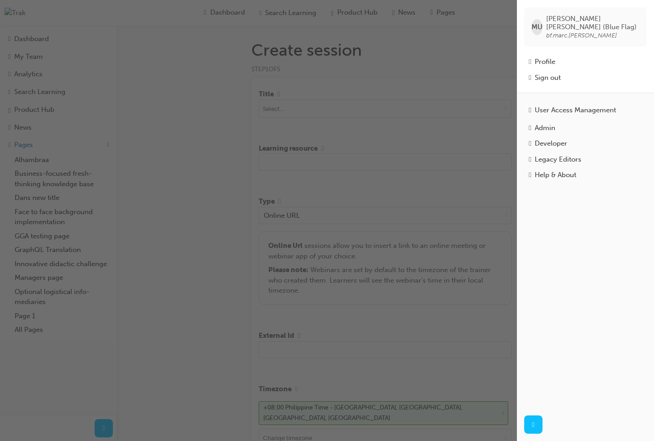
drag, startPoint x: 452, startPoint y: 74, endPoint x: 450, endPoint y: 79, distance: 5.3
click at [452, 75] on div "button" at bounding box center [258, 220] width 517 height 441
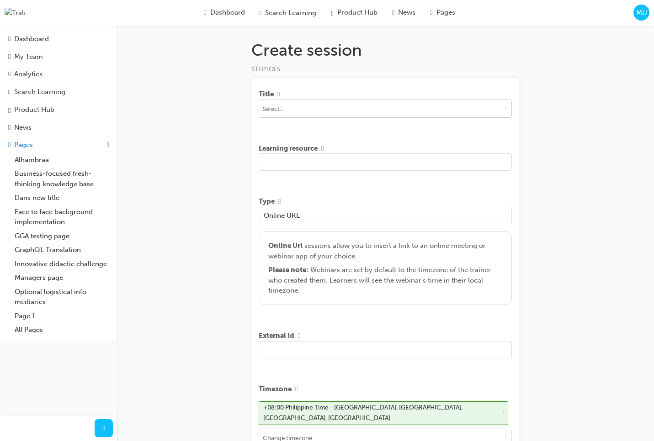
drag, startPoint x: 512, startPoint y: 111, endPoint x: 507, endPoint y: 111, distance: 5.1
click at [511, 111] on div "Title Learning resource Type Online URL Online Url sessions allow you to insert…" at bounding box center [385, 352] width 268 height 548
click at [507, 111] on span "down-icon" at bounding box center [506, 108] width 2 height 8
click at [345, 111] on input at bounding box center [385, 108] width 252 height 17
type input "asd"
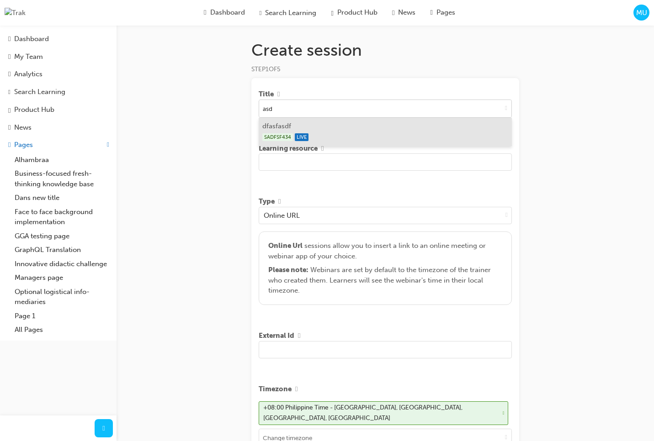
drag, startPoint x: 337, startPoint y: 123, endPoint x: 342, endPoint y: 126, distance: 5.6
click at [338, 123] on li "dfasfasdf SADFSF434 LIVE" at bounding box center [385, 132] width 253 height 28
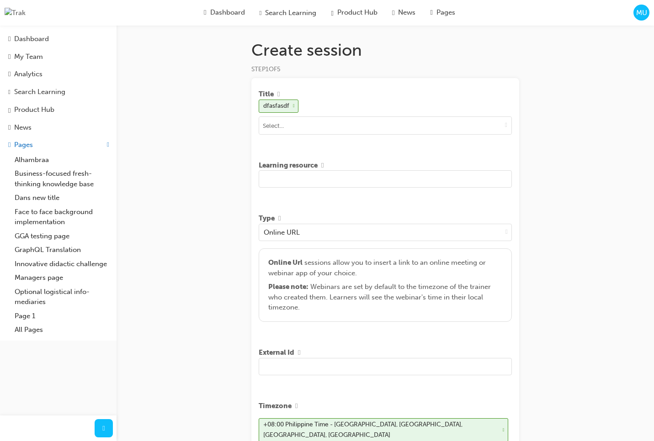
click at [333, 180] on input "text" at bounding box center [385, 178] width 253 height 17
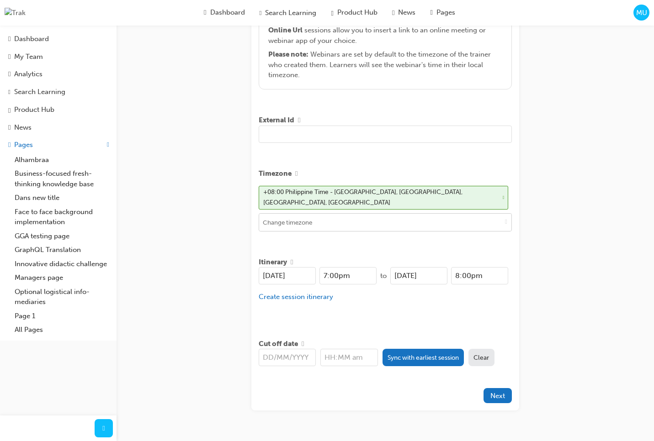
scroll to position [250, 0]
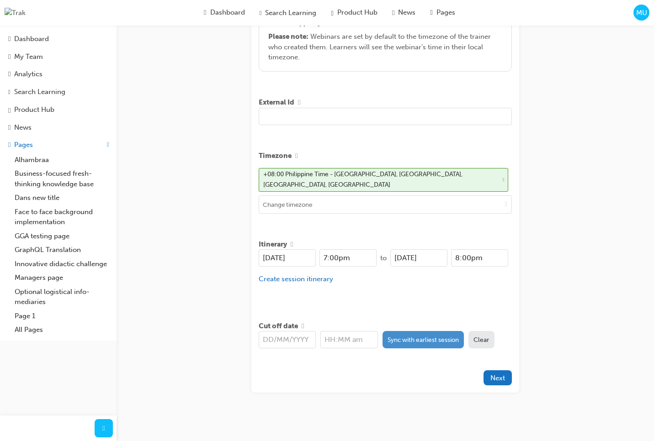
type input "sad asd [PERSON_NAME] asd"
drag, startPoint x: 414, startPoint y: 330, endPoint x: 418, endPoint y: 333, distance: 5.2
click at [414, 331] on button "Sync with earliest session" at bounding box center [423, 339] width 82 height 17
type input "[DATE]"
type input "7:00pm"
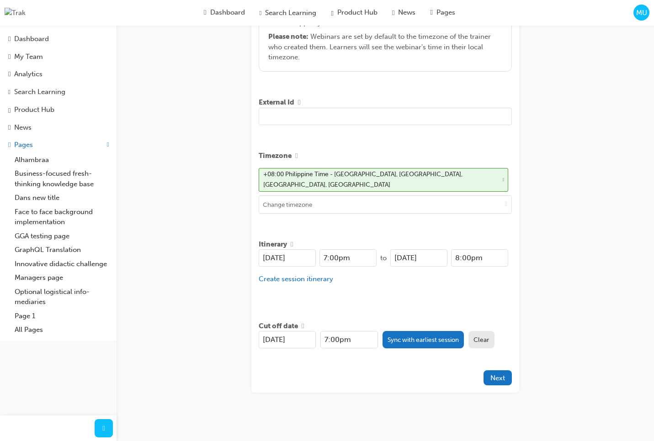
click at [550, 333] on div "Create session STEP 1 OF 5 Title dfasfasdf Learning resource sad asd asdsad sad…" at bounding box center [327, 97] width 654 height 695
click at [504, 374] on span "Next" at bounding box center [497, 378] width 15 height 8
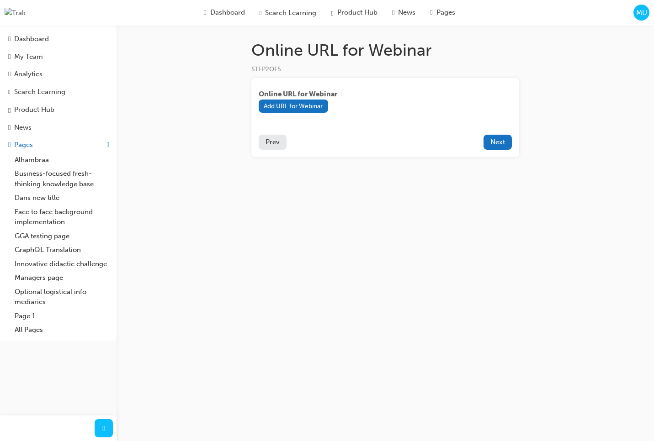
drag, startPoint x: 481, startPoint y: 280, endPoint x: 525, endPoint y: 145, distance: 141.7
click at [481, 279] on div "Online URL for Webinar STEP 2 OF 5 Online URL for Webinar Add URL for Webinar P…" at bounding box center [327, 220] width 654 height 441
click at [486, 147] on button "Next" at bounding box center [497, 142] width 28 height 15
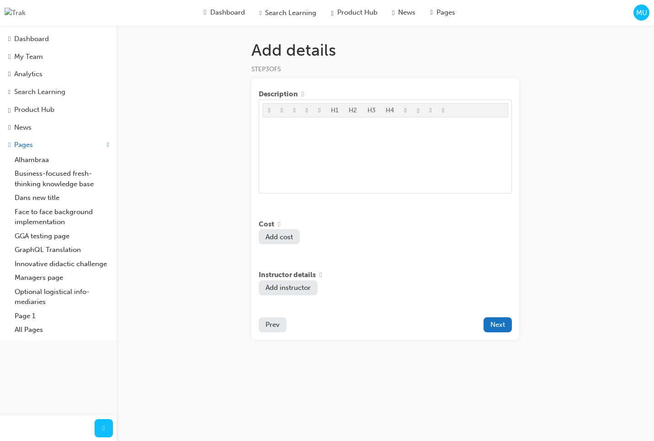
click at [275, 329] on span "Prev" at bounding box center [272, 325] width 14 height 8
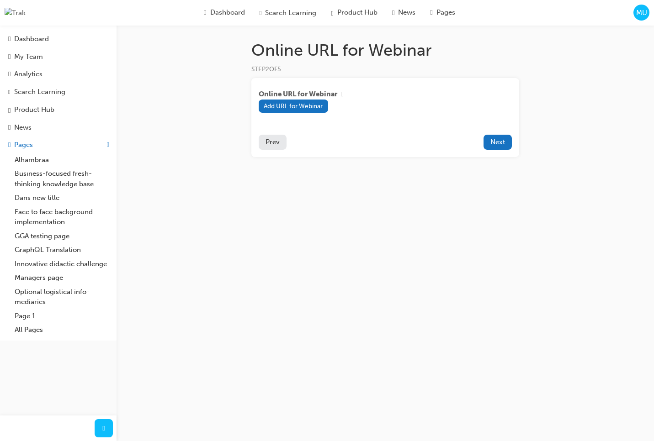
click at [271, 151] on div "Online URL for Webinar Add URL for Webinar Prev Next" at bounding box center [385, 117] width 268 height 79
click at [271, 143] on span "Prev" at bounding box center [272, 142] width 14 height 8
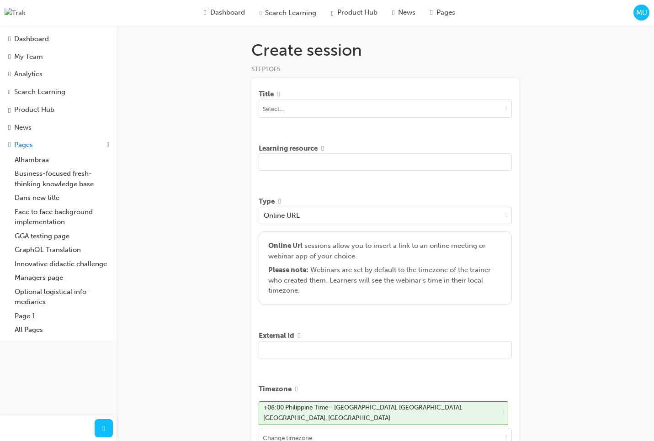
scroll to position [233, 0]
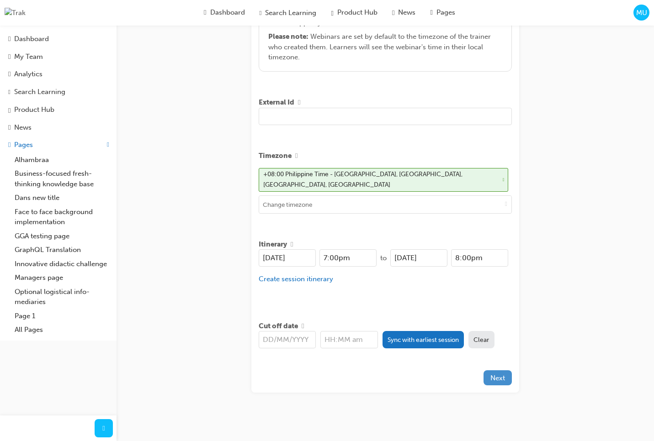
click at [497, 375] on span "Next" at bounding box center [497, 378] width 15 height 8
click at [635, 15] on icon "close" at bounding box center [638, 15] width 6 height 7
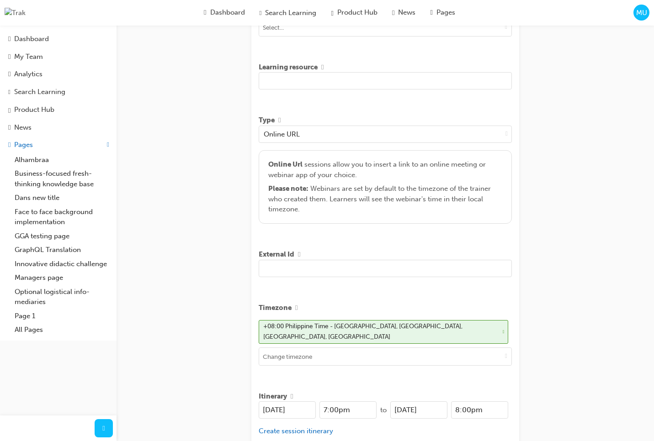
scroll to position [0, 0]
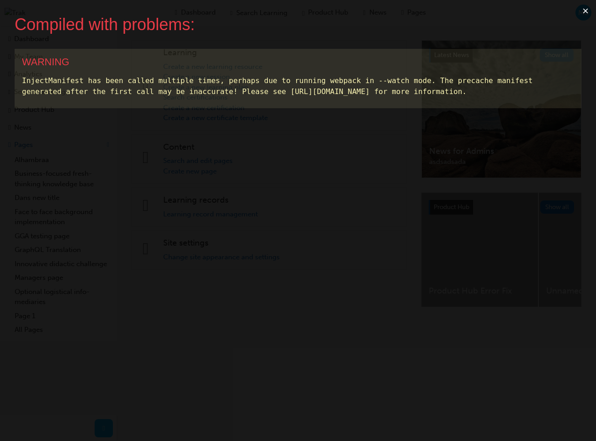
click at [587, 13] on button "×" at bounding box center [585, 11] width 21 height 22
click at [588, 11] on button "×" at bounding box center [585, 11] width 21 height 22
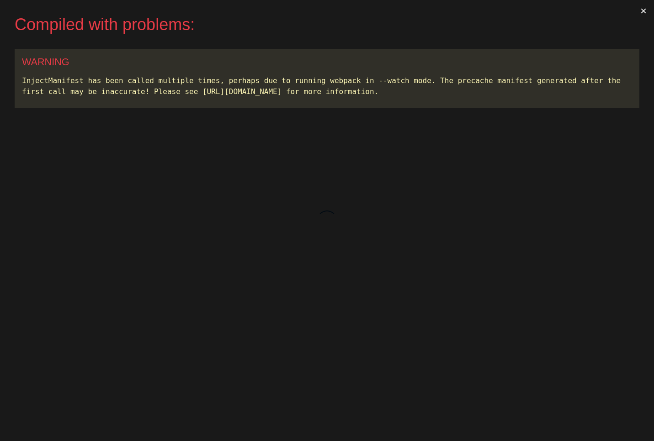
click at [641, 10] on button "×" at bounding box center [643, 11] width 21 height 22
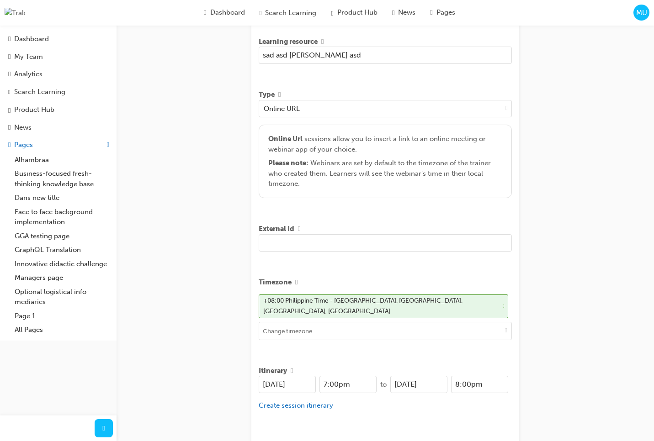
scroll to position [250, 0]
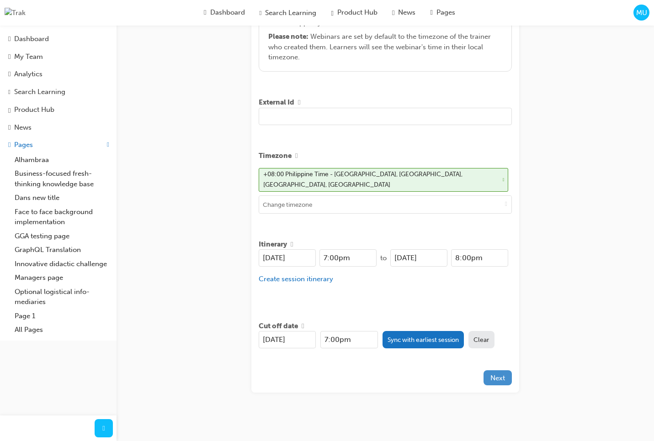
click at [503, 378] on button "Next" at bounding box center [497, 377] width 28 height 15
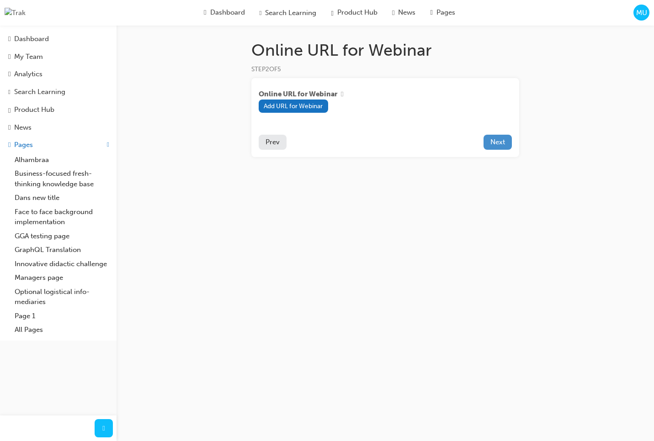
click at [492, 144] on span "Next" at bounding box center [497, 142] width 15 height 8
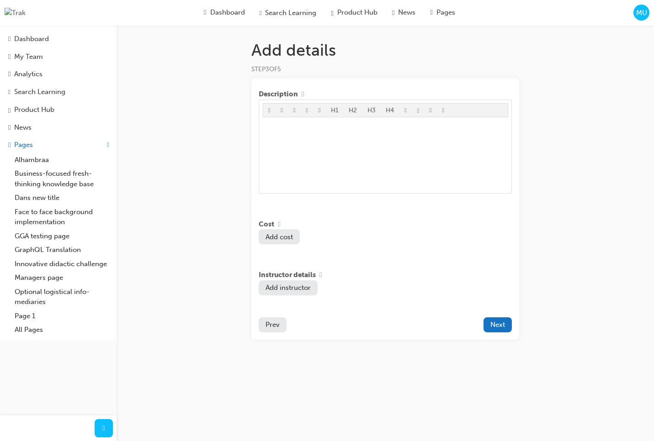
click at [502, 326] on span "Next" at bounding box center [497, 325] width 15 height 8
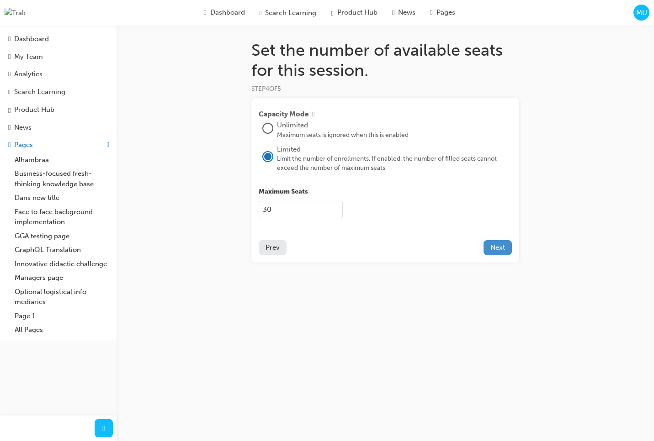
click at [500, 248] on span "Next" at bounding box center [497, 247] width 15 height 8
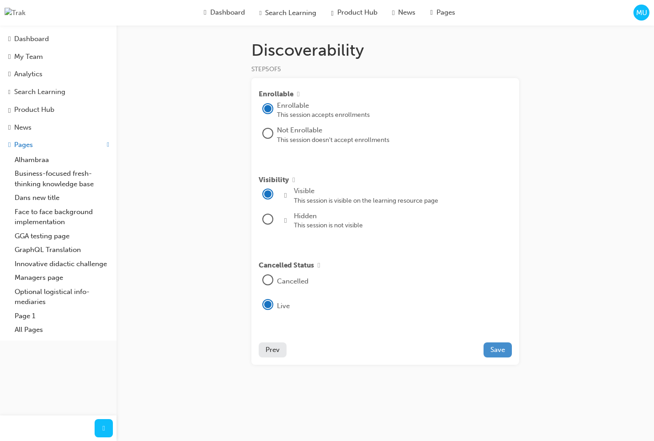
click at [499, 351] on span "Save" at bounding box center [497, 350] width 15 height 8
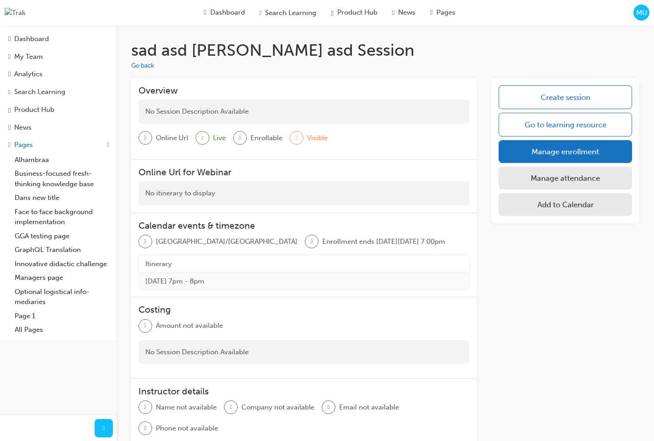
click at [640, 16] on span "MU" at bounding box center [641, 13] width 11 height 11
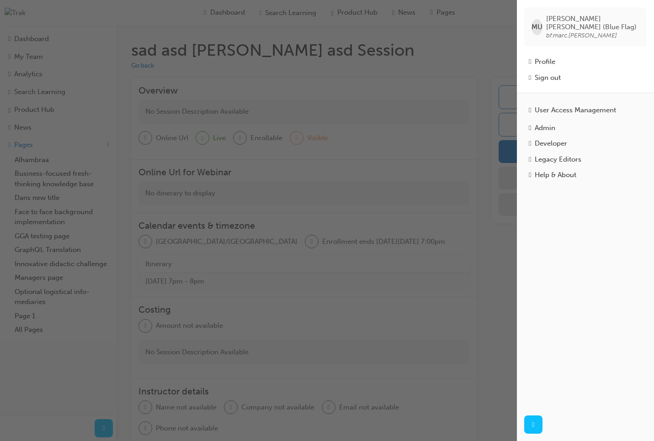
drag, startPoint x: 468, startPoint y: 68, endPoint x: 459, endPoint y: 68, distance: 8.7
click at [467, 68] on div "button" at bounding box center [258, 220] width 517 height 441
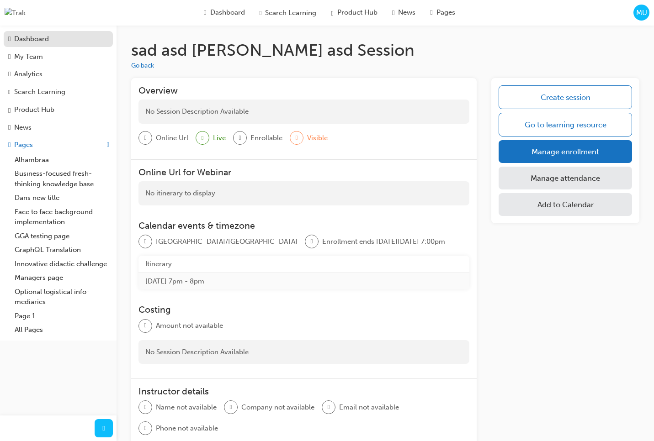
click at [32, 34] on div "Dashboard" at bounding box center [58, 39] width 100 height 11
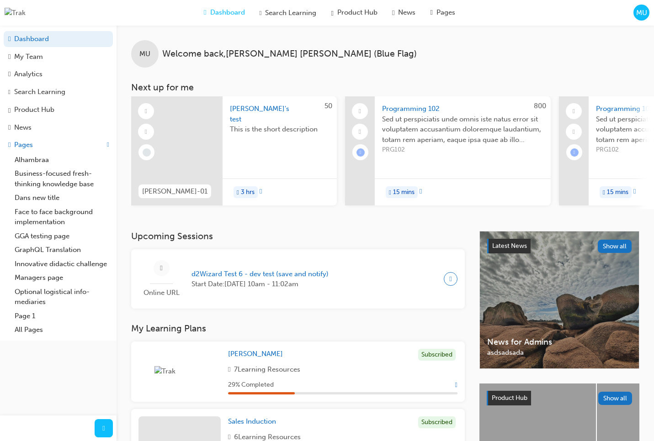
click at [640, 19] on div "MU" at bounding box center [641, 13] width 16 height 16
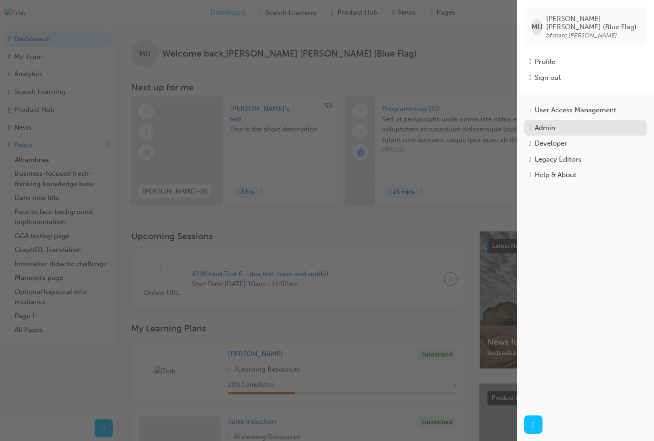
click at [553, 124] on div "Admin" at bounding box center [544, 128] width 21 height 11
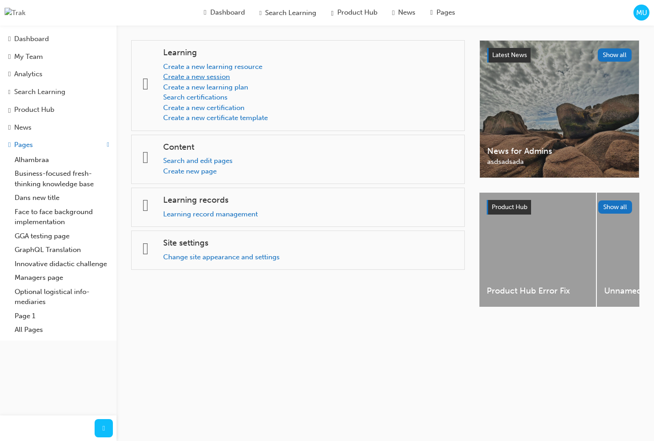
click at [202, 75] on link "Create a new session" at bounding box center [196, 77] width 67 height 8
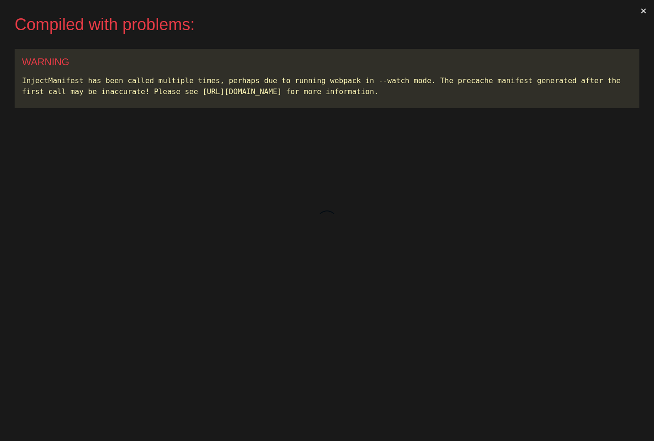
click at [642, 10] on button "×" at bounding box center [643, 11] width 21 height 22
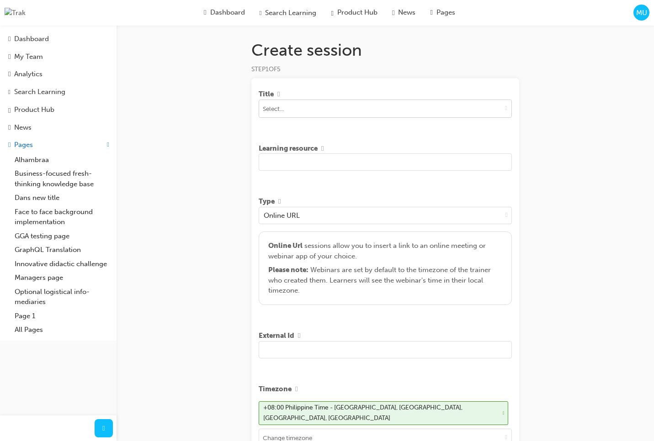
click at [466, 111] on input at bounding box center [385, 108] width 252 height 17
type input "asd"
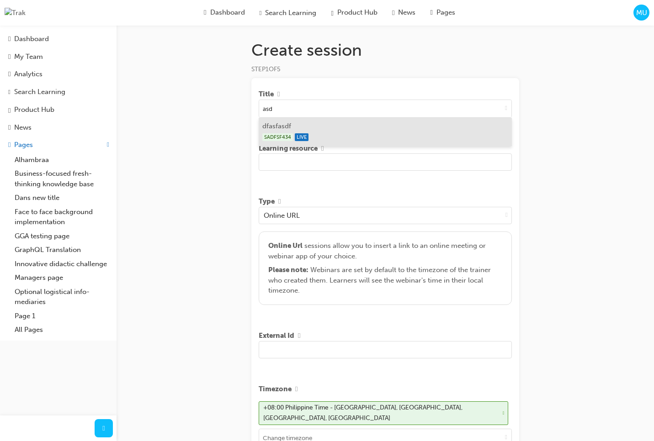
click at [365, 133] on div "SADFSF434 LIVE" at bounding box center [385, 137] width 246 height 11
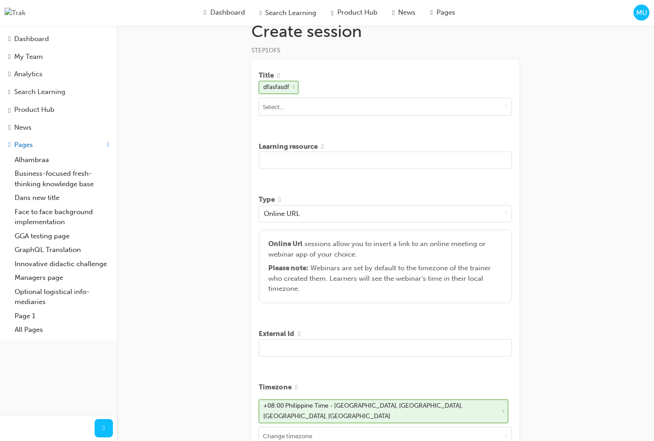
scroll to position [23, 0]
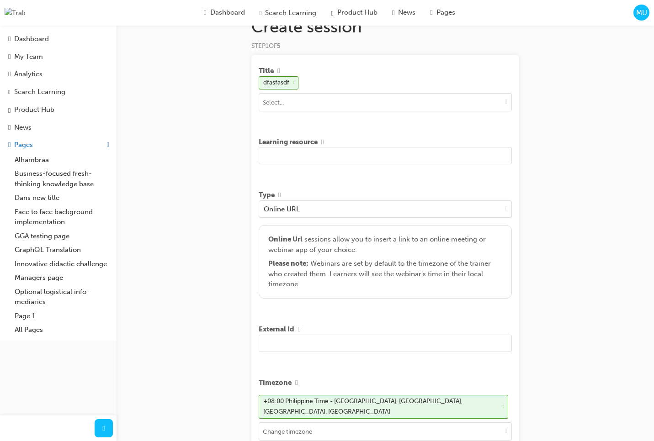
click at [360, 159] on input "text" at bounding box center [385, 155] width 253 height 17
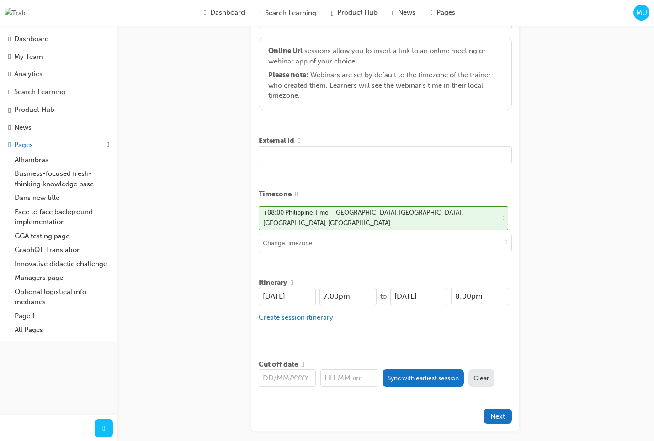
scroll to position [250, 0]
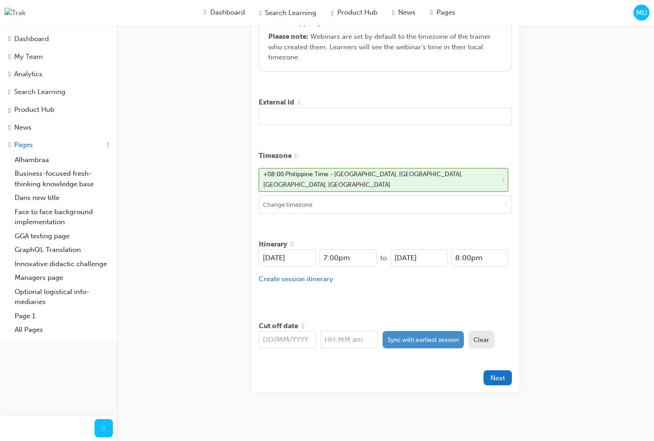
type input "fdhfgfgh gf fgh gfh gfh fgh fgh fgh gf"
click at [397, 342] on button "Sync with earliest session" at bounding box center [423, 339] width 82 height 17
type input "[DATE]"
type input "7:00pm"
click at [410, 310] on div "Title dfasfasdf Learning resource fdhfgfgh gf fgh gfh gfh fgh fgh fgh gf Type O…" at bounding box center [385, 110] width 268 height 565
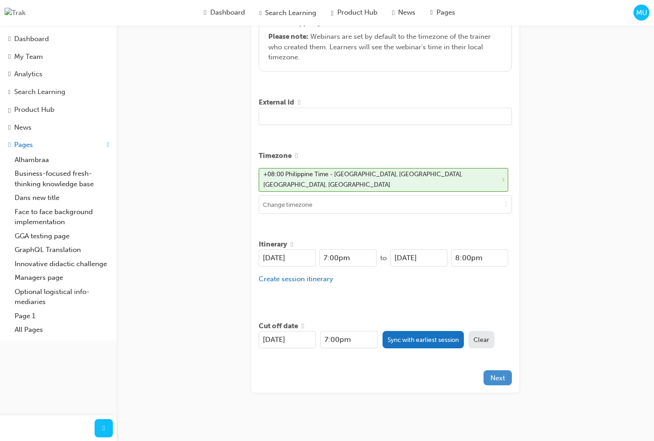
click at [492, 374] on span "Next" at bounding box center [497, 378] width 15 height 8
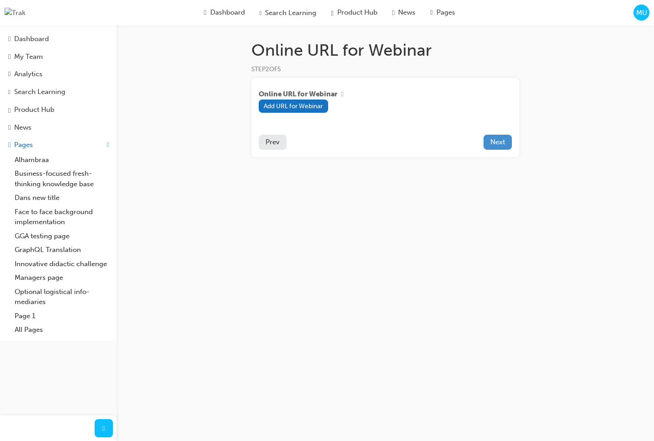
click at [494, 144] on span "Next" at bounding box center [497, 142] width 15 height 8
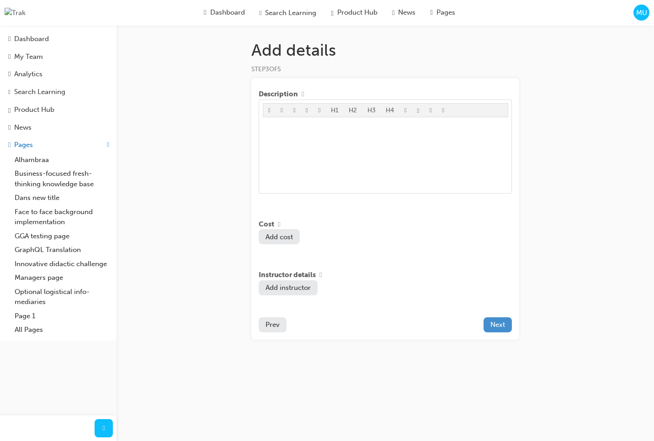
click at [494, 329] on span "Next" at bounding box center [497, 325] width 15 height 8
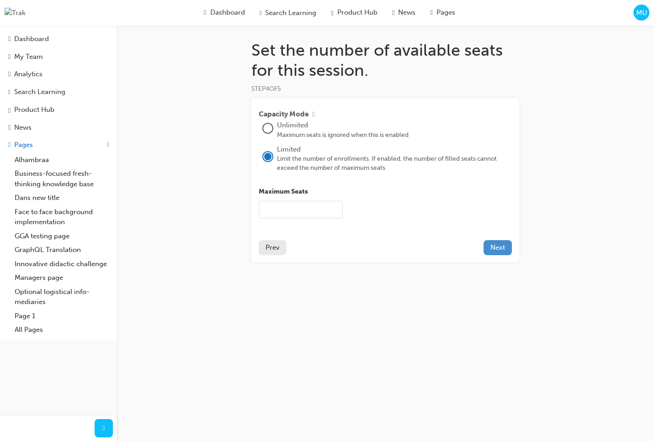
click at [498, 250] on span "Next" at bounding box center [497, 247] width 15 height 8
click at [278, 252] on span "Prev" at bounding box center [272, 247] width 14 height 8
click at [270, 128] on div at bounding box center [267, 128] width 9 height 9
click at [497, 248] on span "Next" at bounding box center [497, 247] width 15 height 8
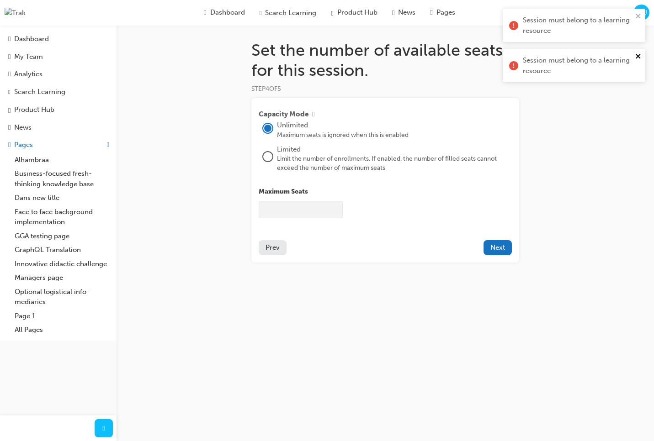
click at [639, 56] on icon "close" at bounding box center [638, 56] width 6 height 7
click at [277, 251] on span "Prev" at bounding box center [272, 247] width 14 height 8
drag, startPoint x: 640, startPoint y: 14, endPoint x: 637, endPoint y: 77, distance: 63.6
click at [640, 15] on icon "close" at bounding box center [638, 15] width 6 height 7
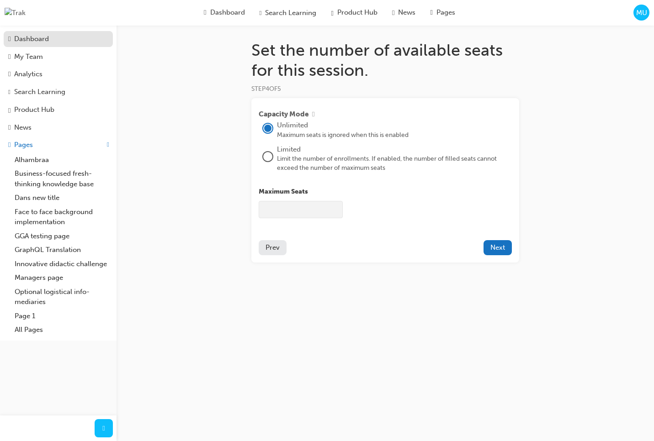
click at [63, 42] on div "Dashboard" at bounding box center [58, 39] width 100 height 11
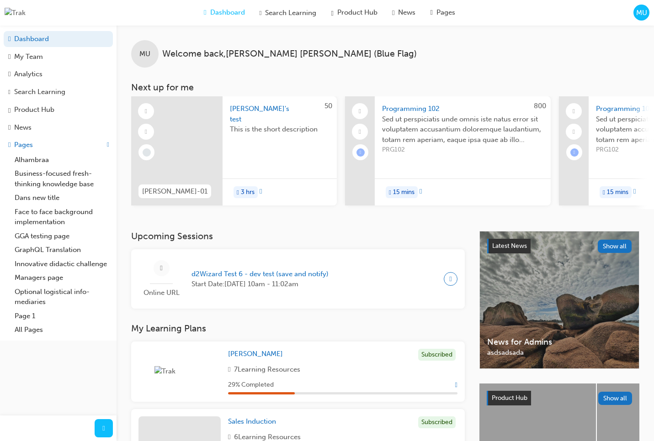
click at [638, 16] on span "MU" at bounding box center [641, 13] width 11 height 11
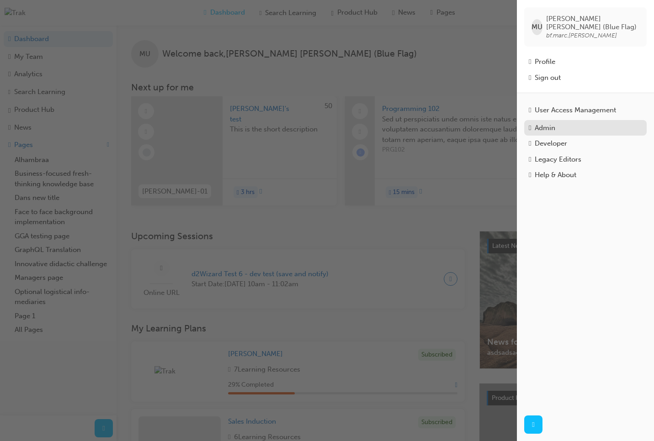
click at [565, 126] on div "Admin" at bounding box center [585, 128] width 113 height 11
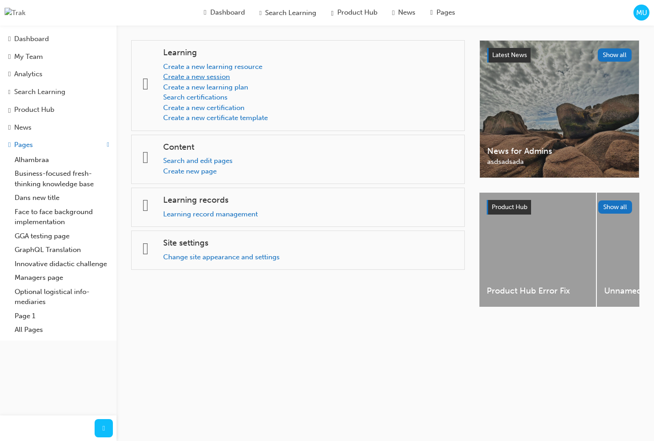
click at [217, 75] on link "Create a new session" at bounding box center [196, 77] width 67 height 8
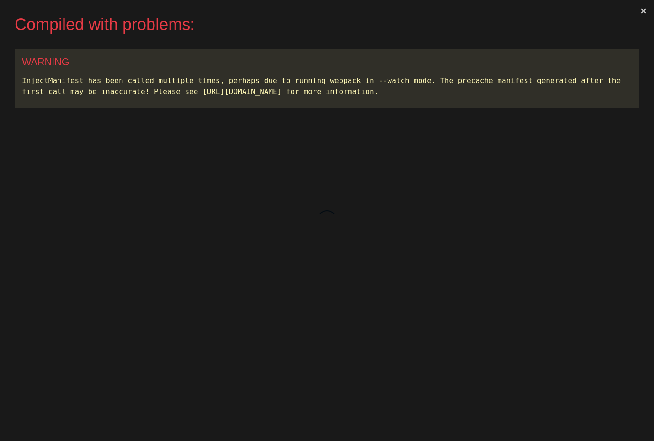
click at [614, 61] on div "WARNING" at bounding box center [327, 62] width 610 height 12
click at [641, 12] on button "×" at bounding box center [643, 11] width 21 height 22
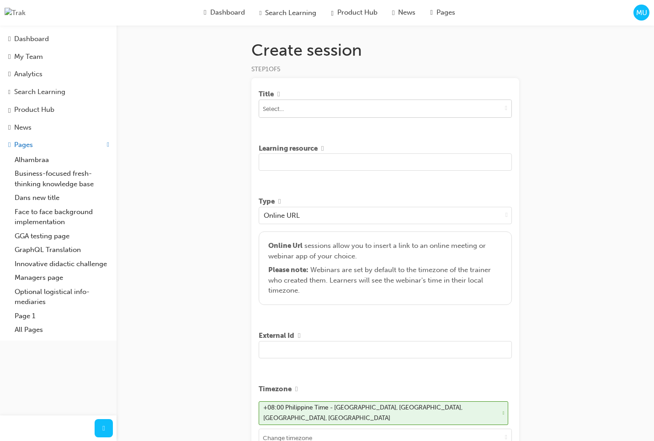
click at [505, 110] on span "down-icon" at bounding box center [506, 108] width 2 height 8
type input "asd"
click at [403, 128] on li "dfasfasdf SADFSF434 LIVE" at bounding box center [385, 132] width 253 height 28
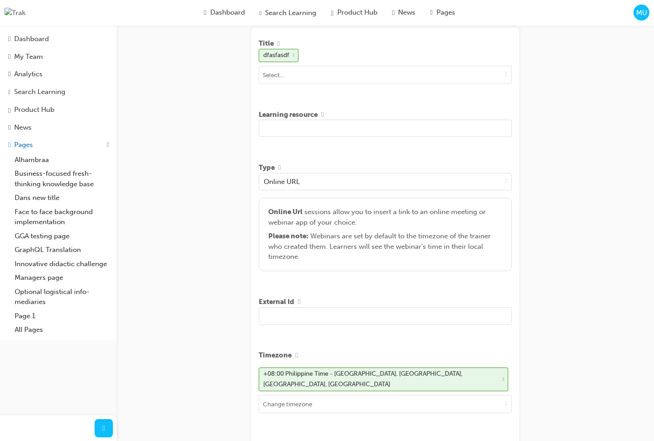
scroll to position [51, 0]
click at [392, 128] on input "text" at bounding box center [385, 127] width 253 height 17
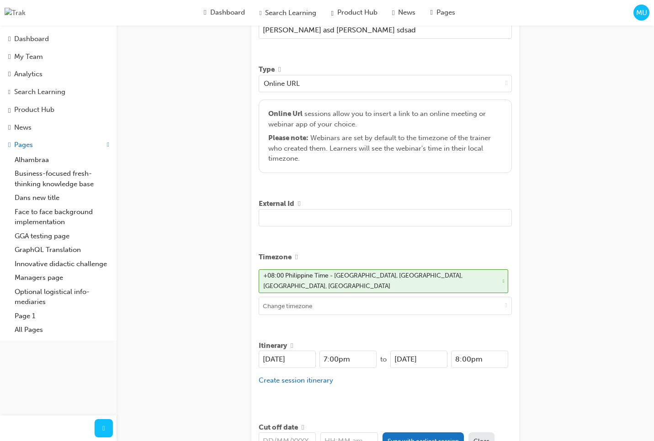
scroll to position [250, 0]
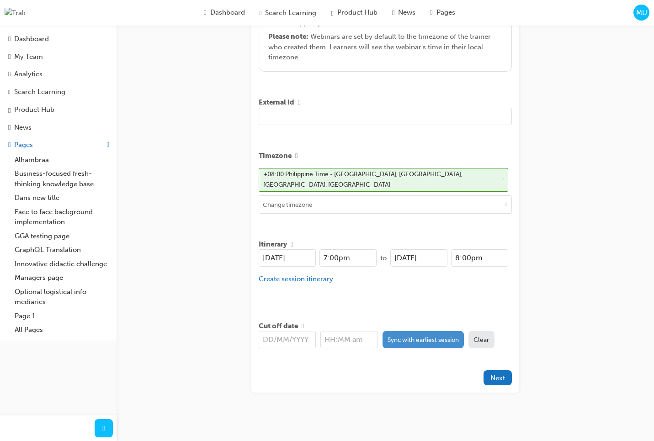
type input "[PERSON_NAME] asd [PERSON_NAME] sdsad"
click at [430, 335] on button "Sync with earliest session" at bounding box center [423, 339] width 82 height 17
type input "[DATE]"
type input "7:00pm"
click at [486, 372] on button "Next" at bounding box center [497, 377] width 28 height 15
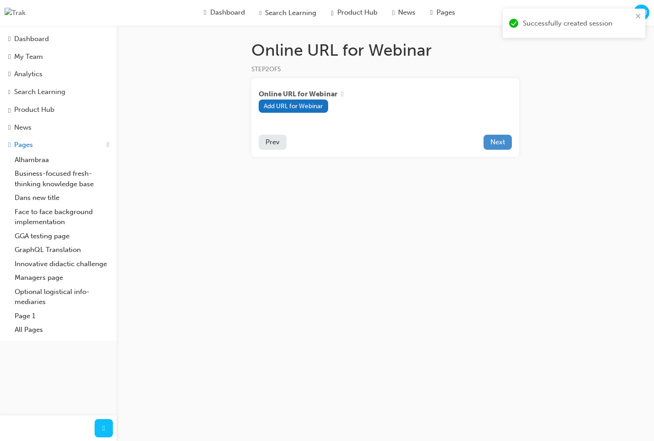
click at [493, 146] on span "Next" at bounding box center [497, 142] width 15 height 8
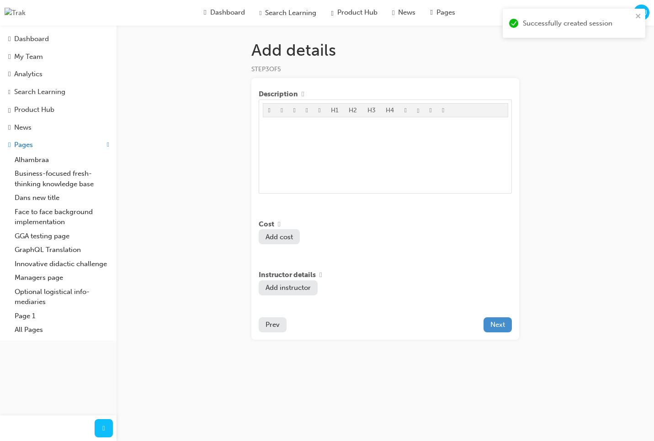
click at [486, 328] on button "Next" at bounding box center [497, 324] width 28 height 15
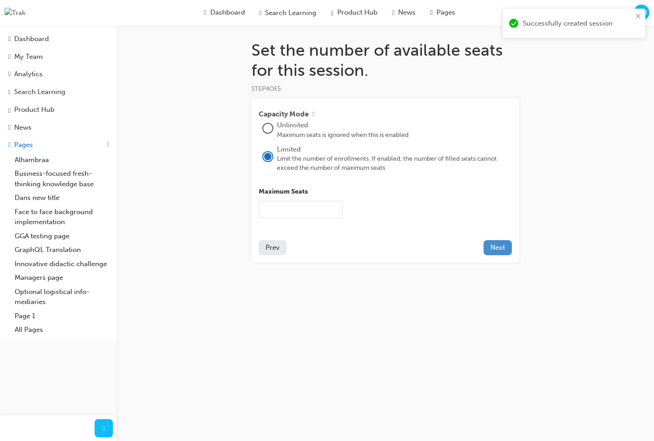
click at [494, 243] on button "Next" at bounding box center [497, 247] width 28 height 15
click at [636, 16] on span "MU" at bounding box center [641, 13] width 11 height 11
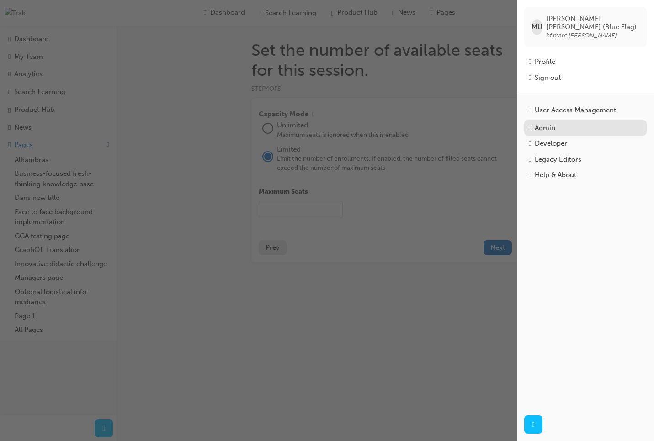
click at [544, 128] on div "Admin" at bounding box center [585, 128] width 113 height 11
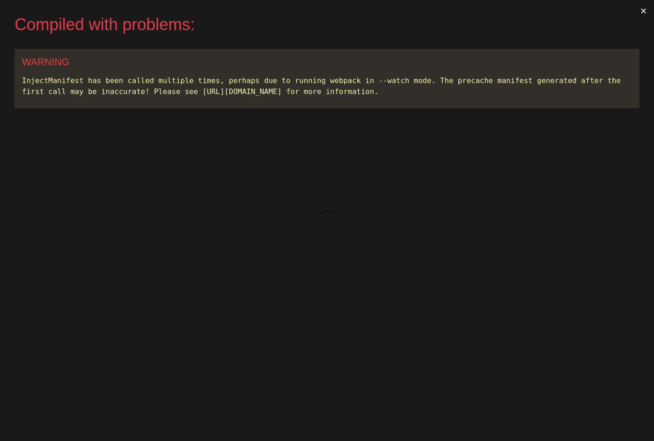
click at [485, 56] on div "WARNING InjectManifest has been called multiple times, perhaps due to running w…" at bounding box center [327, 78] width 624 height 59
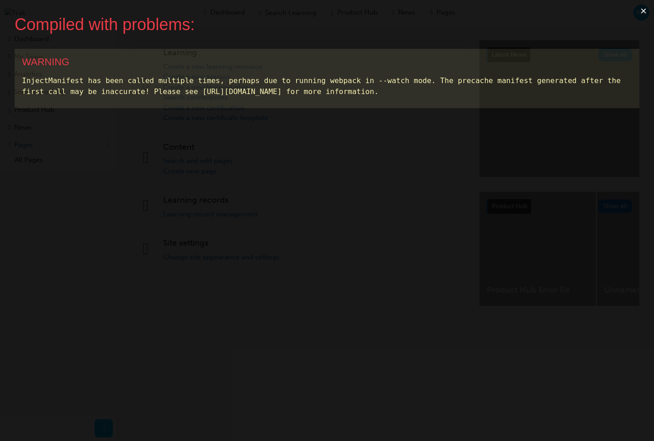
click at [640, 13] on button "×" at bounding box center [643, 11] width 21 height 22
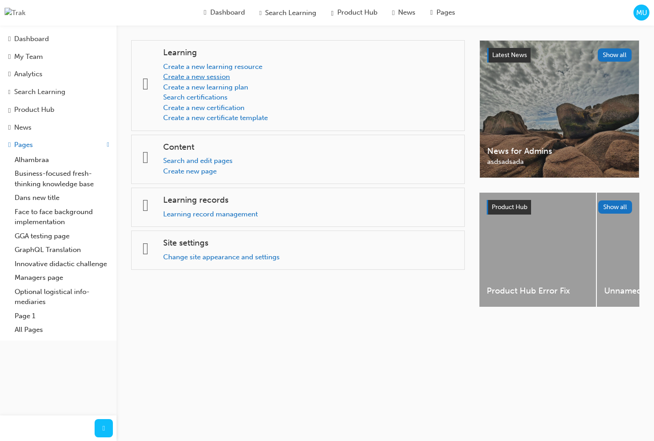
click at [212, 78] on link "Create a new session" at bounding box center [196, 77] width 67 height 8
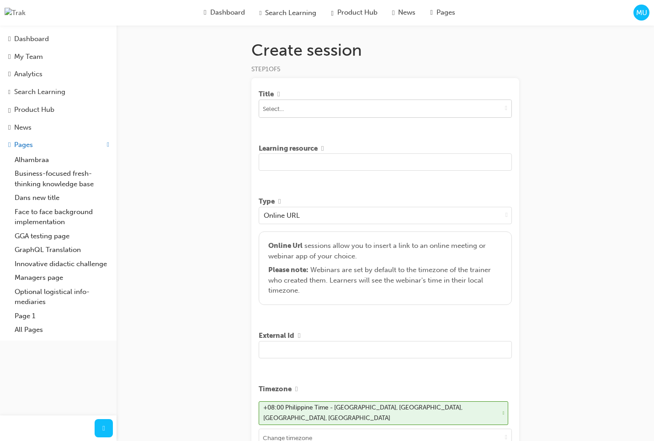
click at [505, 109] on span "down-icon" at bounding box center [506, 108] width 2 height 8
click at [539, 109] on div "Create session STEP 1 OF 5 Title No results, type at least 1 character of title…" at bounding box center [327, 339] width 654 height 678
click at [505, 110] on span "down-icon" at bounding box center [506, 108] width 2 height 8
click at [560, 106] on div "Create session STEP 1 OF 5 Title No results, type at least 1 character of title…" at bounding box center [327, 339] width 654 height 678
click at [501, 109] on button "toggle menu" at bounding box center [506, 108] width 11 height 17
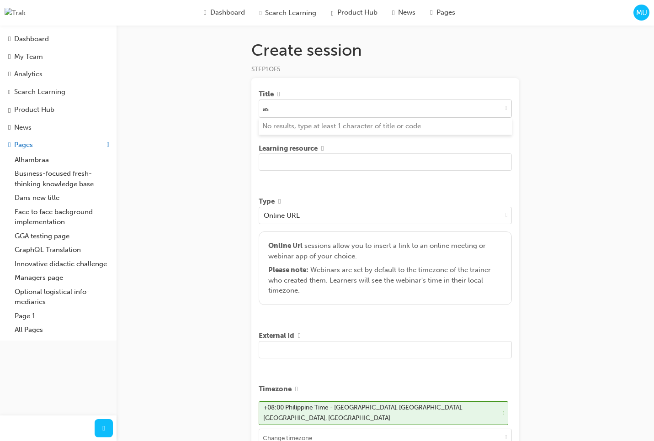
type input "asd"
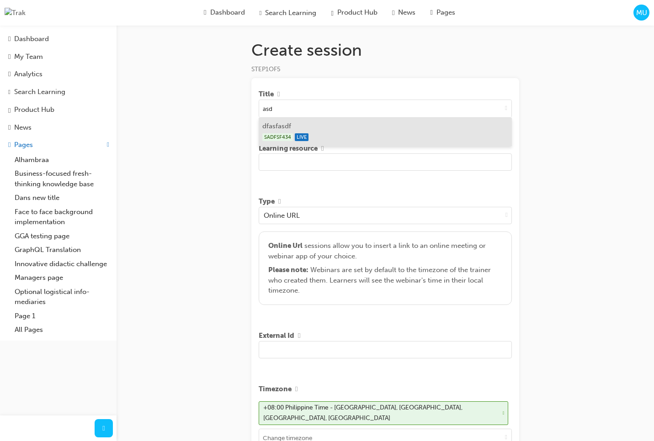
click at [413, 128] on li "dfasfasdf SADFSF434 LIVE" at bounding box center [385, 132] width 253 height 28
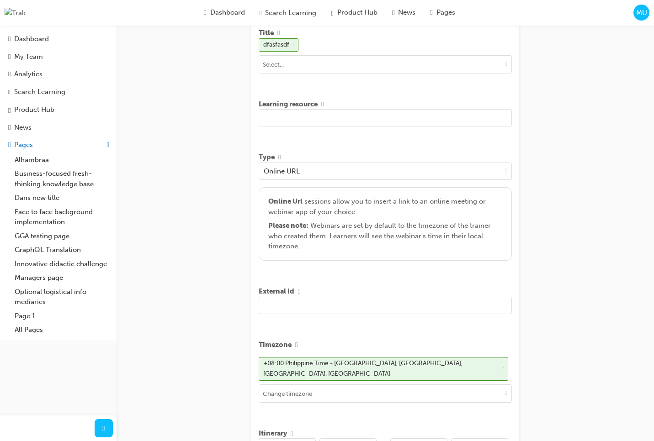
scroll to position [62, 0]
click at [466, 122] on input "text" at bounding box center [385, 117] width 253 height 17
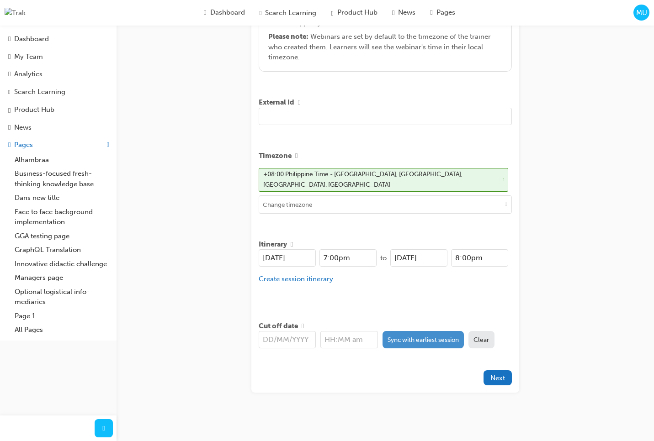
type input "ert ret ert ert ert er tertrerrt"
click at [425, 333] on button "Sync with earliest session" at bounding box center [423, 339] width 82 height 17
type input "[DATE]"
type input "7:00pm"
click at [495, 376] on span "Next" at bounding box center [497, 378] width 15 height 8
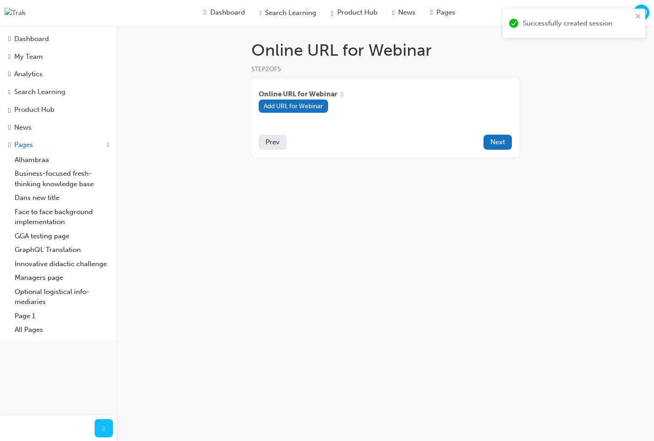
click at [373, 195] on div "Online URL for Webinar STEP 2 OF 5 Online URL for Webinar Add URL for Webinar P…" at bounding box center [327, 220] width 654 height 441
click at [270, 144] on span "Prev" at bounding box center [272, 142] width 14 height 8
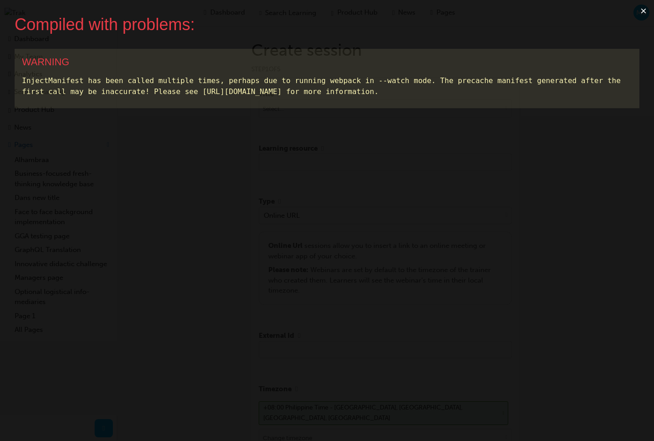
click at [645, 11] on button "×" at bounding box center [643, 11] width 21 height 22
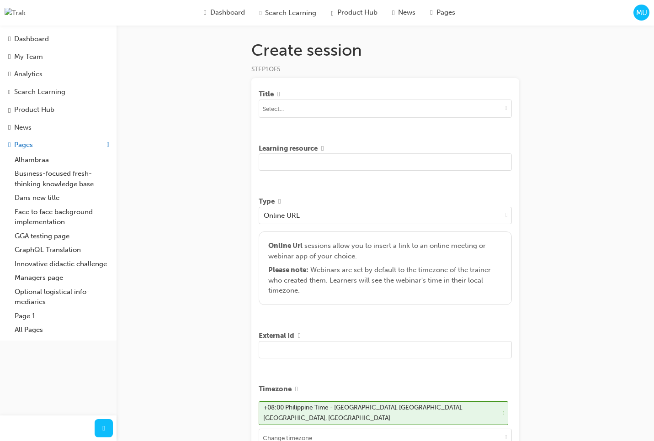
click at [638, 15] on span "MU" at bounding box center [641, 13] width 11 height 11
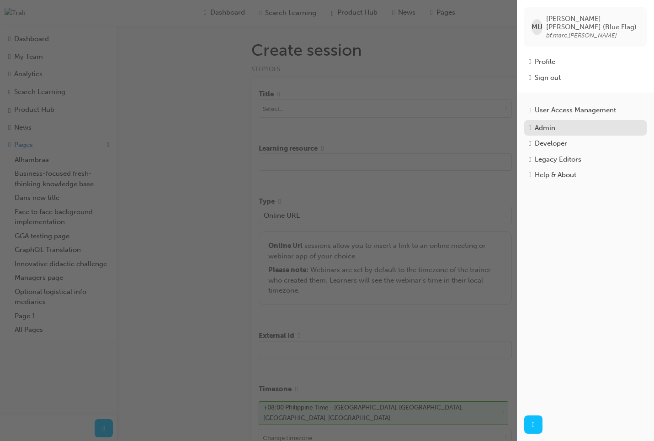
click at [551, 126] on div "Admin" at bounding box center [544, 128] width 21 height 11
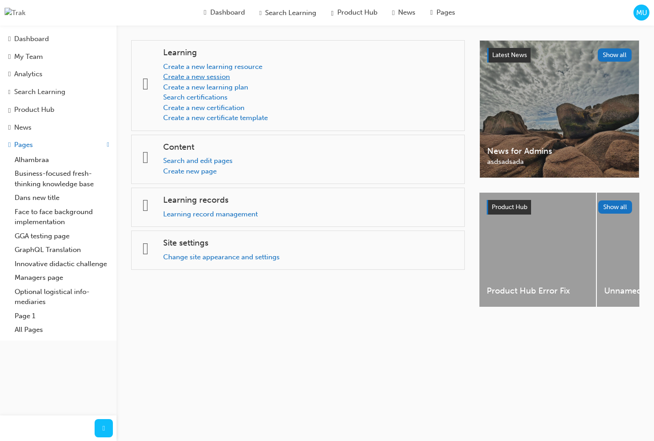
click at [216, 74] on link "Create a new session" at bounding box center [196, 77] width 67 height 8
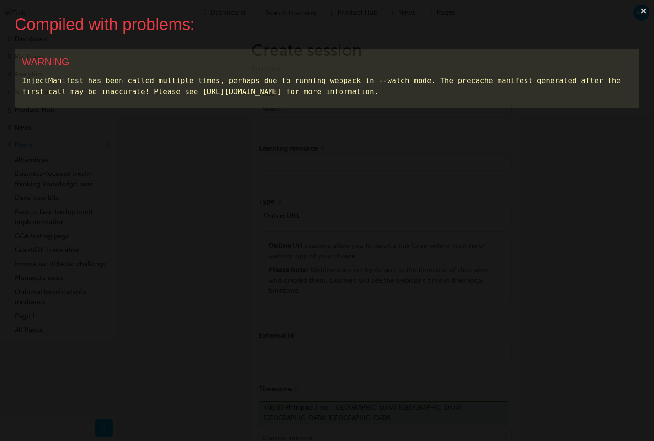
click at [645, 11] on button "×" at bounding box center [643, 11] width 21 height 22
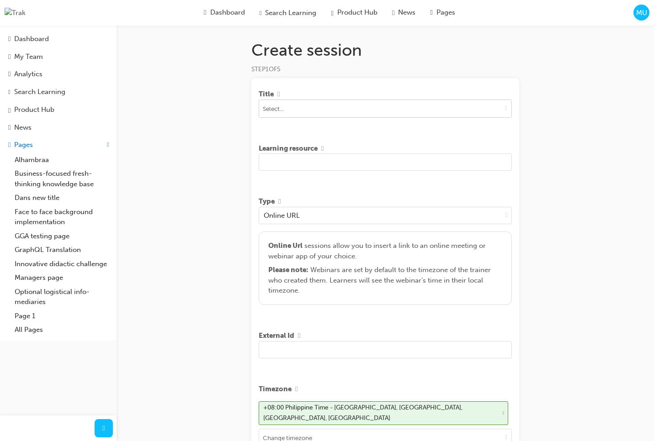
click at [469, 113] on input at bounding box center [385, 108] width 252 height 17
type input "sdf"
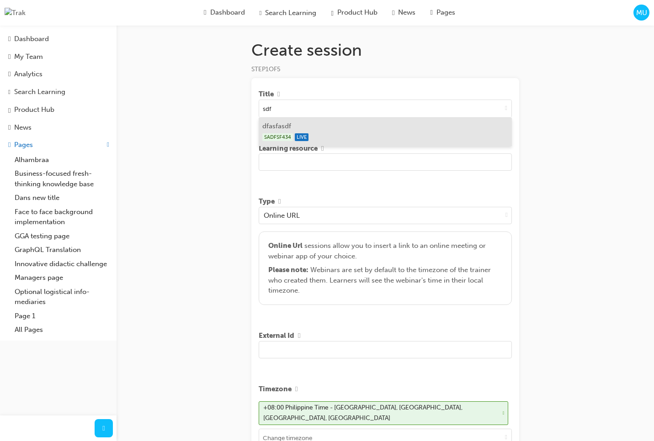
click at [371, 138] on div "SADFSF434 LIVE" at bounding box center [385, 137] width 246 height 11
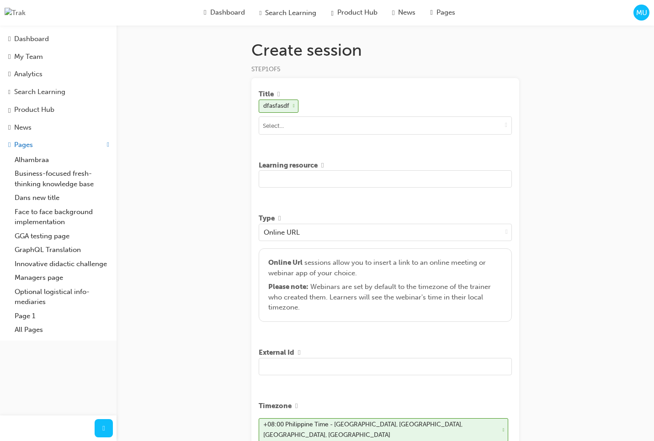
click at [373, 186] on input "text" at bounding box center [385, 178] width 253 height 17
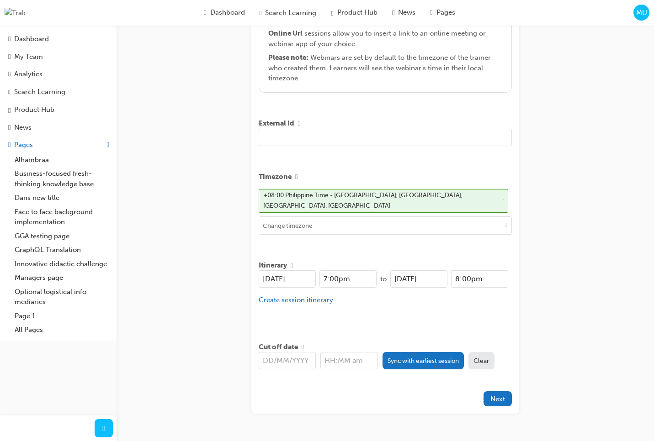
scroll to position [250, 0]
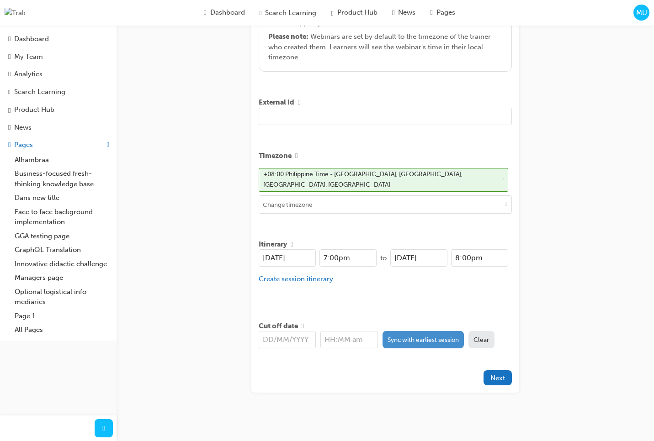
type input "dsf dsf sdf dsfdsfds fdsf sdfsdf"
drag, startPoint x: 423, startPoint y: 340, endPoint x: 419, endPoint y: 357, distance: 17.5
click at [423, 340] on button "Sync with earliest session" at bounding box center [423, 339] width 82 height 17
type input "[DATE]"
type input "7:00pm"
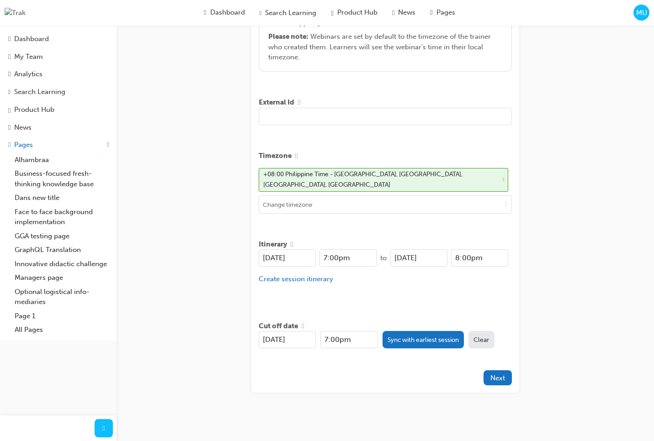
click at [415, 370] on div at bounding box center [371, 377] width 225 height 15
click at [502, 375] on span "Next" at bounding box center [497, 378] width 15 height 8
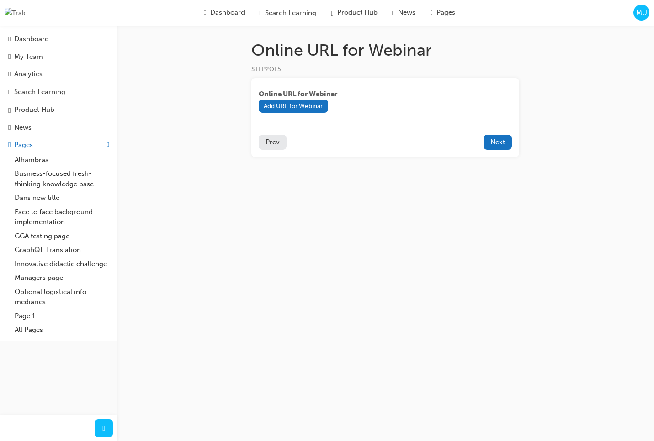
drag, startPoint x: 481, startPoint y: 179, endPoint x: 496, endPoint y: 169, distance: 17.7
click at [482, 179] on div "Online URL for Webinar STEP 2 OF 5 Online URL for Webinar Add URL for Webinar P…" at bounding box center [385, 113] width 297 height 146
click at [497, 145] on span "Next" at bounding box center [497, 142] width 15 height 8
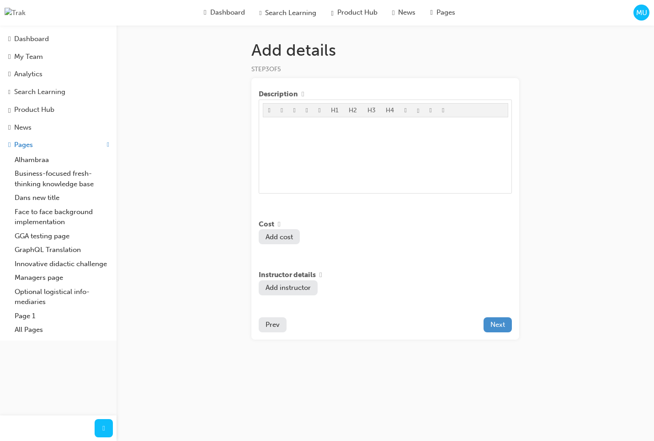
click at [495, 327] on span "Next" at bounding box center [497, 325] width 15 height 8
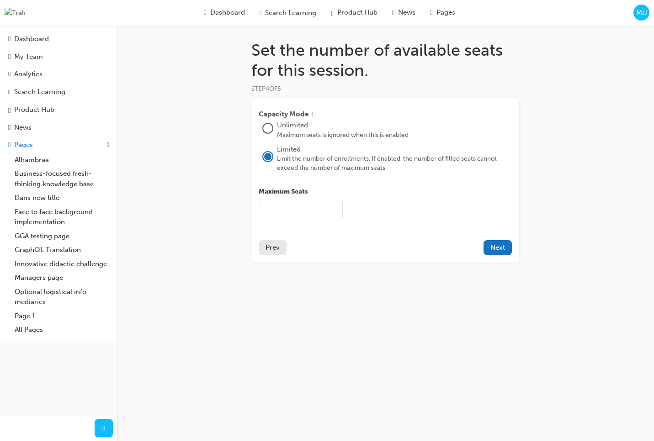
click at [478, 308] on div "Set the number of available seats for this session. STEP 4 OF 5 Capacity Mode U…" at bounding box center [327, 220] width 654 height 441
click at [500, 250] on span "Next" at bounding box center [497, 247] width 15 height 8
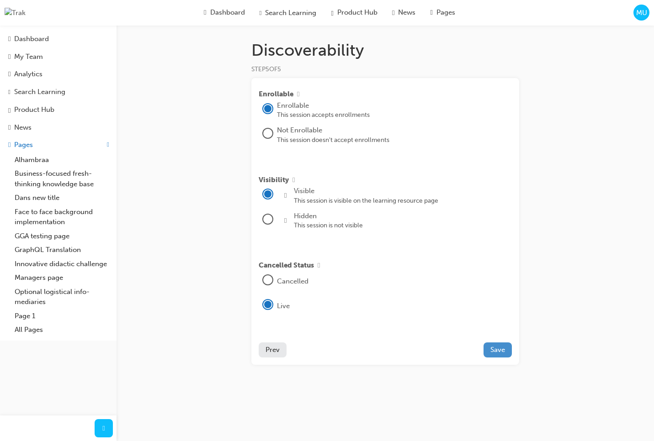
click at [499, 353] on span "Save" at bounding box center [497, 350] width 15 height 8
click at [506, 358] on button "Save" at bounding box center [497, 350] width 28 height 15
click at [270, 354] on span "Prev" at bounding box center [272, 350] width 14 height 8
click at [639, 17] on icon "close" at bounding box center [637, 16] width 5 height 5
click at [41, 39] on div "Dashboard" at bounding box center [31, 39] width 35 height 11
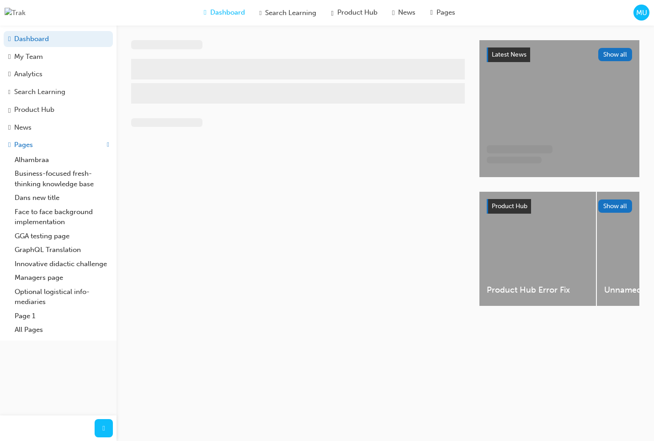
click at [641, 13] on span "MU" at bounding box center [641, 13] width 11 height 11
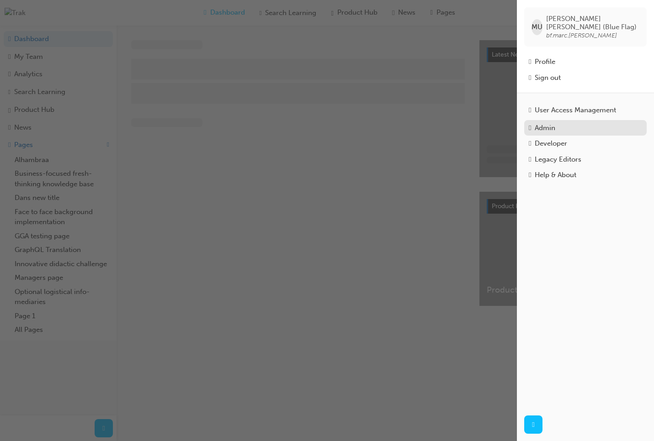
click at [555, 123] on div "Admin" at bounding box center [544, 128] width 21 height 11
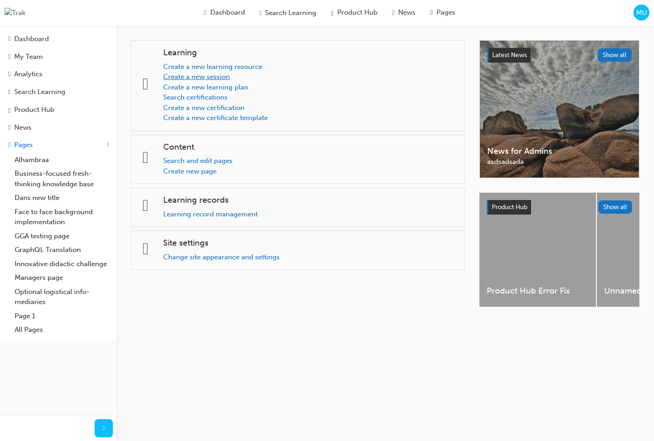
click at [213, 79] on link "Create a new session" at bounding box center [196, 77] width 67 height 8
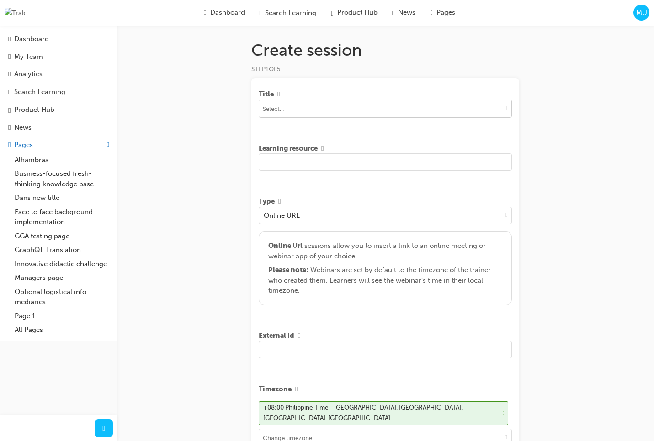
click at [505, 108] on span "down-icon" at bounding box center [506, 108] width 2 height 8
type input "asd"
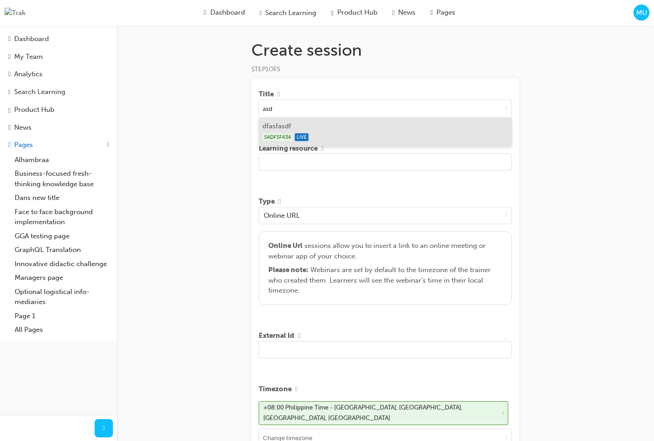
drag, startPoint x: 359, startPoint y: 136, endPoint x: 364, endPoint y: 157, distance: 21.6
click at [359, 136] on div "SADFSF434 LIVE" at bounding box center [385, 137] width 246 height 11
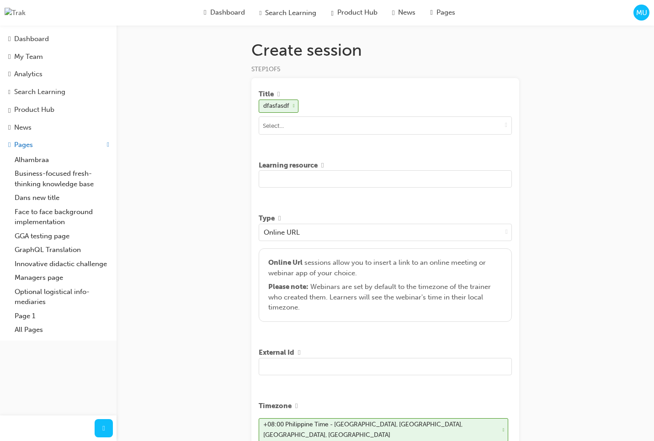
click at [361, 180] on input "text" at bounding box center [385, 178] width 253 height 17
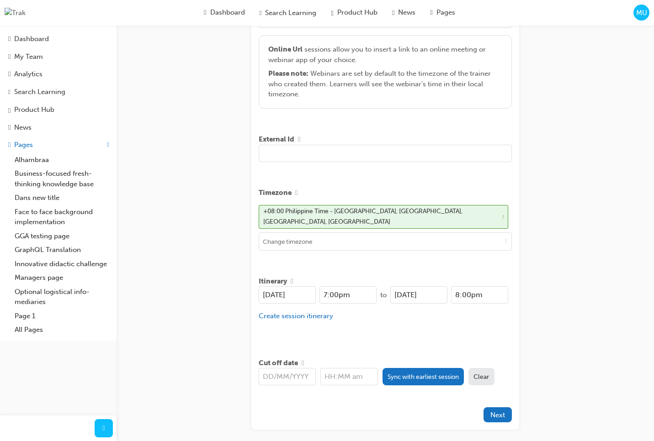
scroll to position [250, 0]
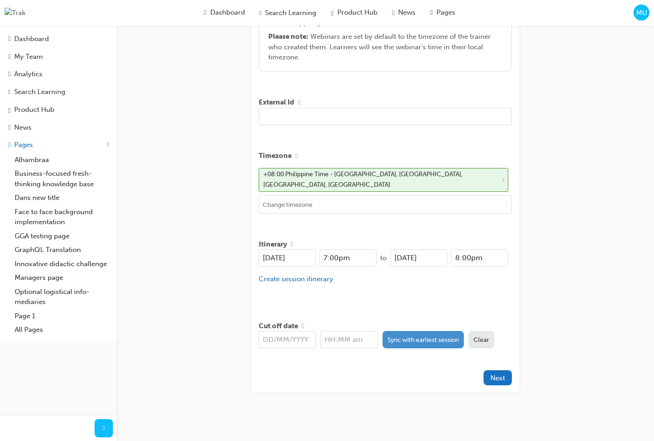
type input "fdgf dgfdg dgdf gdfgfdg df"
click at [428, 334] on button "Sync with earliest session" at bounding box center [423, 339] width 82 height 17
type input "[DATE]"
type input "7:00pm"
click at [586, 314] on div "Create session STEP 1 OF 5 Title dfasfasdf Learning resource fdgf dgfdg dgdf gd…" at bounding box center [327, 97] width 654 height 695
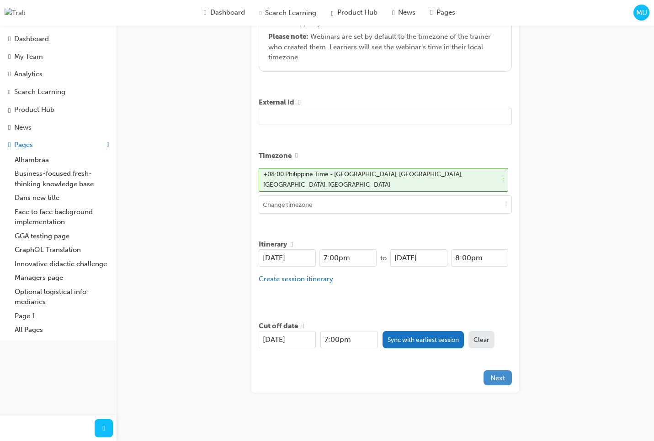
click at [509, 373] on button "Next" at bounding box center [497, 377] width 28 height 15
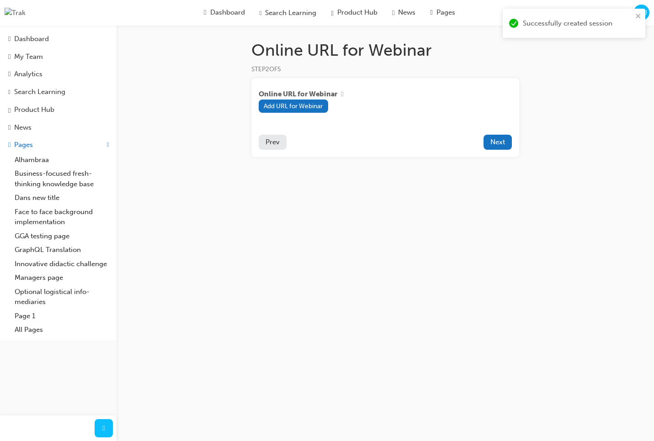
click at [273, 145] on span "Prev" at bounding box center [272, 142] width 14 height 8
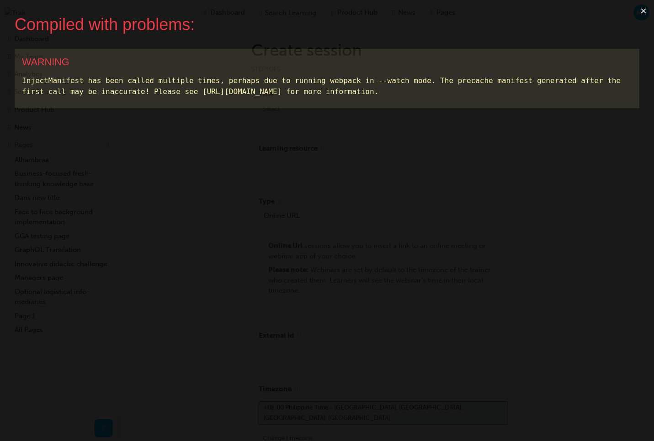
click at [647, 10] on button "×" at bounding box center [643, 11] width 21 height 22
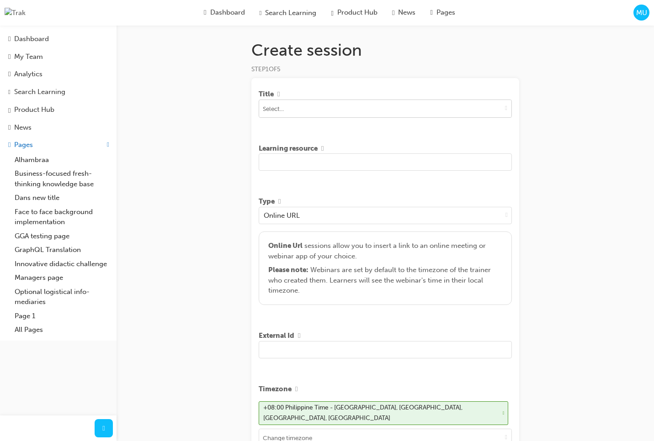
click at [501, 109] on button "toggle menu" at bounding box center [506, 108] width 11 height 17
click at [637, 14] on span "MU" at bounding box center [641, 13] width 11 height 11
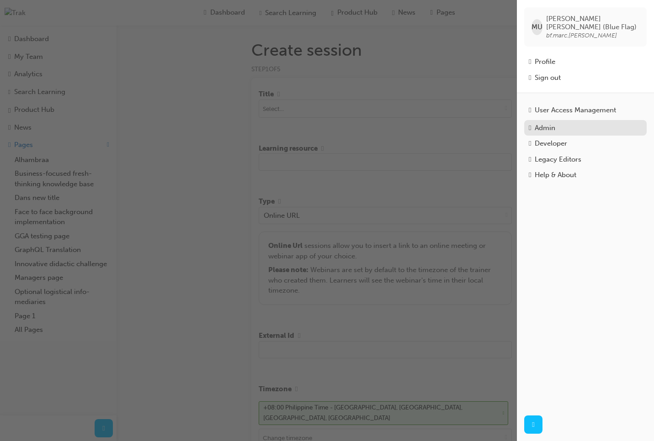
click at [548, 123] on div "Admin" at bounding box center [544, 128] width 21 height 11
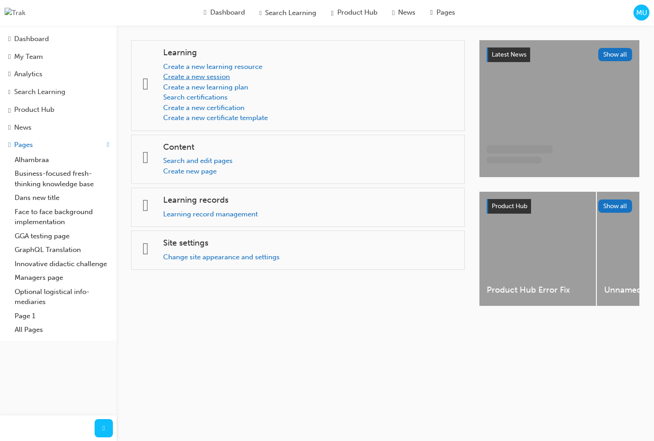
click at [220, 75] on link "Create a new session" at bounding box center [196, 77] width 67 height 8
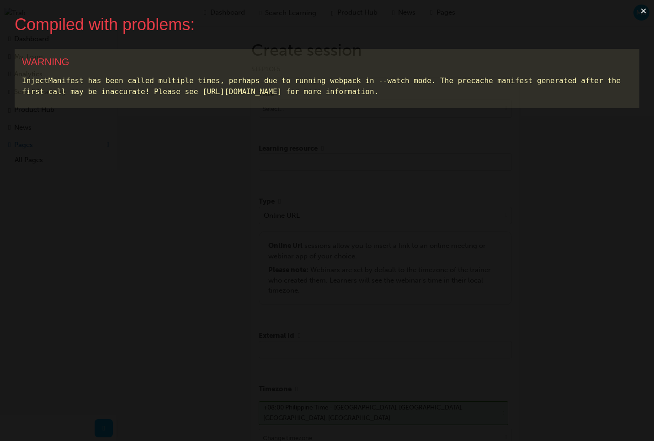
click at [645, 12] on button "×" at bounding box center [643, 11] width 21 height 22
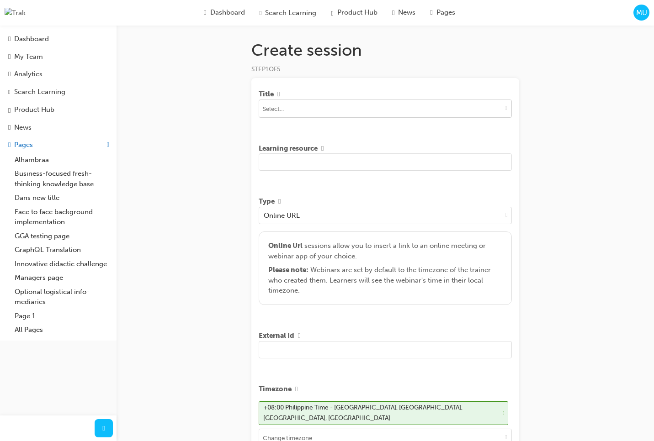
click at [505, 111] on span "down-icon" at bounding box center [506, 108] width 2 height 8
type input "test"
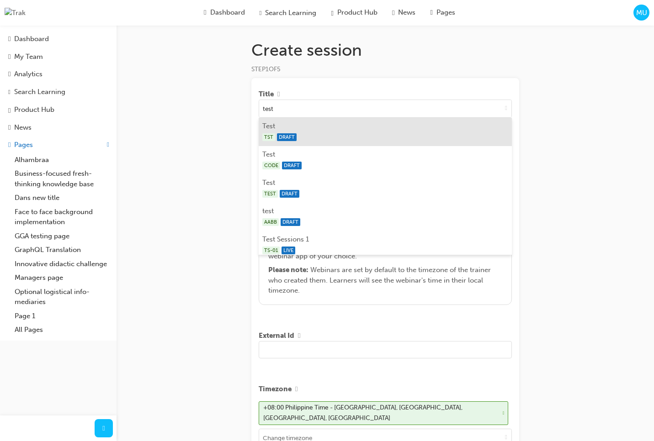
click at [424, 125] on li "Test TST DRAFT" at bounding box center [385, 132] width 253 height 28
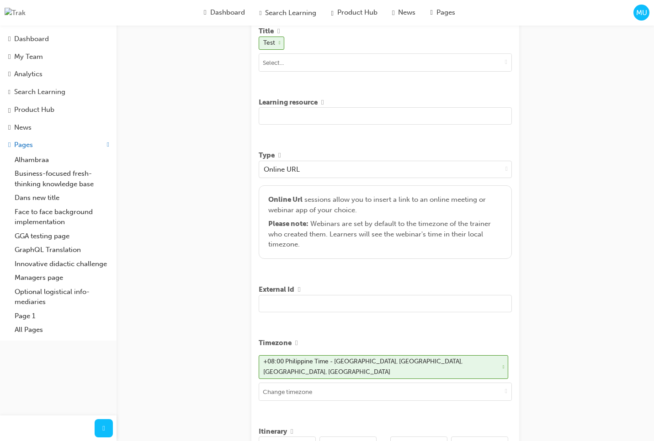
scroll to position [66, 0]
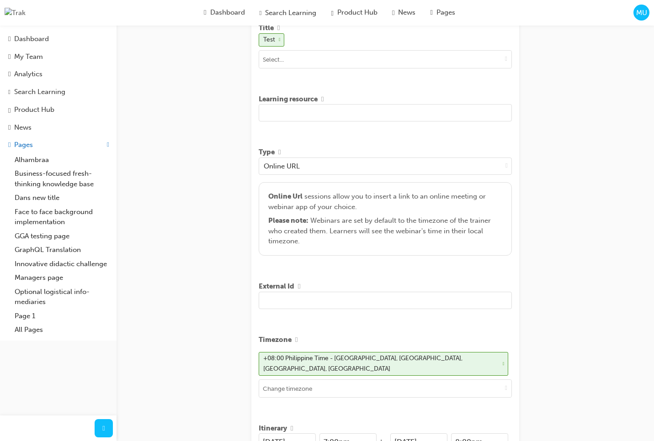
click at [389, 118] on input "text" at bounding box center [385, 112] width 253 height 17
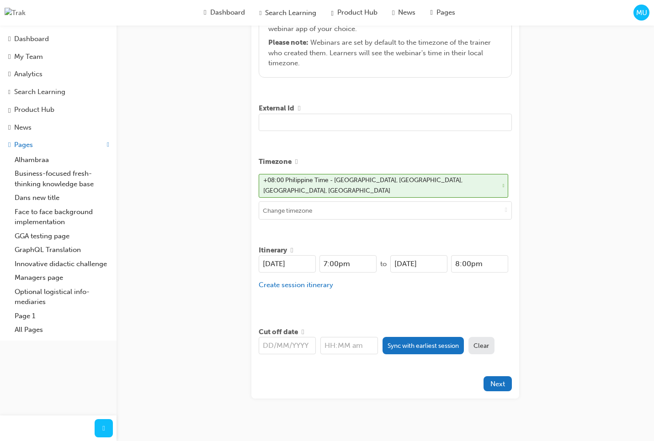
scroll to position [248, 0]
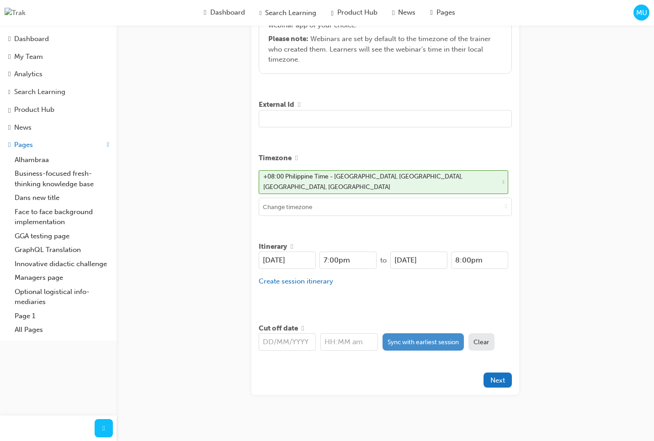
type input "dsf sdf sfsdf dsfsdfsdf sdf sdfsdfsdf dsf"
drag, startPoint x: 398, startPoint y: 338, endPoint x: 403, endPoint y: 343, distance: 7.4
click at [398, 338] on button "Sync with earliest session" at bounding box center [423, 341] width 82 height 17
type input "[DATE]"
type input "7:00pm"
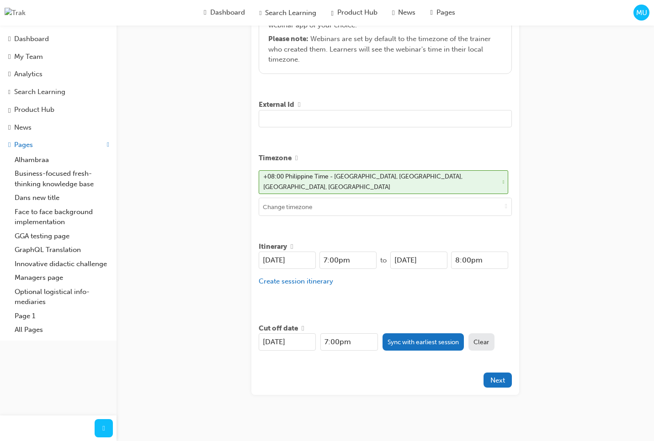
click at [407, 373] on div at bounding box center [371, 380] width 225 height 15
click at [495, 380] on span "Next" at bounding box center [497, 380] width 15 height 8
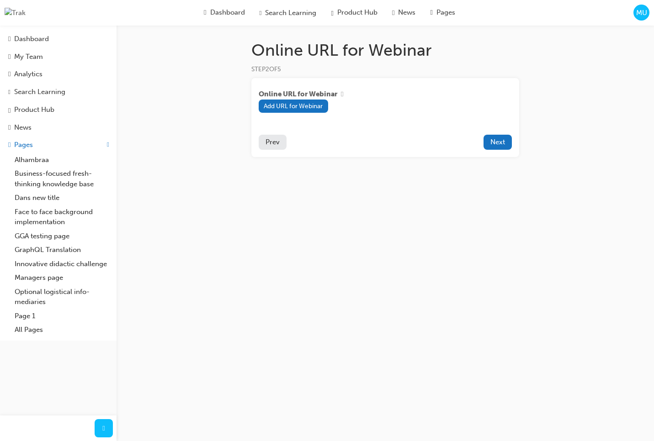
click at [493, 193] on div "Online URL for Webinar STEP 2 OF 5 Online URL for Webinar Add URL for Webinar P…" at bounding box center [327, 220] width 654 height 441
click at [492, 148] on button "Next" at bounding box center [497, 142] width 28 height 15
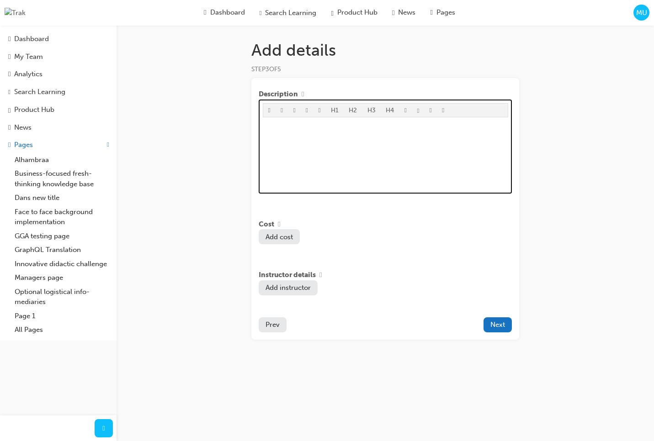
click at [399, 157] on div "﻿" at bounding box center [385, 155] width 245 height 69
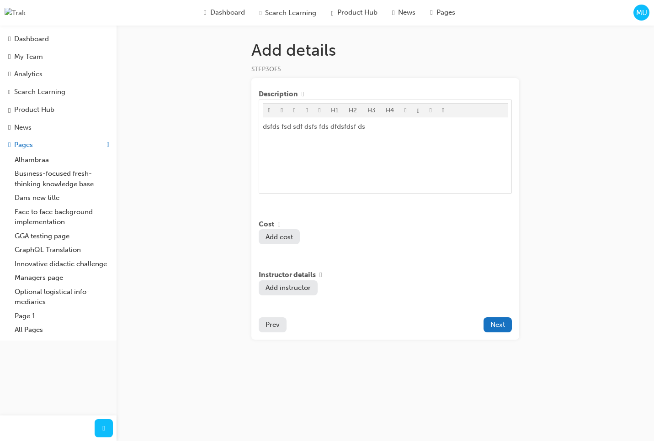
click at [277, 241] on button "Add cost" at bounding box center [279, 236] width 41 height 15
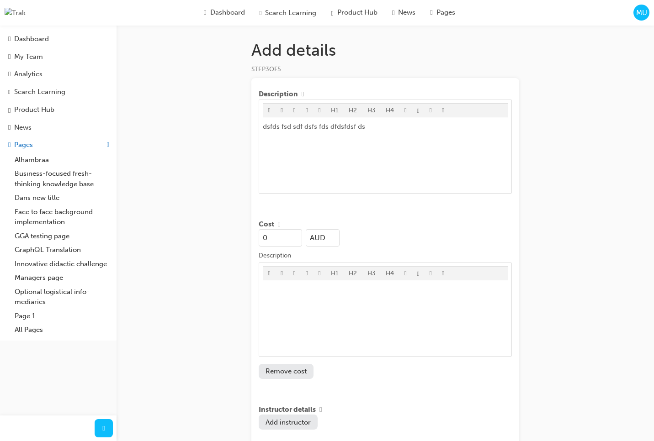
click at [279, 244] on input "0" at bounding box center [280, 237] width 43 height 17
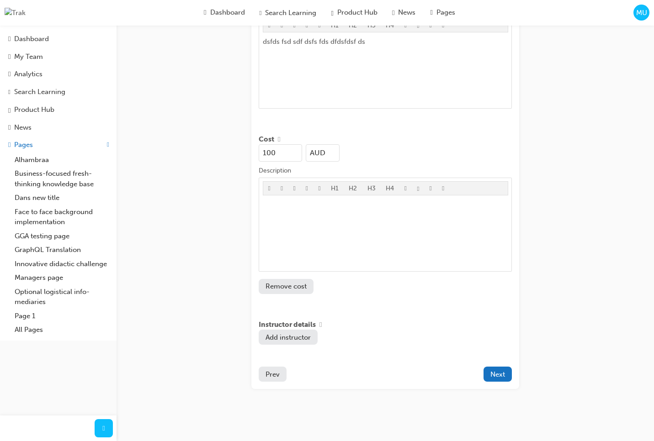
type input "100"
drag, startPoint x: 571, startPoint y: 283, endPoint x: 511, endPoint y: 255, distance: 66.4
click at [566, 280] on div "Add details STEP 3 OF 5 Description H1 H2 H3 H4 dsfds fsd sdf dsfs fds dfdsfdsf…" at bounding box center [327, 178] width 654 height 526
click at [495, 374] on span "Next" at bounding box center [497, 374] width 15 height 8
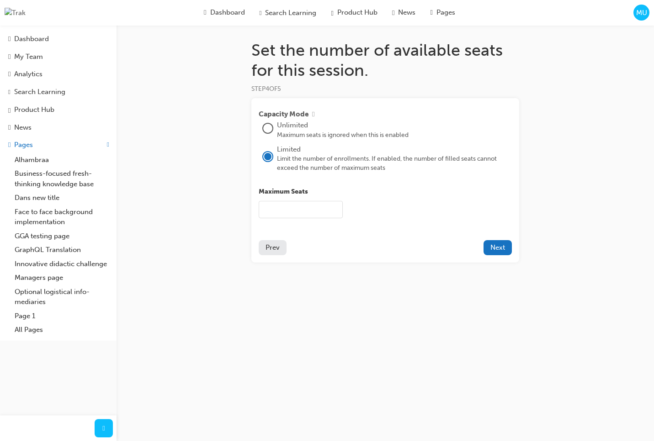
click at [271, 132] on div at bounding box center [267, 128] width 9 height 9
drag, startPoint x: 423, startPoint y: 200, endPoint x: 486, endPoint y: 252, distance: 81.1
click at [424, 200] on div "Maximum Seats" at bounding box center [385, 203] width 253 height 32
click at [493, 252] on span "Next" at bounding box center [497, 247] width 15 height 8
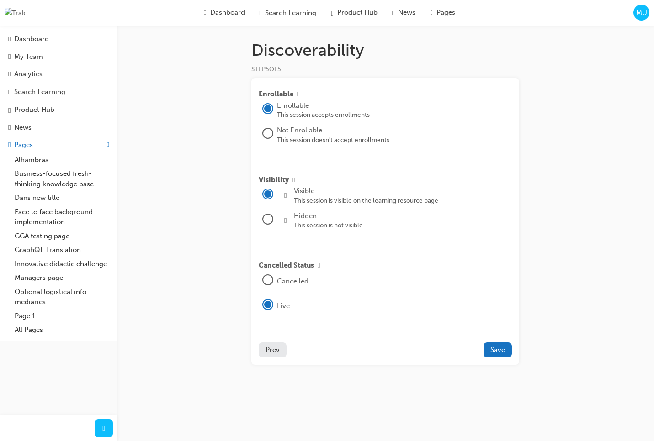
click at [485, 248] on div "Enrollable Enrollable This session accepts enrollments Not Enrollable This sess…" at bounding box center [385, 221] width 268 height 287
click at [502, 353] on span "Save" at bounding box center [497, 350] width 15 height 8
click at [270, 130] on div at bounding box center [267, 133] width 11 height 11
click at [270, 110] on div at bounding box center [267, 108] width 9 height 9
click at [491, 354] on span "Save" at bounding box center [497, 350] width 15 height 8
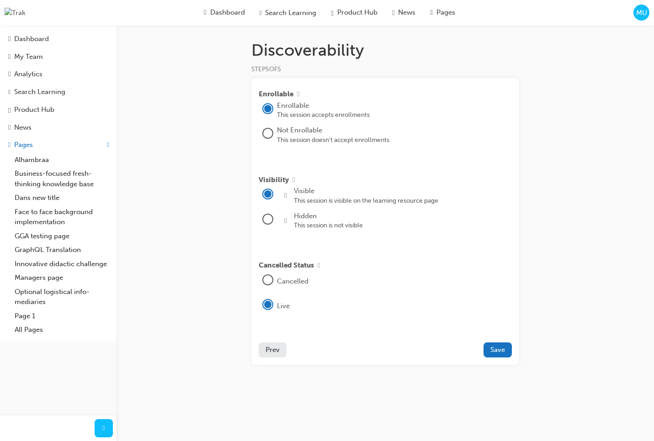
drag, startPoint x: 193, startPoint y: 86, endPoint x: 169, endPoint y: 94, distance: 25.0
click at [184, 90] on div "Discoverability STEP 5 OF 5 Enrollable Enrollable This session accepts enrollme…" at bounding box center [327, 220] width 654 height 441
click at [36, 95] on div "Search Learning" at bounding box center [39, 92] width 51 height 11
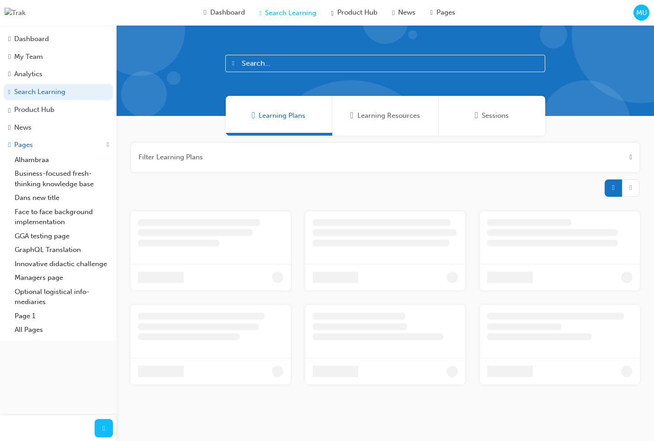
click at [485, 120] on span "Sessions" at bounding box center [494, 116] width 27 height 11
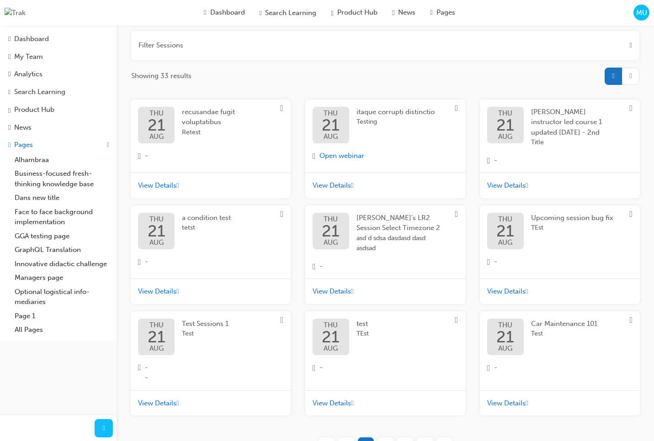
scroll to position [135, 0]
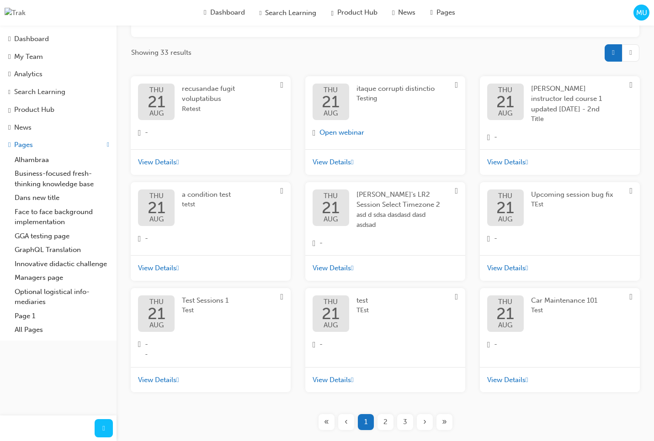
click at [391, 231] on span "asd d sdsa dasdasd dasd asdsad" at bounding box center [399, 220] width 87 height 21
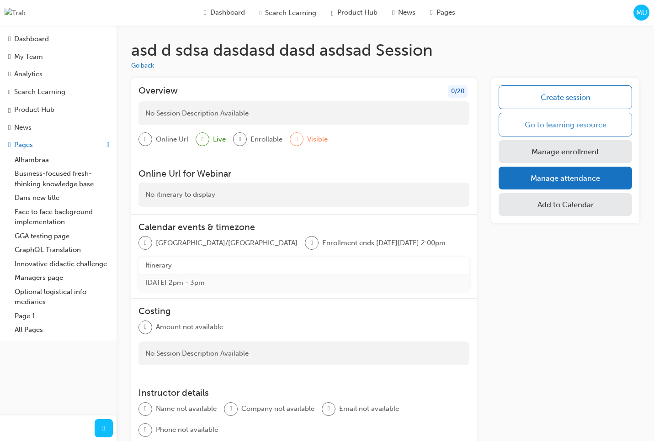
click at [565, 129] on link "Go to learning resource" at bounding box center [564, 125] width 133 height 24
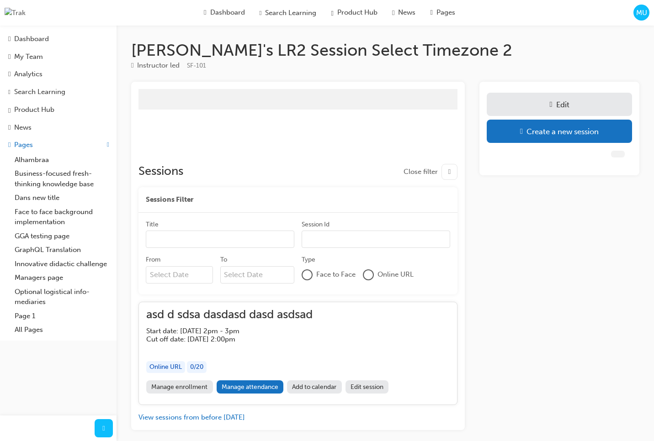
scroll to position [42, 0]
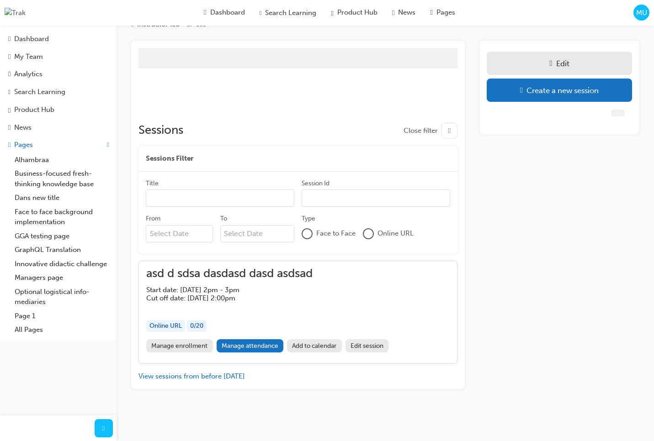
click at [376, 346] on link "Edit session" at bounding box center [366, 345] width 43 height 13
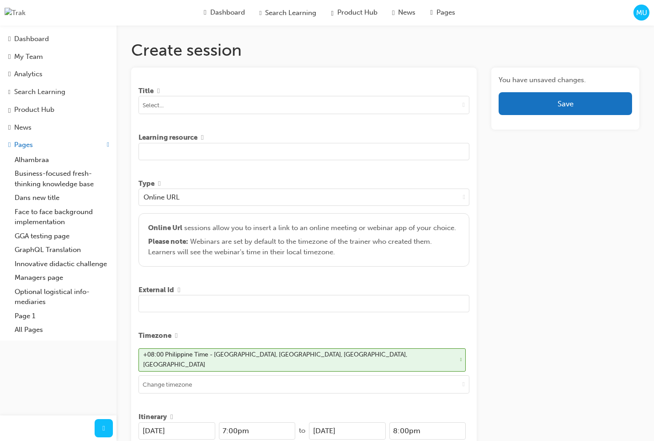
click at [245, 153] on input "text" at bounding box center [303, 151] width 331 height 17
type input "[PERSON_NAME] sdds"
drag, startPoint x: 567, startPoint y: 170, endPoint x: 570, endPoint y: 118, distance: 51.7
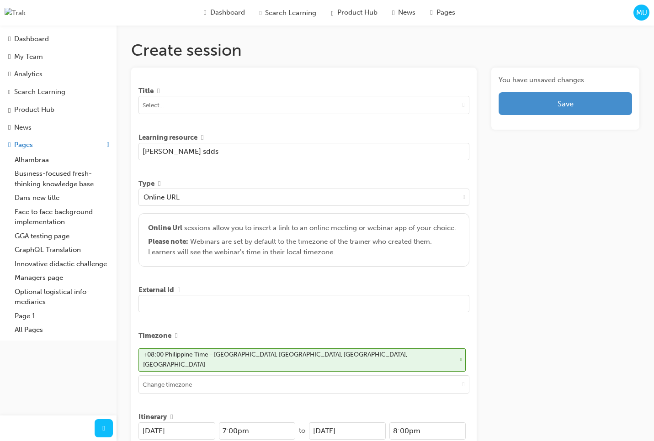
click at [571, 106] on button "Save" at bounding box center [564, 103] width 133 height 23
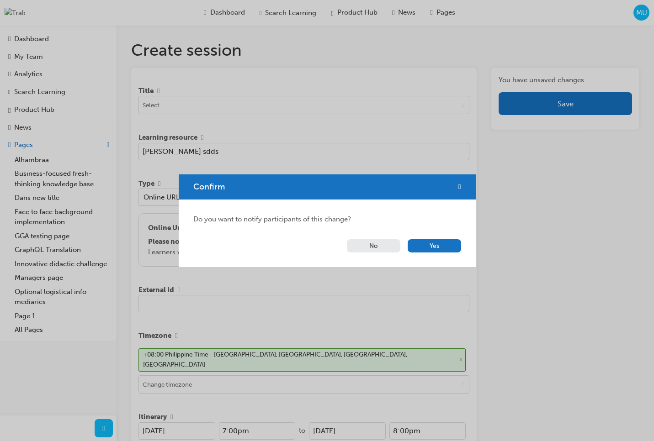
click at [378, 246] on button "No" at bounding box center [373, 245] width 53 height 13
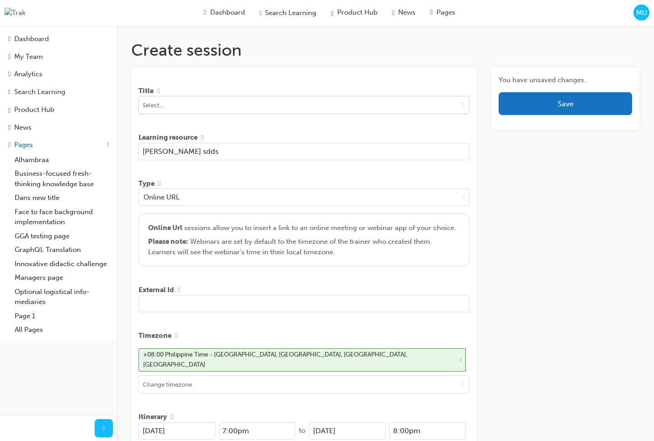
click at [463, 106] on span "down-icon" at bounding box center [463, 105] width 2 height 8
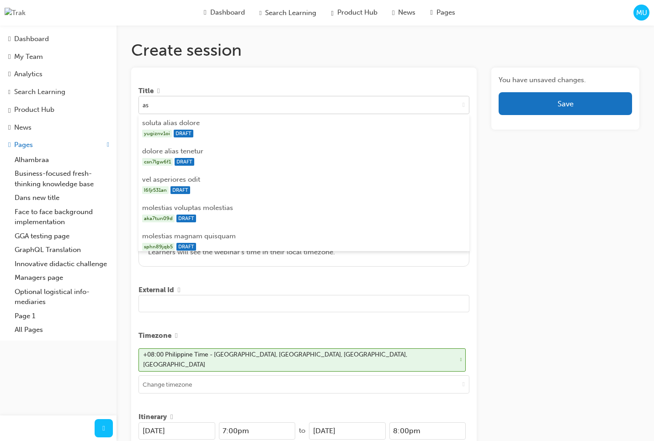
type input "asd"
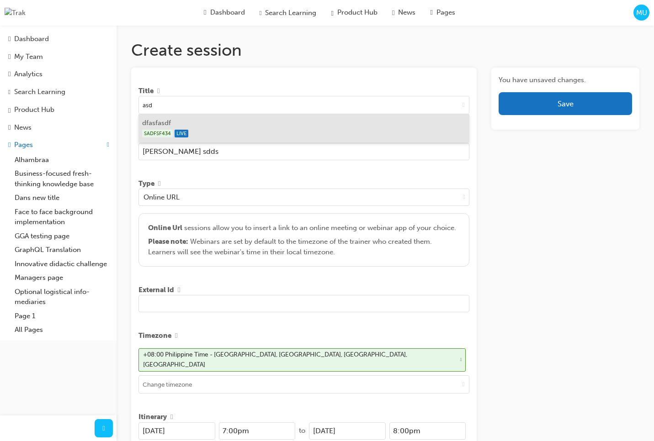
click at [278, 137] on div "SADFSF434 LIVE" at bounding box center [304, 133] width 324 height 11
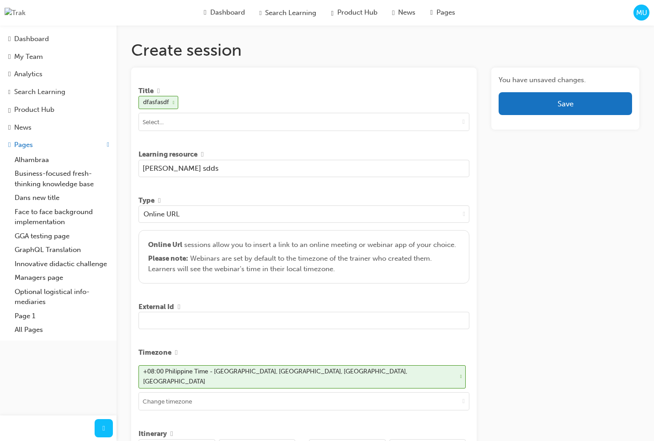
drag, startPoint x: 546, startPoint y: 176, endPoint x: 578, endPoint y: 137, distance: 50.7
click at [570, 109] on button "Save" at bounding box center [564, 103] width 133 height 23
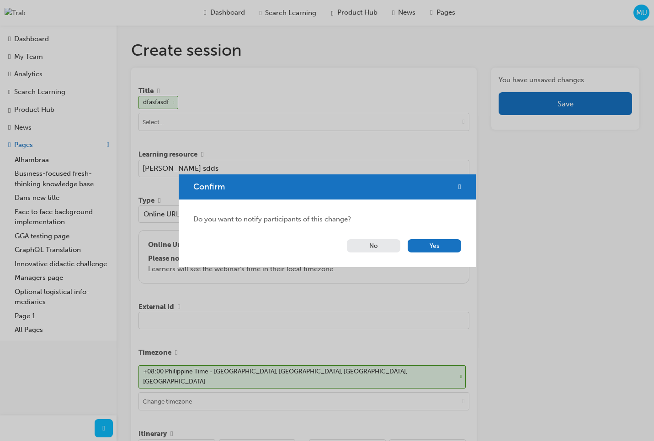
click at [368, 249] on button "No" at bounding box center [373, 245] width 53 height 13
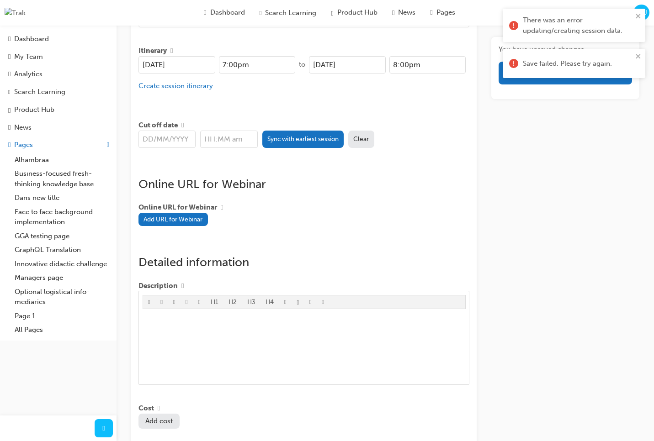
scroll to position [387, 0]
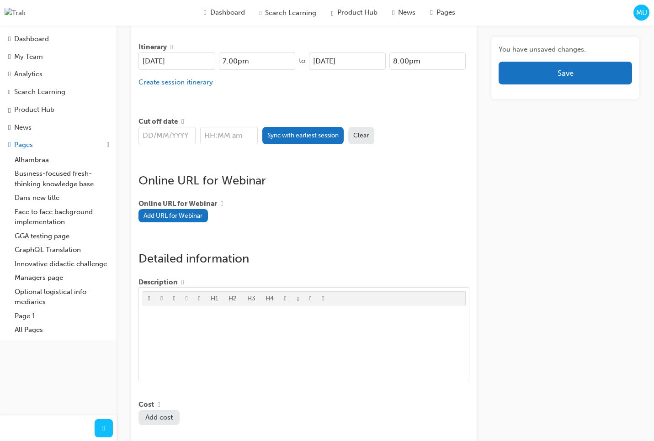
drag, startPoint x: 301, startPoint y: 134, endPoint x: 301, endPoint y: 152, distance: 17.8
click at [301, 134] on button "Sync with earliest session" at bounding box center [303, 135] width 82 height 17
type input "[DATE]"
type input "7:00pm"
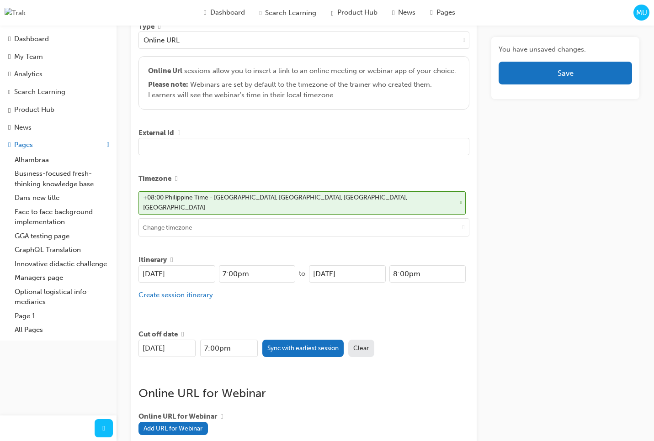
scroll to position [0, 0]
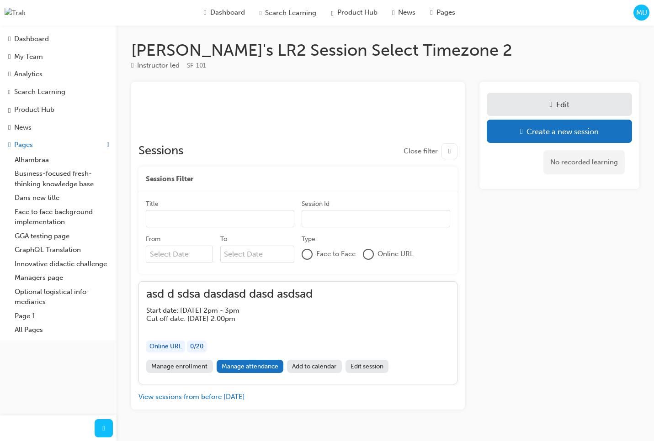
scroll to position [21, 0]
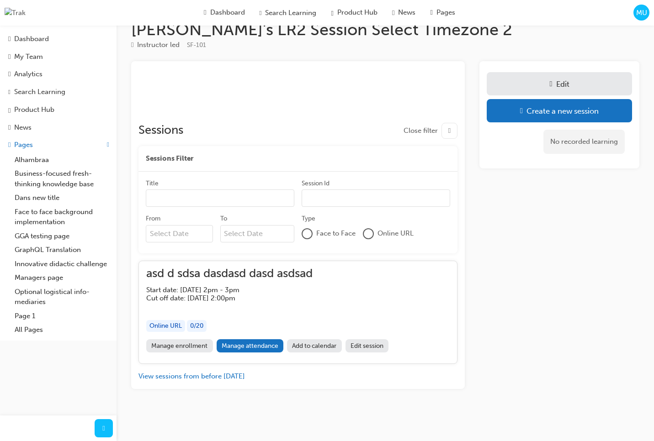
click at [380, 345] on link "Edit session" at bounding box center [366, 345] width 43 height 13
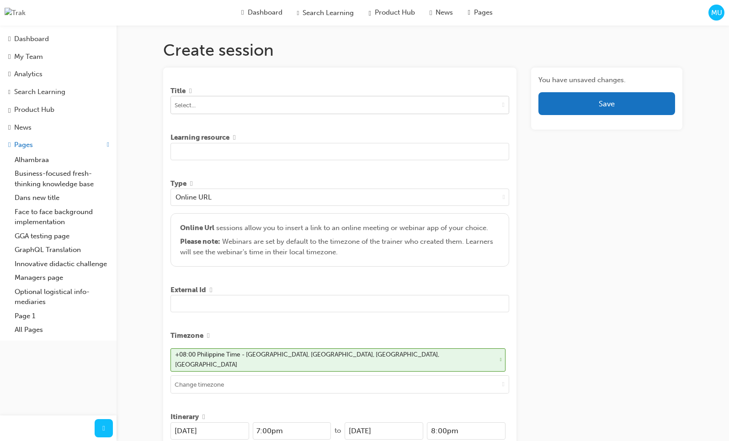
scroll to position [0, 0]
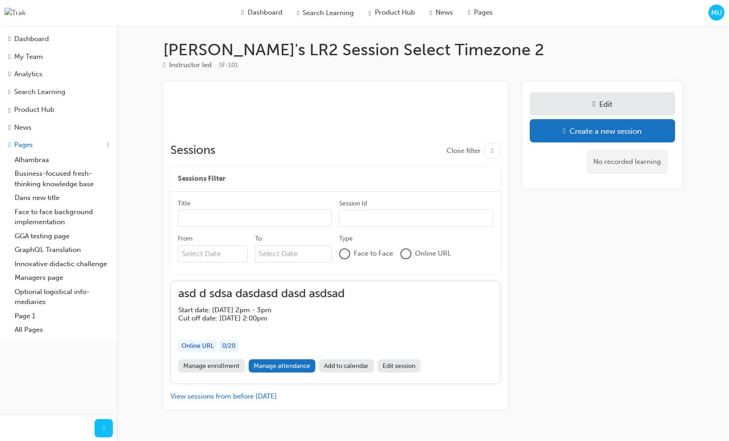
scroll to position [21, 0]
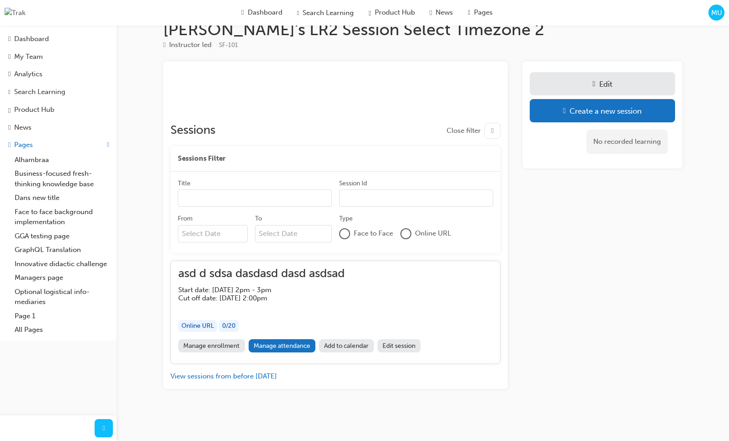
click at [391, 346] on link "Edit session" at bounding box center [398, 345] width 43 height 13
